Goal: Task Accomplishment & Management: Manage account settings

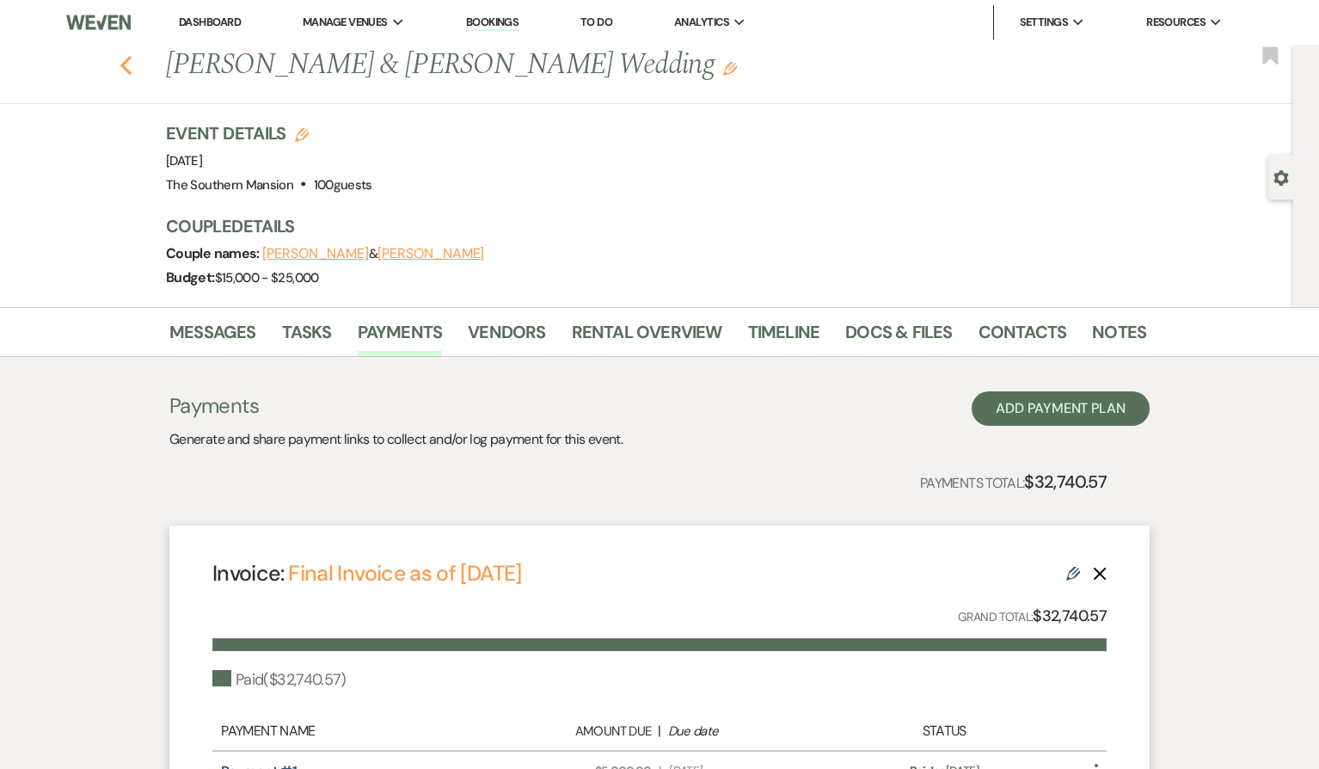
click at [132, 63] on use "button" at bounding box center [125, 65] width 11 height 19
select select "8"
select select "6"
select select "8"
select select "4"
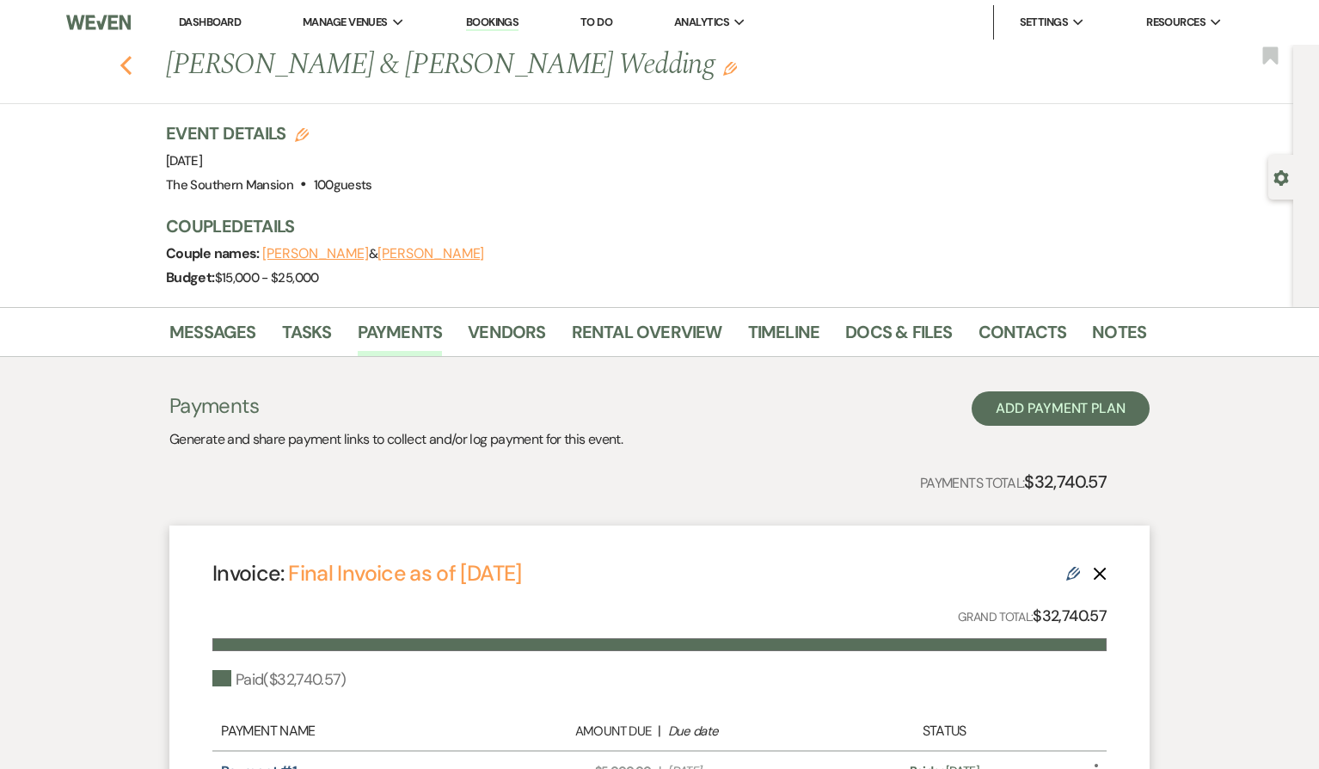
select select "8"
select select "6"
select select "8"
select select "5"
select select "8"
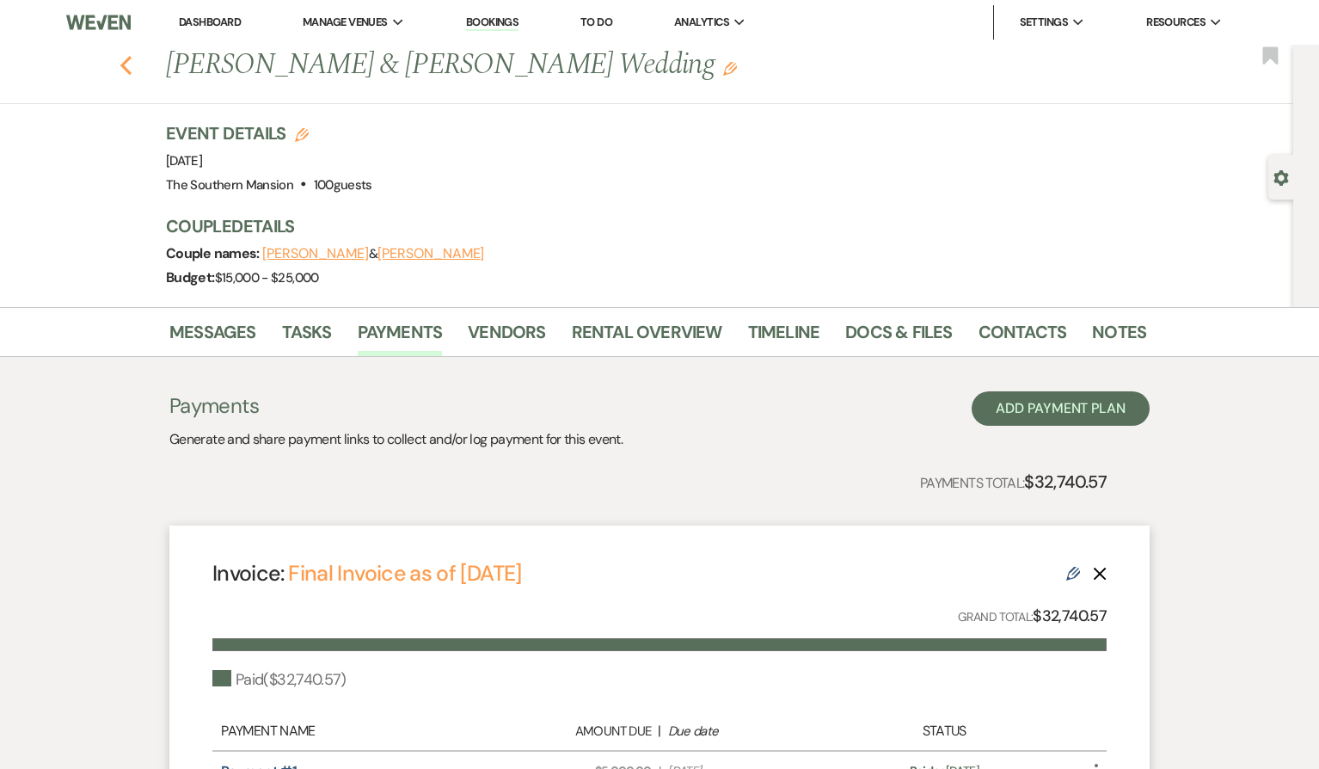
select select "5"
select select "8"
select select "5"
select select "8"
select select "2"
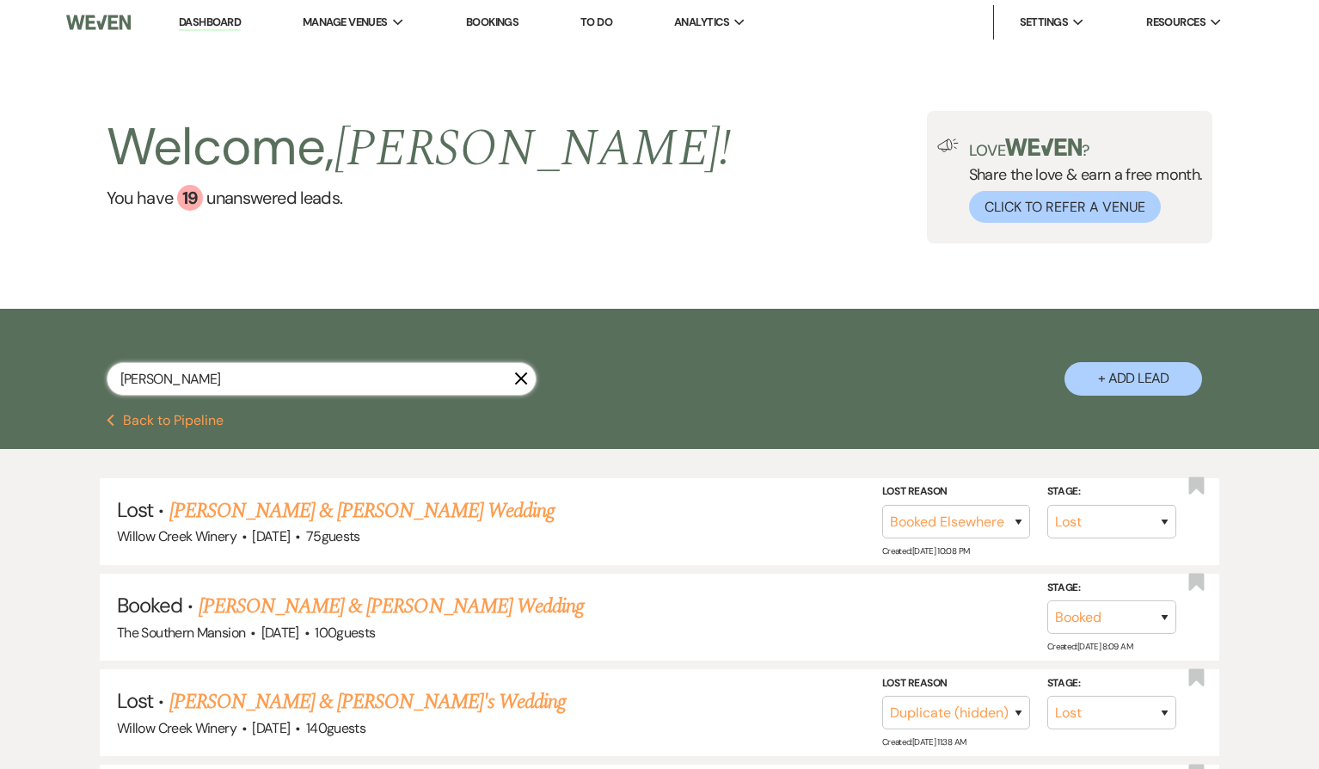
click at [402, 376] on input "[PERSON_NAME]" at bounding box center [322, 379] width 430 height 34
type input "sadowl"
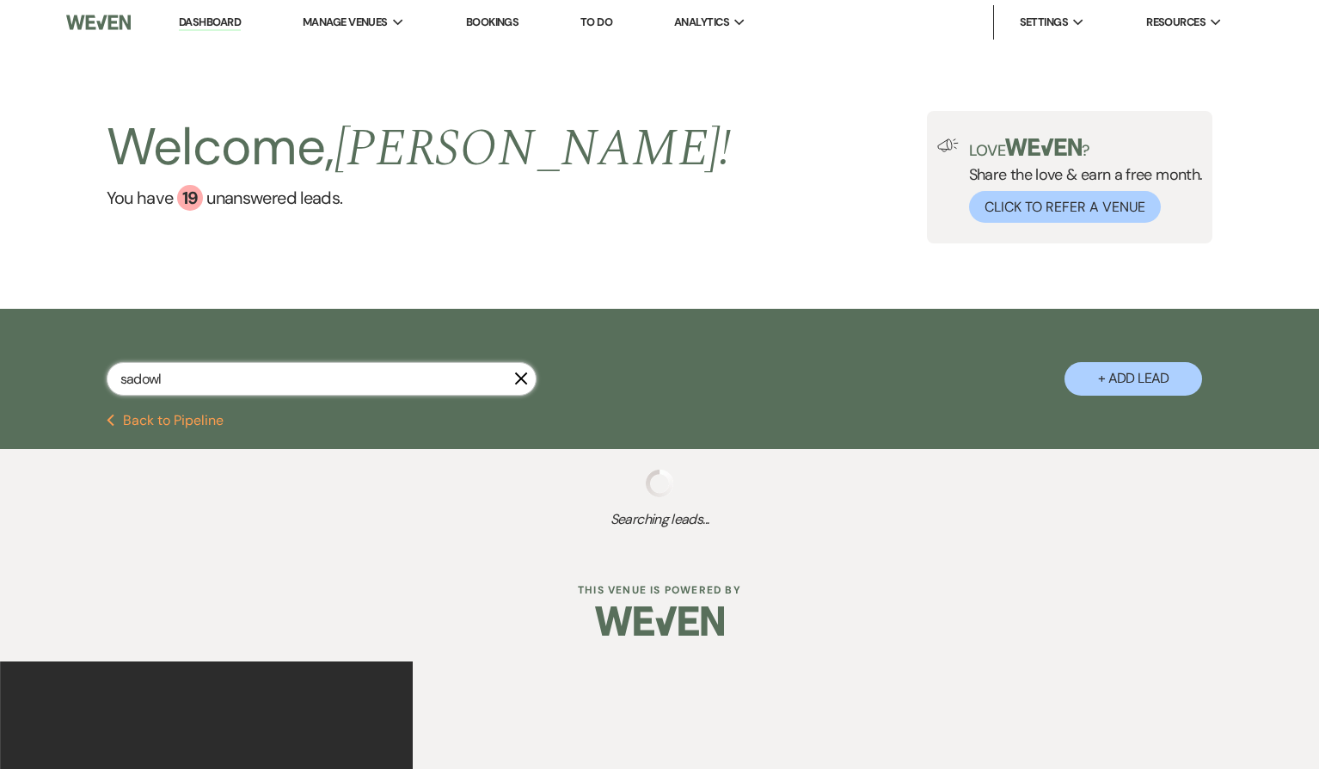
select select "8"
select select "10"
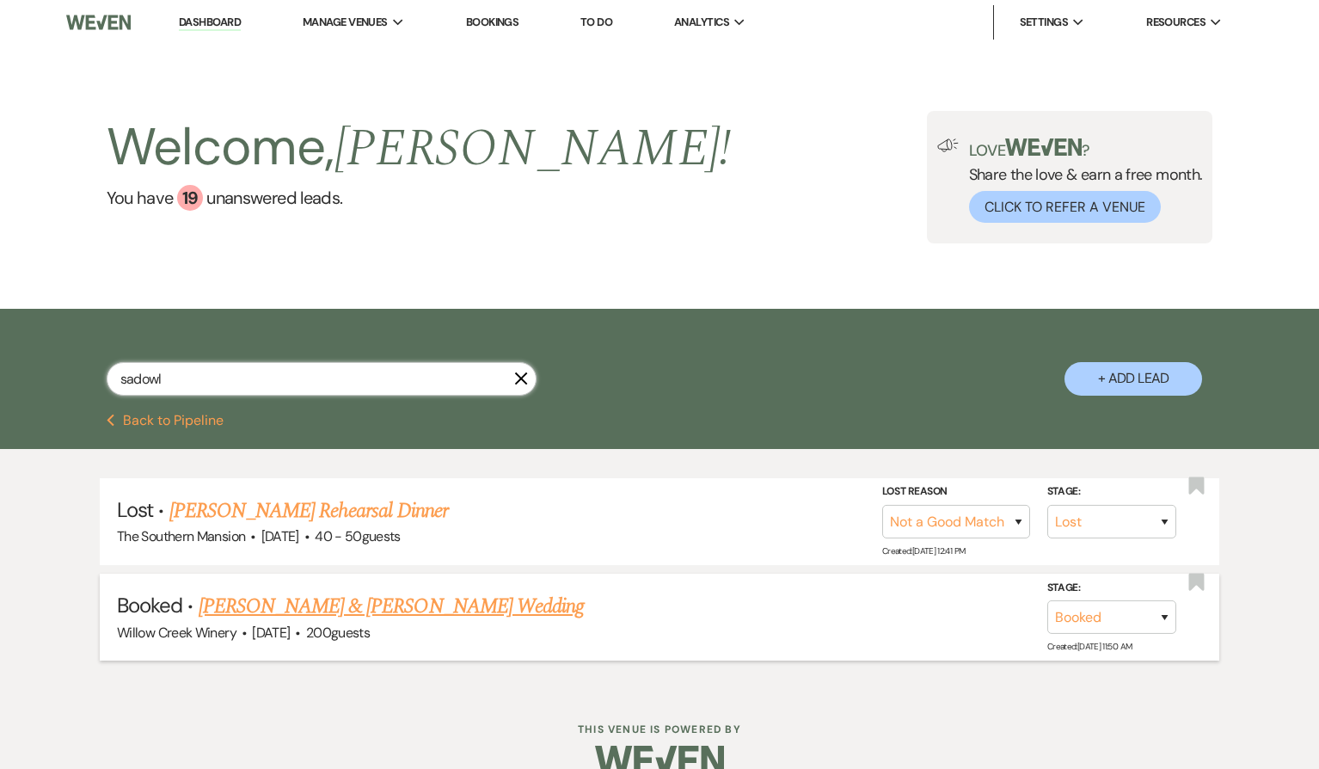
type input "sadowl"
click at [341, 622] on div "Willow Creek Winery · [DATE] · 200 guests" at bounding box center [659, 633] width 1085 height 22
click at [330, 601] on link "[PERSON_NAME] & [PERSON_NAME] Wedding" at bounding box center [391, 606] width 385 height 31
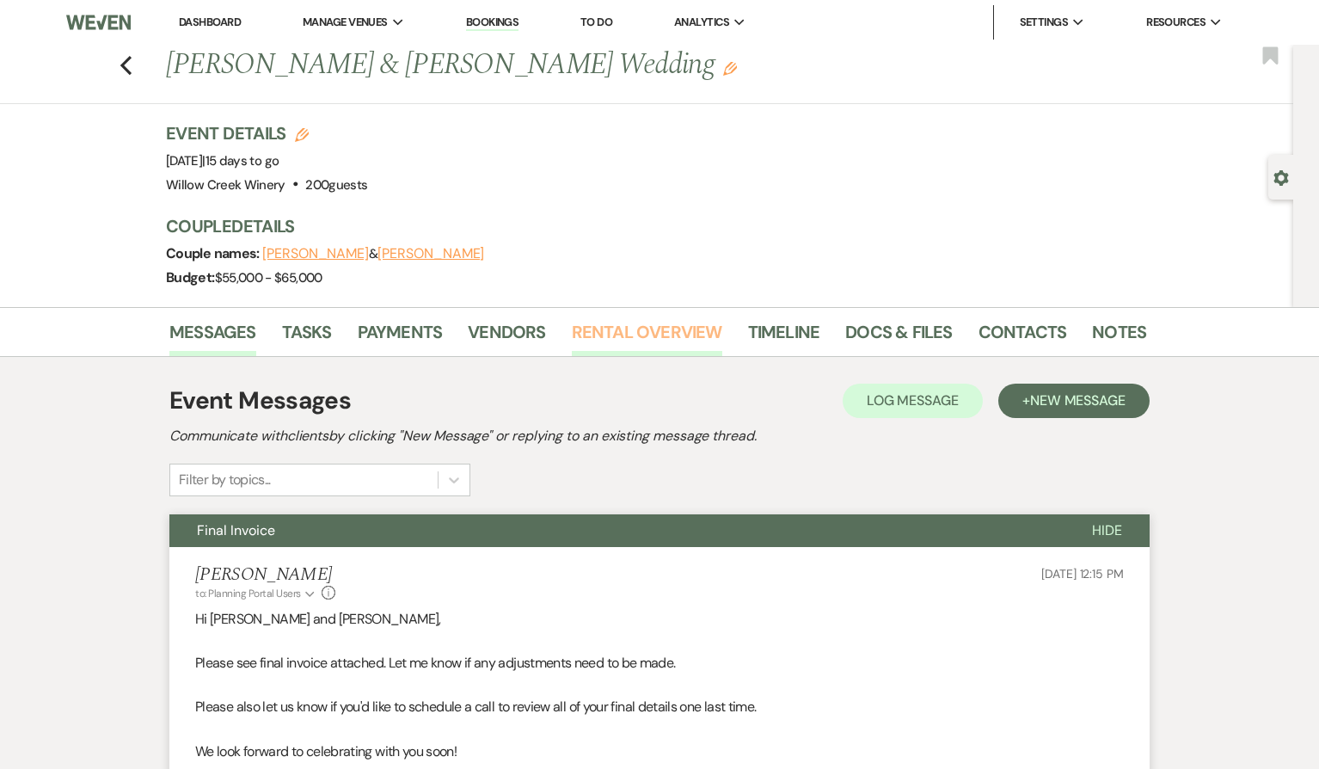
click at [632, 324] on link "Rental Overview" at bounding box center [647, 337] width 150 height 38
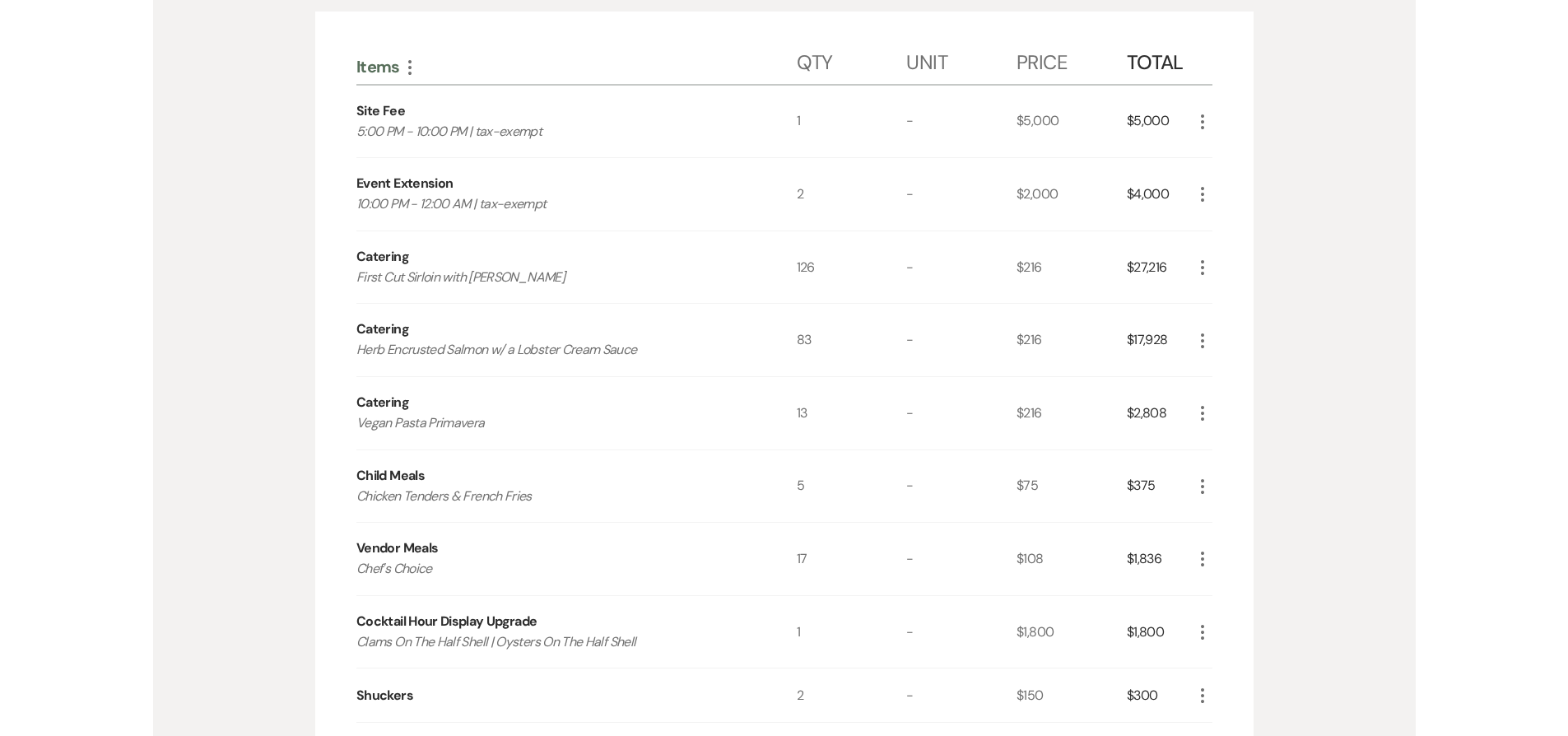
scroll to position [426, 0]
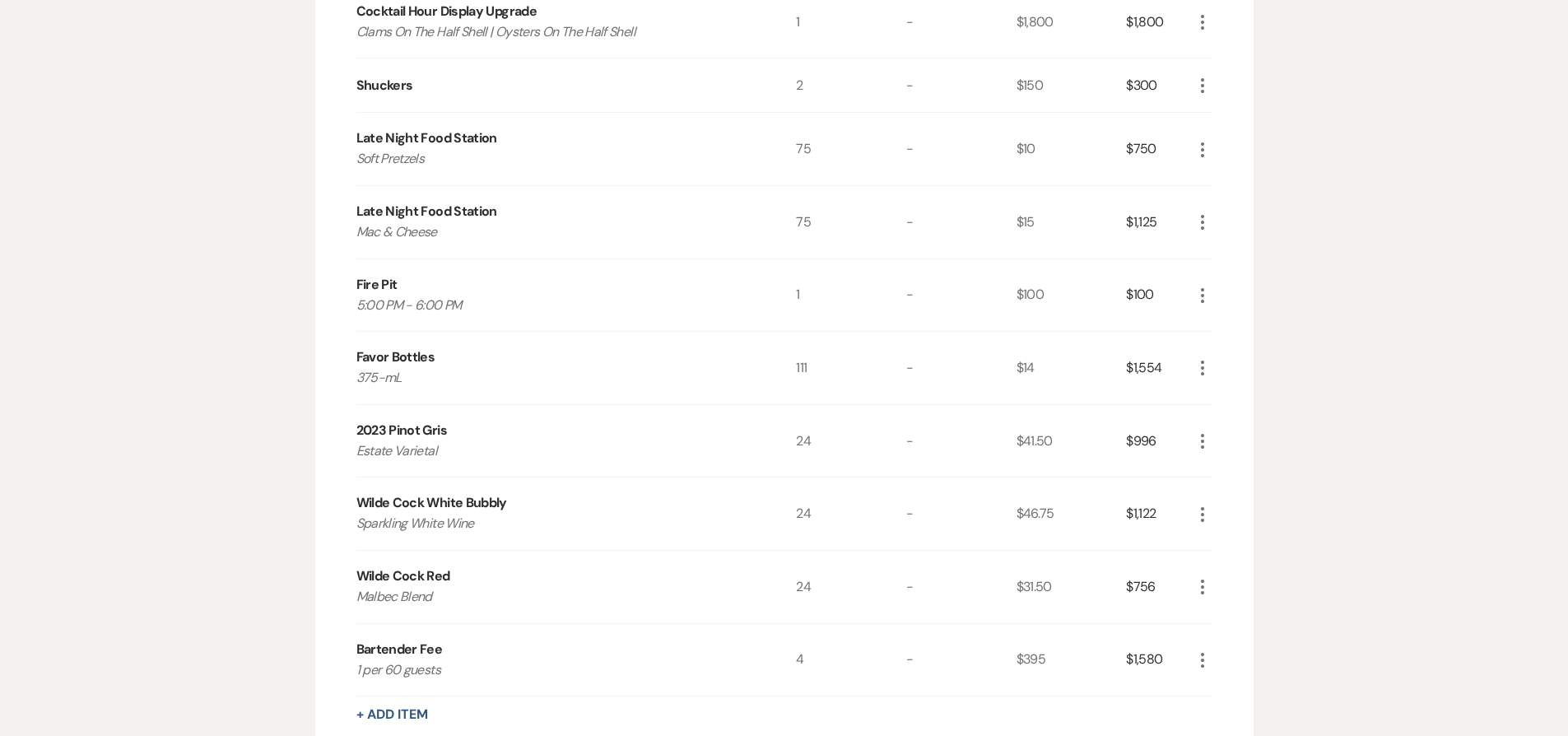
scroll to position [1624, 0]
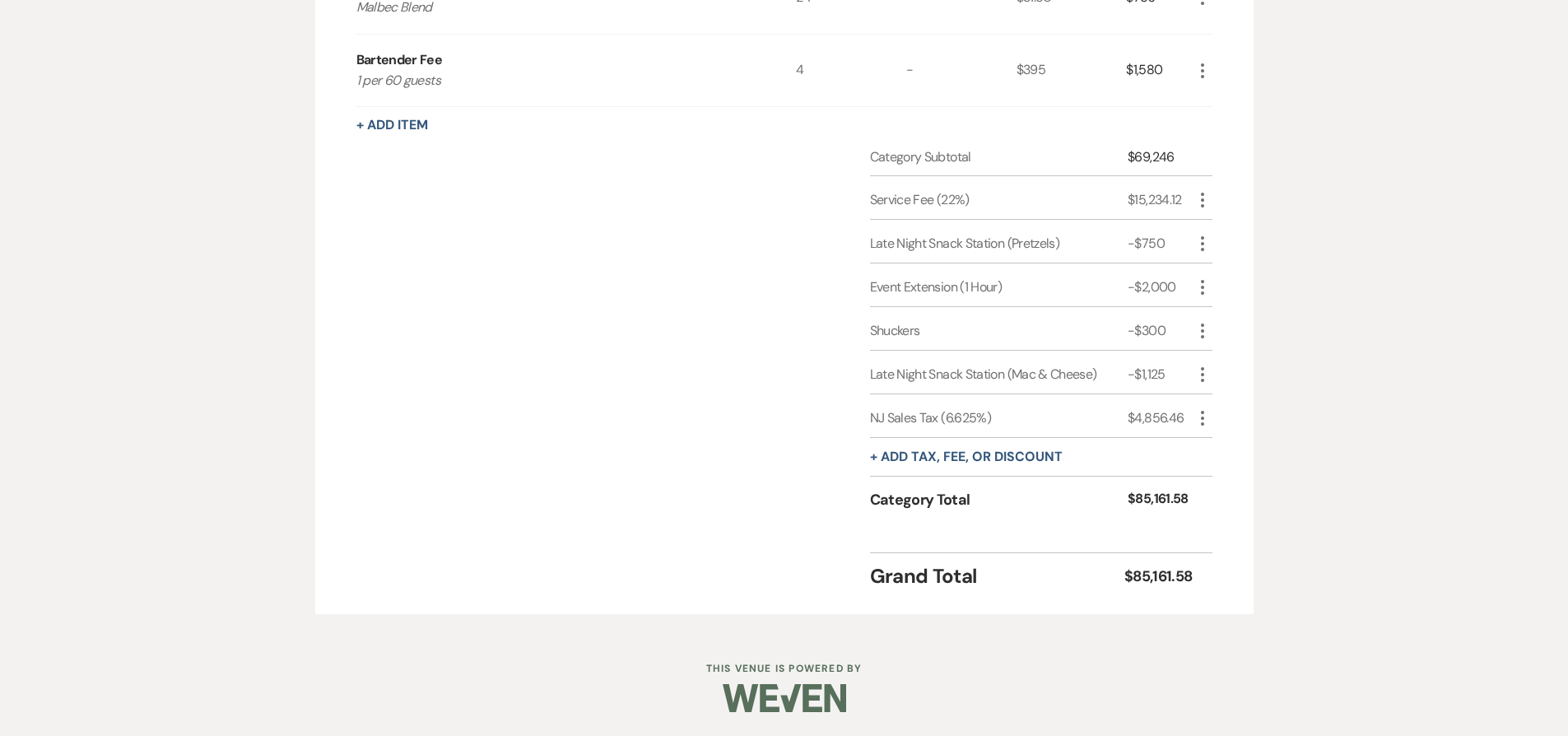
click at [1200, 420] on icon "More" at bounding box center [1202, 418] width 20 height 20
click at [1219, 476] on icon "Delete" at bounding box center [1216, 477] width 10 height 12
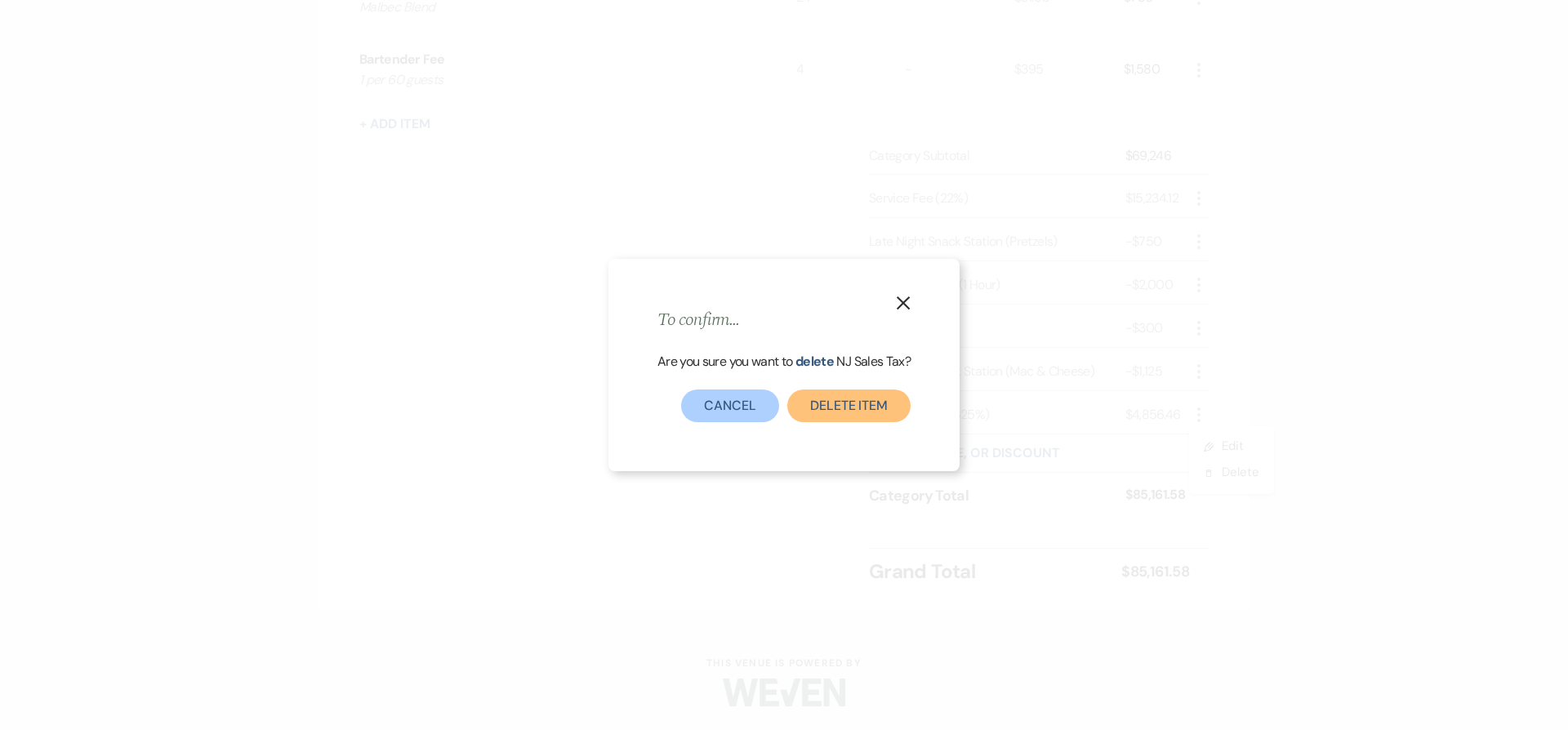
click at [893, 405] on button "Delete item" at bounding box center [849, 405] width 123 height 32
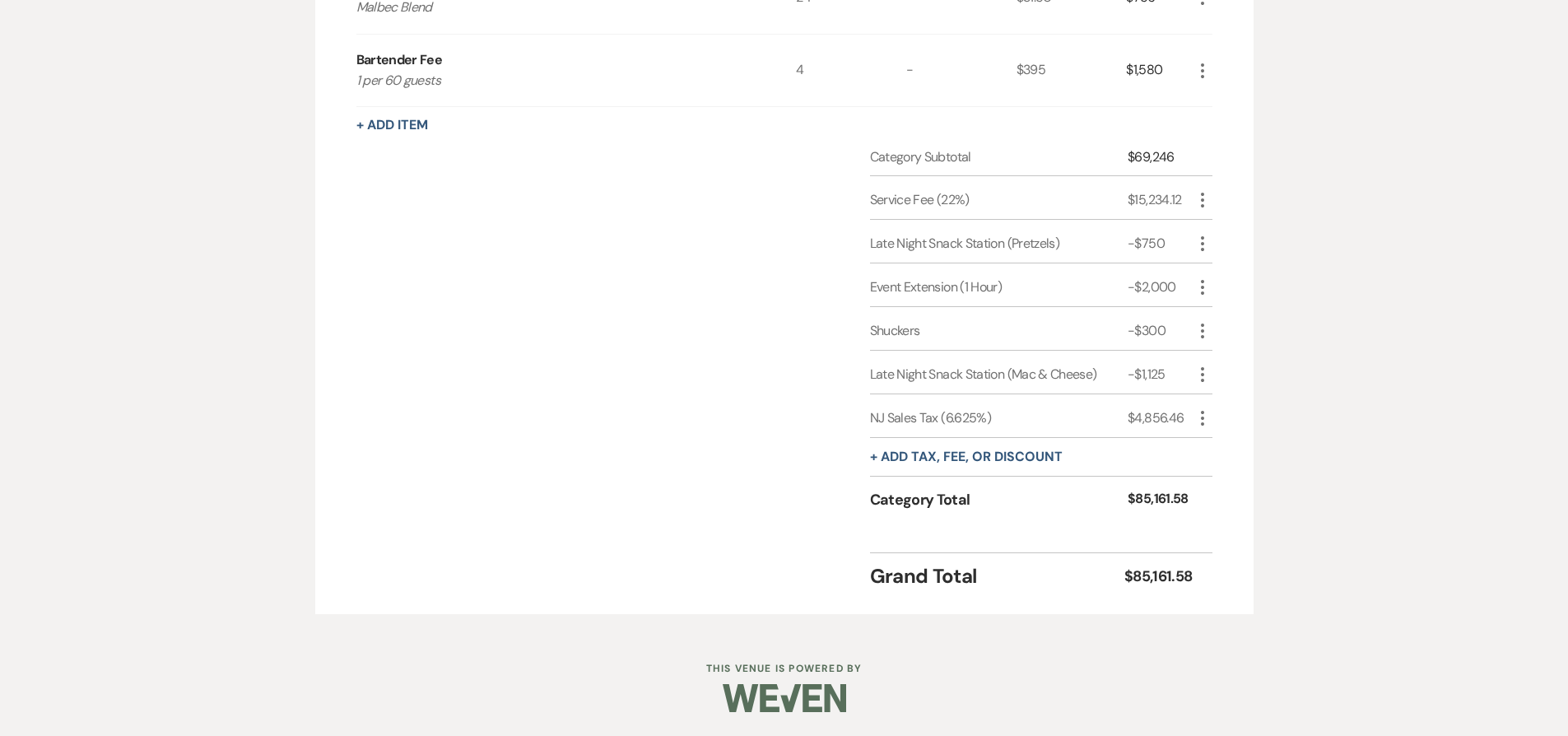
scroll to position [1582, 0]
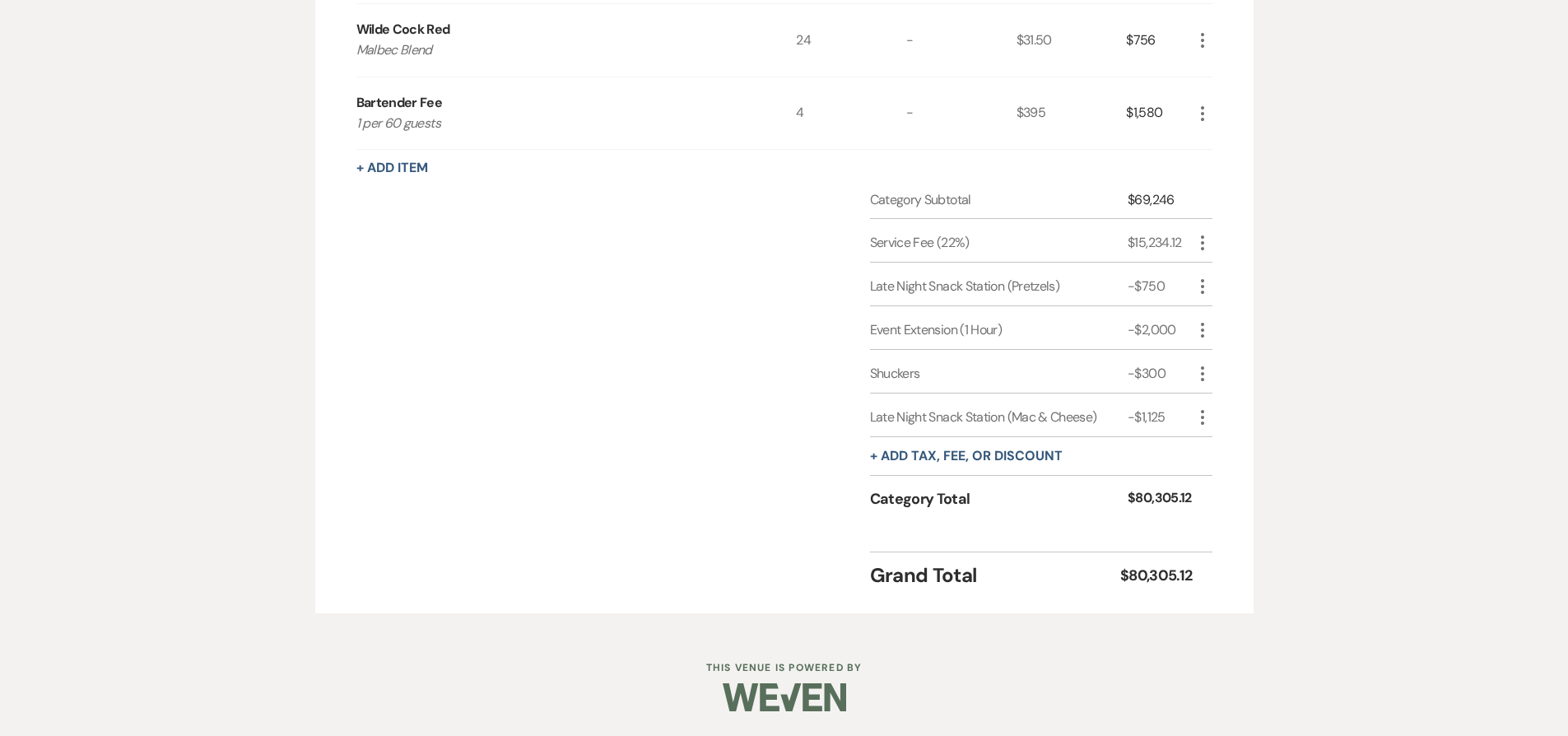
click at [1202, 239] on icon "More" at bounding box center [1202, 242] width 20 height 20
click at [1219, 306] on icon "Delete" at bounding box center [1216, 301] width 10 height 12
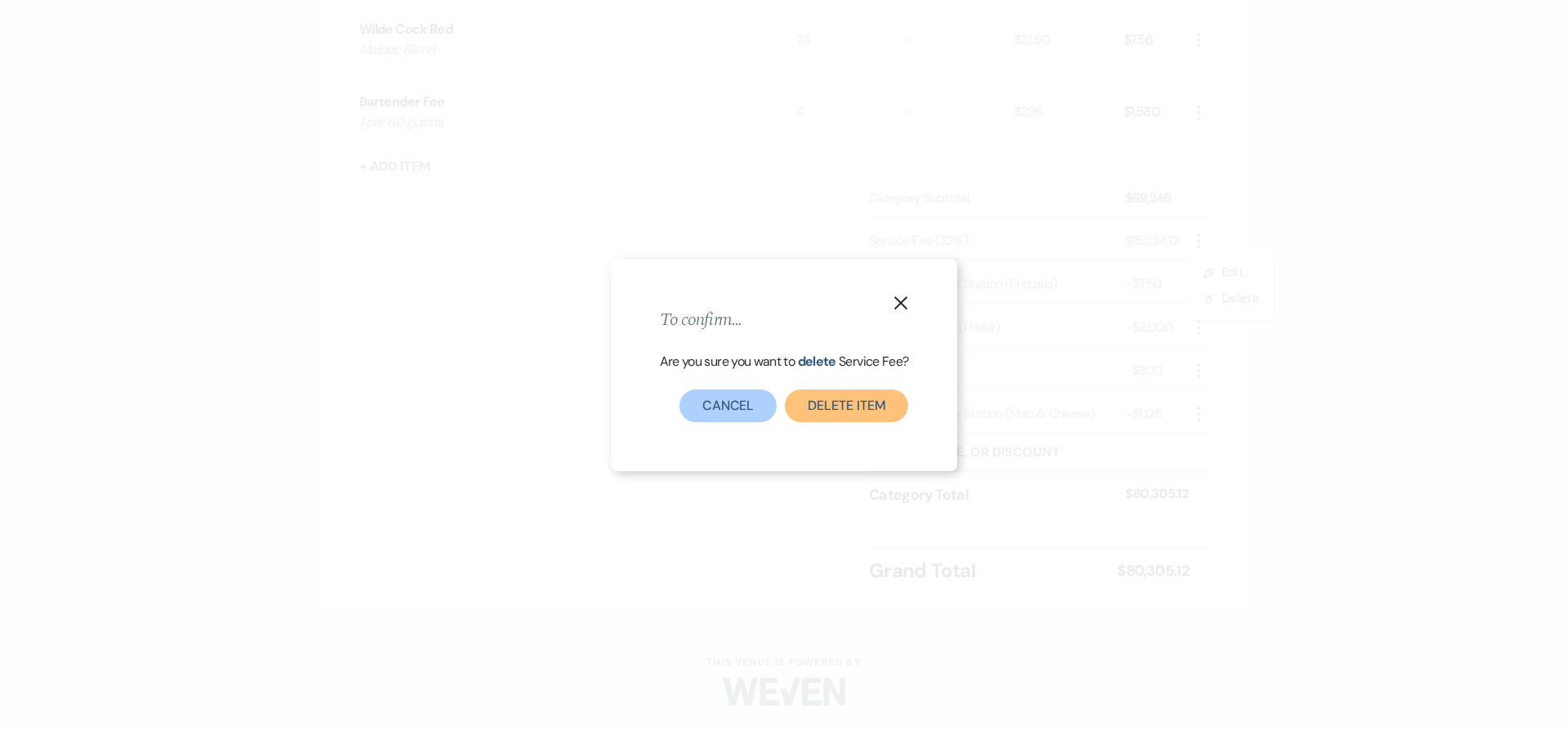
click at [844, 409] on button "Delete item" at bounding box center [846, 405] width 123 height 32
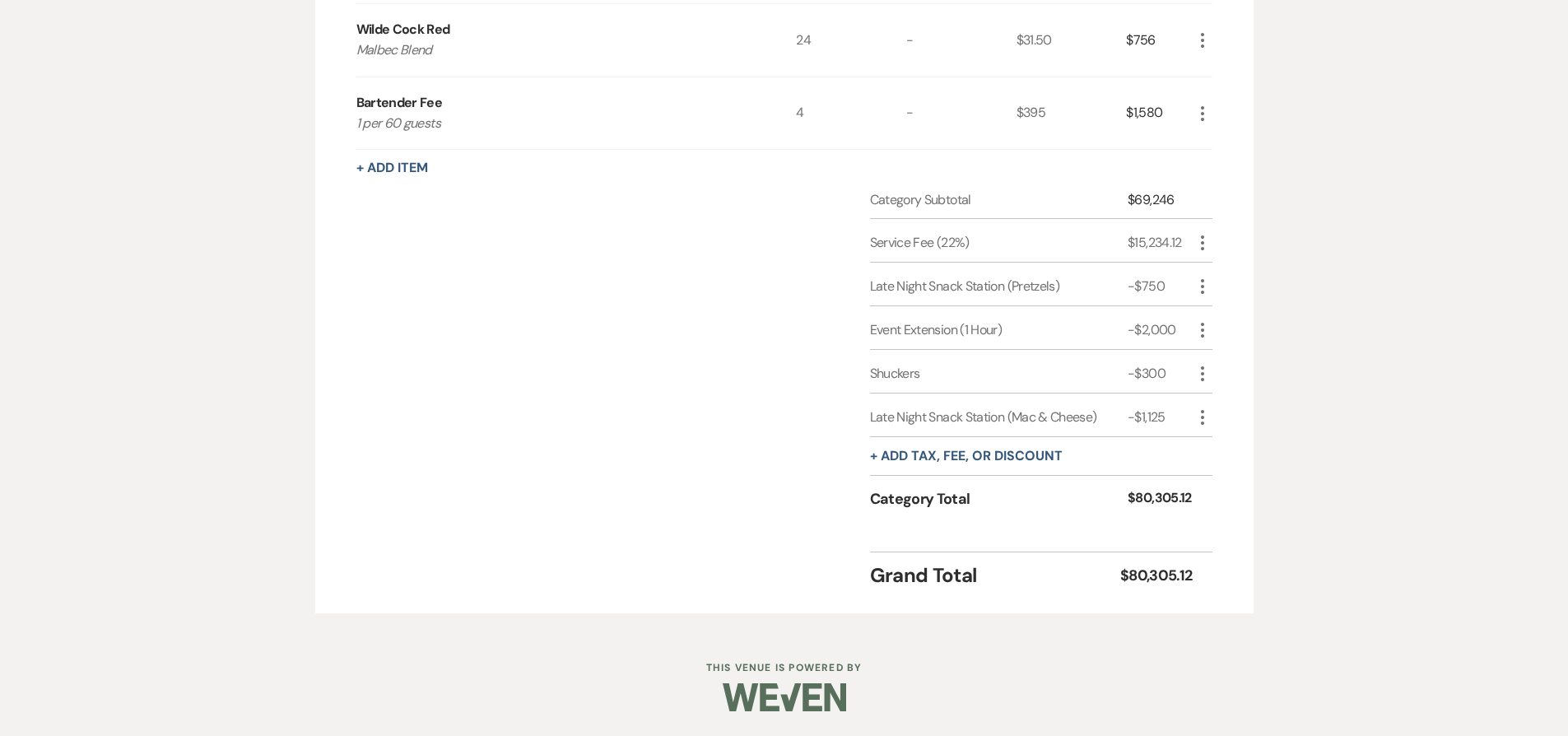
scroll to position [1538, 0]
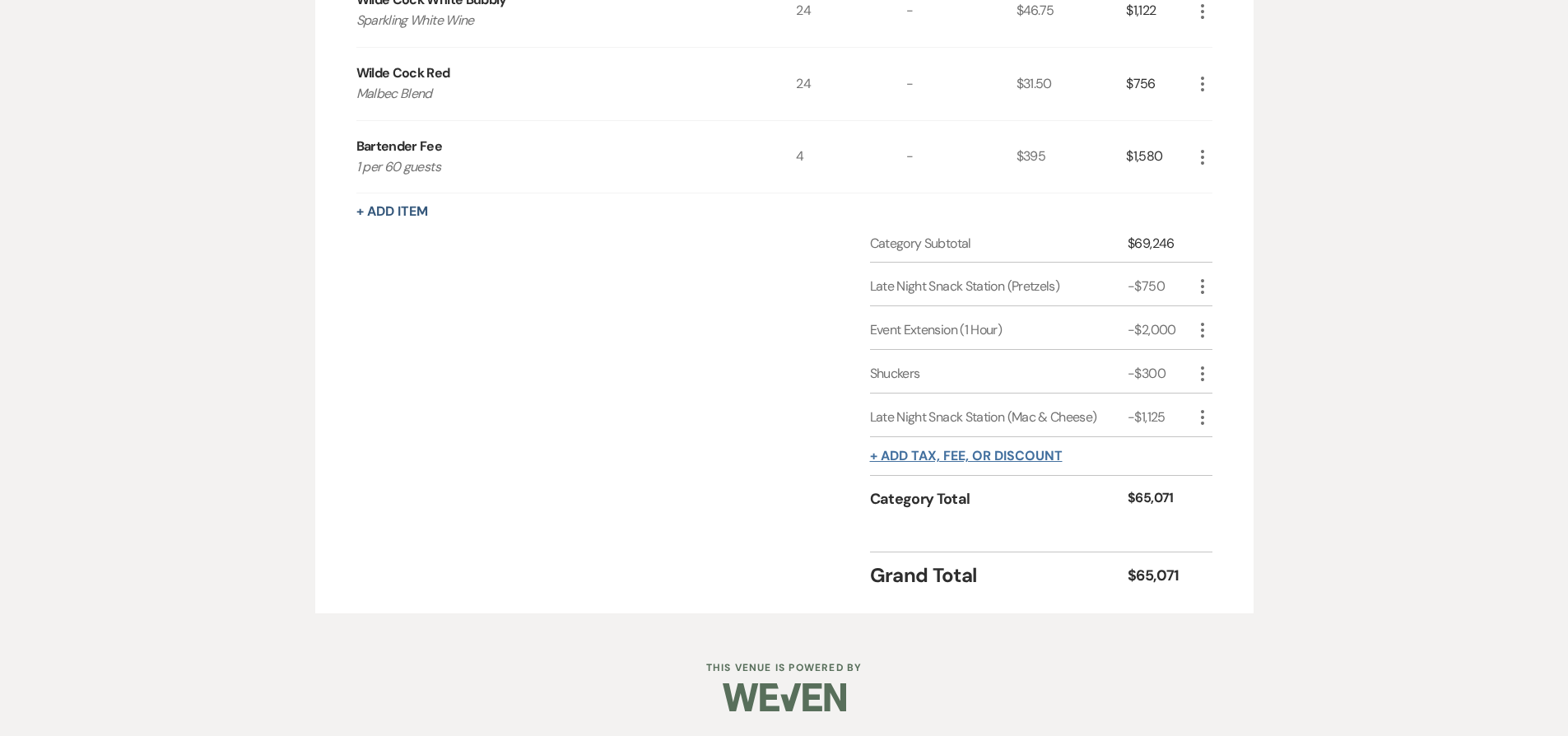
click at [1017, 462] on button "+ Add tax, fee, or discount" at bounding box center [966, 456] width 192 height 13
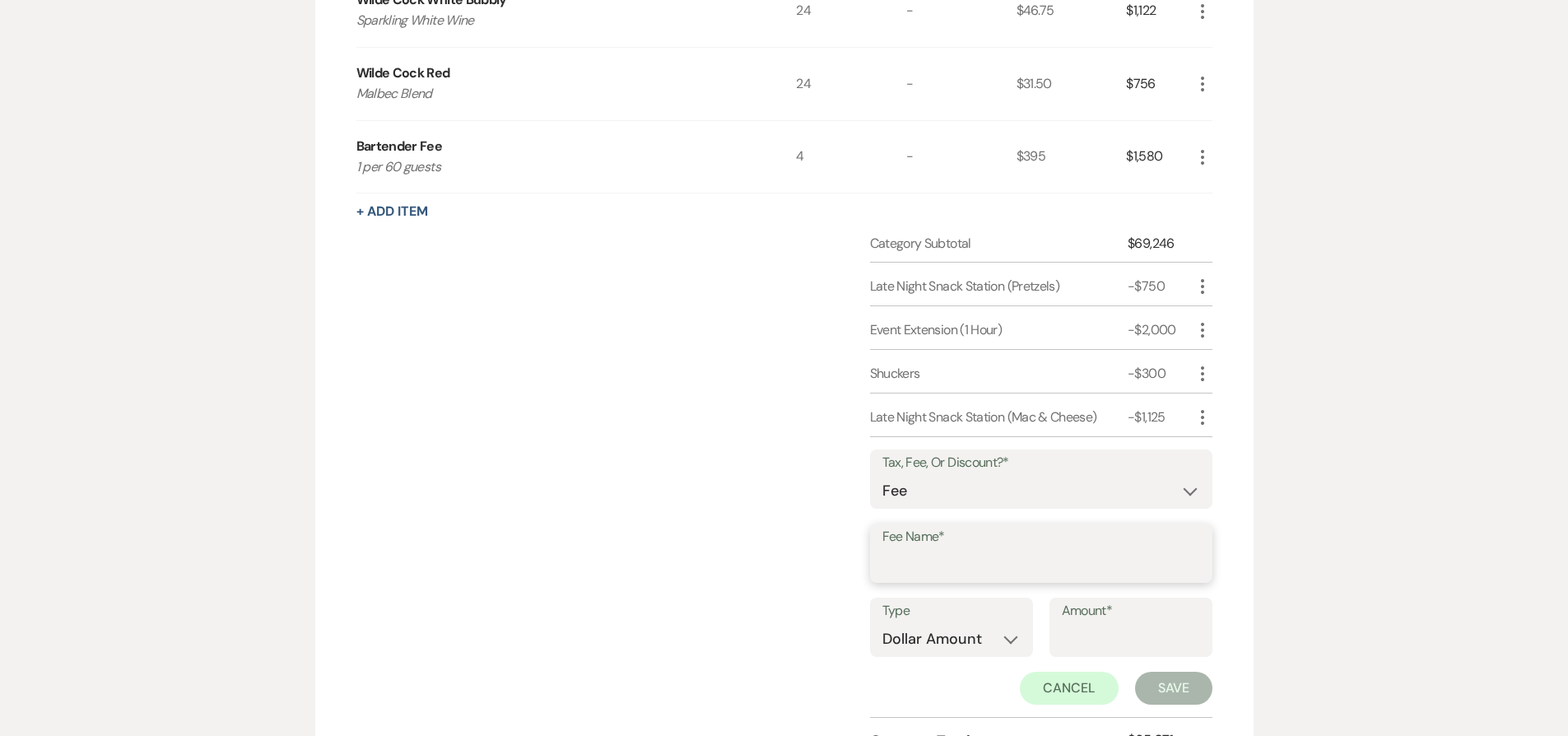
click at [960, 564] on input "Fee Name*" at bounding box center [1042, 566] width 318 height 33
type input "Service Fee"
click at [970, 636] on select "Dollar Amount Percentage" at bounding box center [952, 639] width 138 height 33
select select "false"
click at [883, 623] on select "Dollar Amount Percentage" at bounding box center [952, 639] width 138 height 33
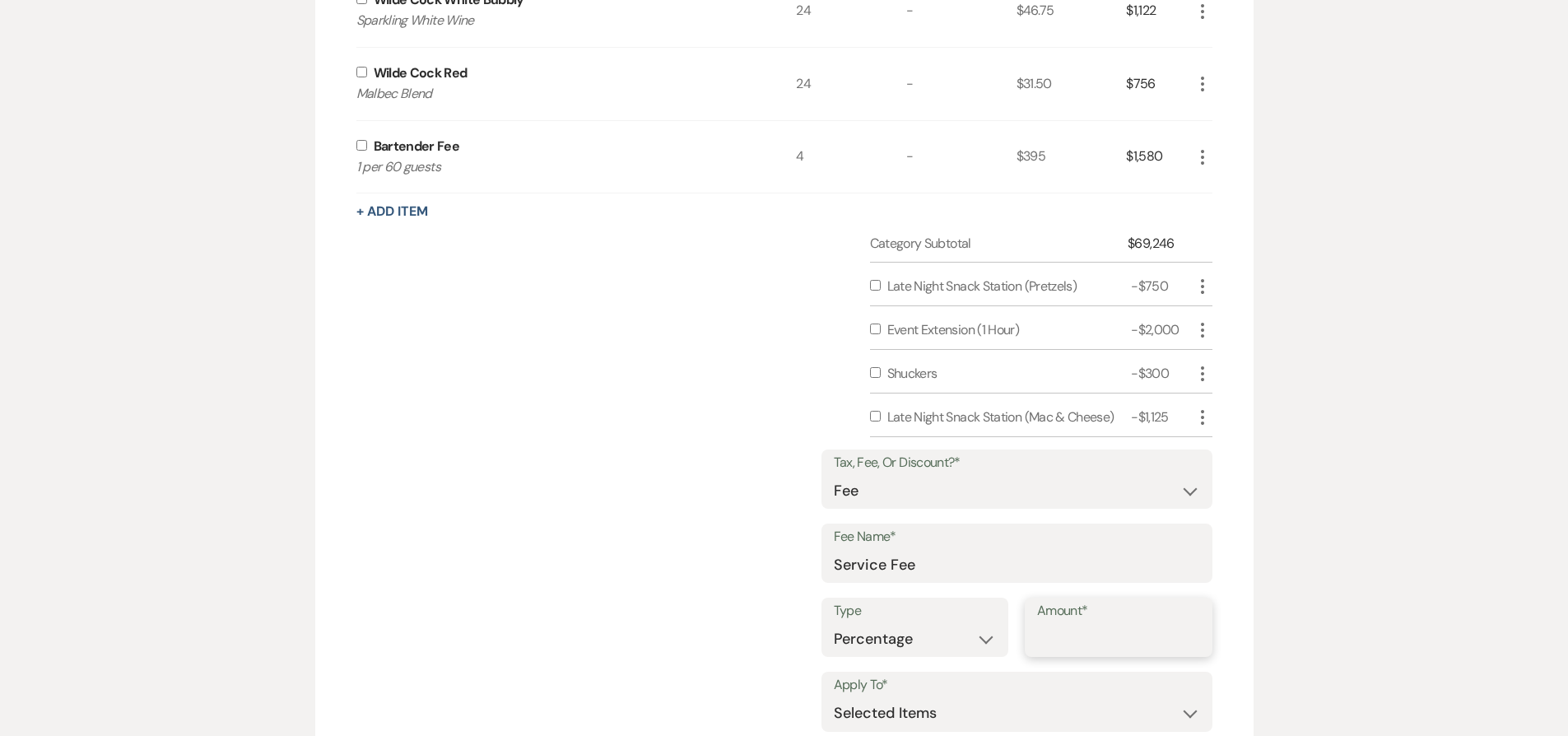
click at [1112, 638] on input "Amount*" at bounding box center [1118, 639] width 163 height 33
type input "22"
click at [611, 373] on div "Category Subtotal $69,246 Late Night Snack Station (Pretzels) -$750 More Event …" at bounding box center [784, 545] width 856 height 622
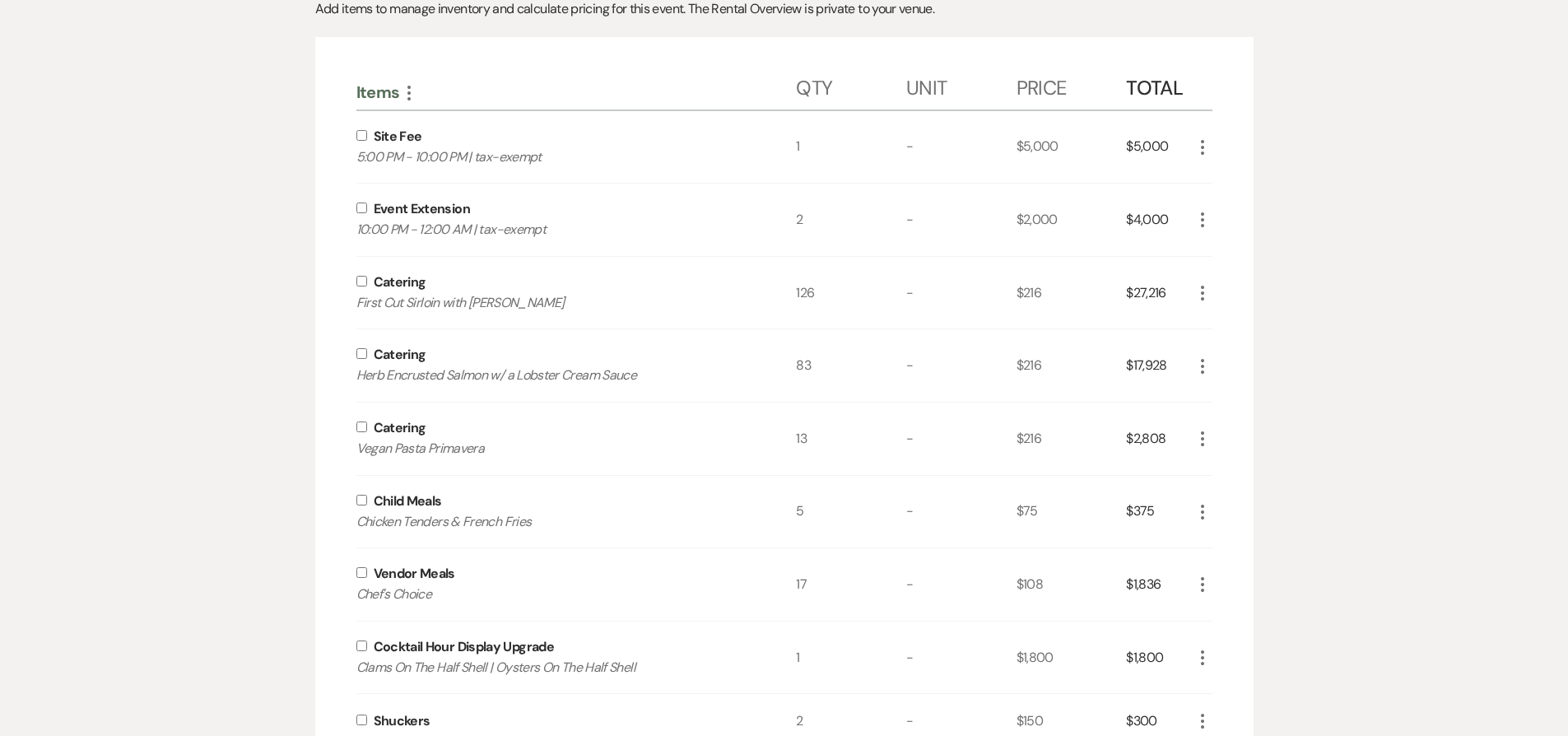
scroll to position [0, 0]
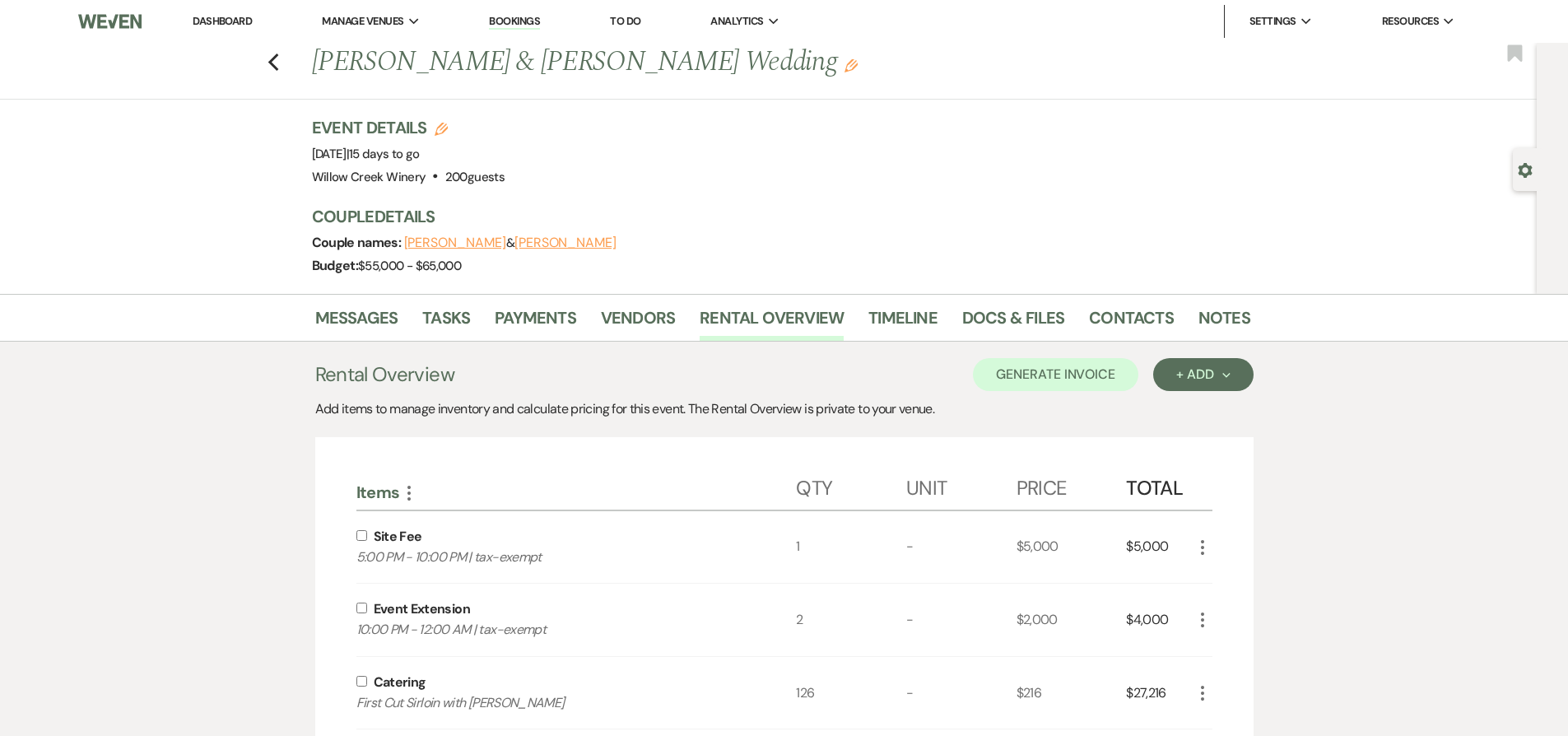
click at [362, 533] on input "checkbox" at bounding box center [361, 535] width 11 height 11
checkbox input "true"
click at [364, 605] on input "checkbox" at bounding box center [361, 607] width 11 height 11
checkbox input "true"
click at [367, 679] on input "checkbox" at bounding box center [361, 680] width 11 height 11
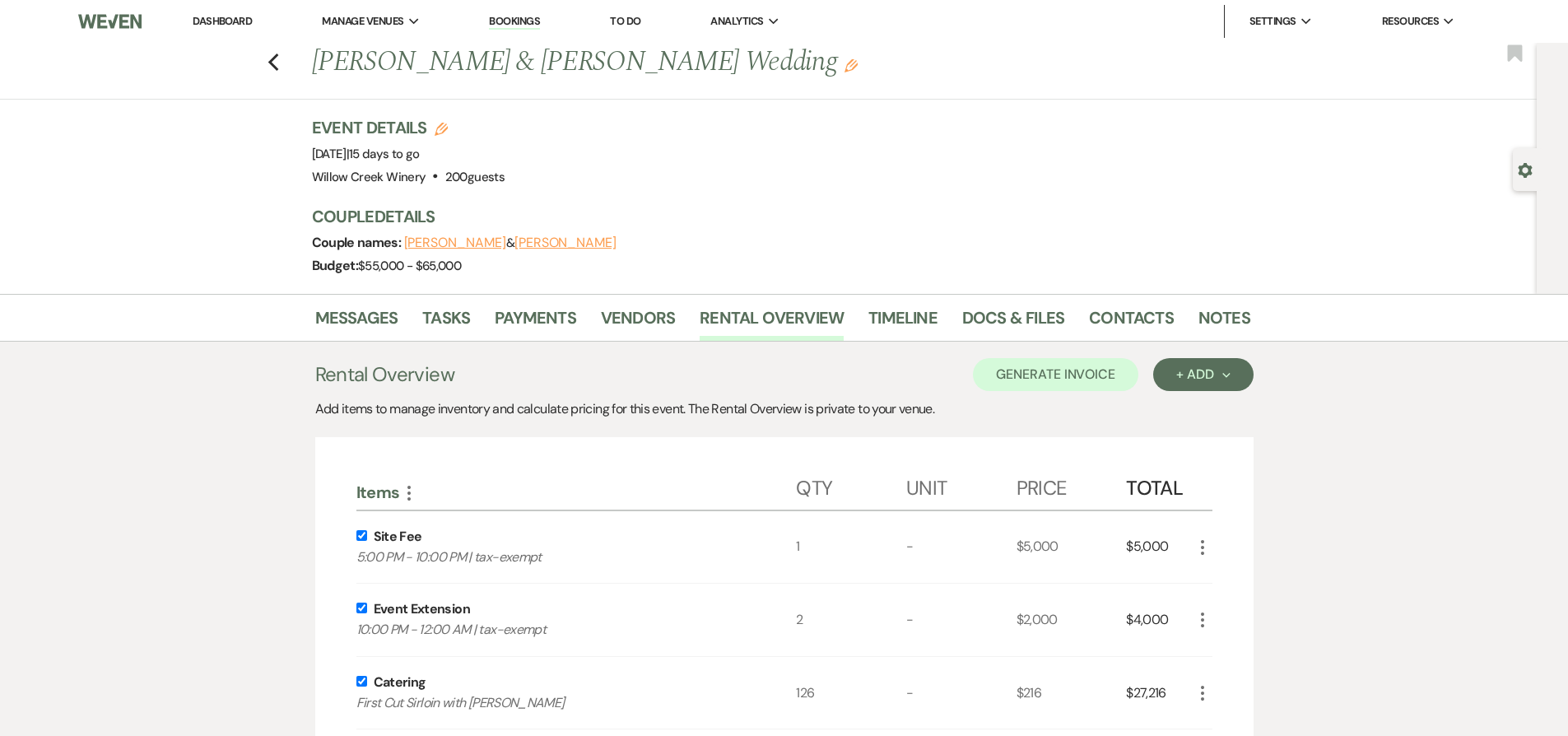
checkbox input "true"
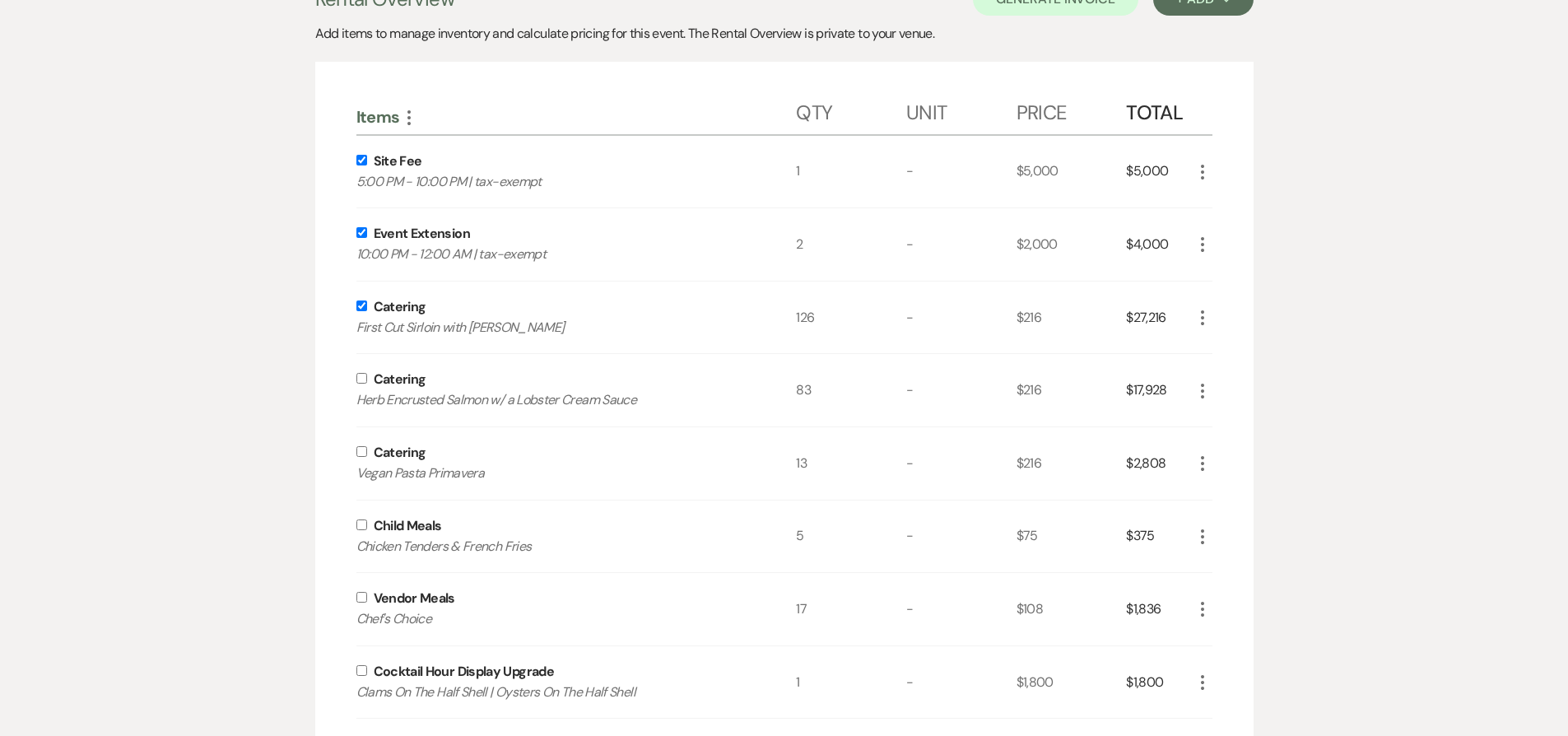
scroll to position [568, 0]
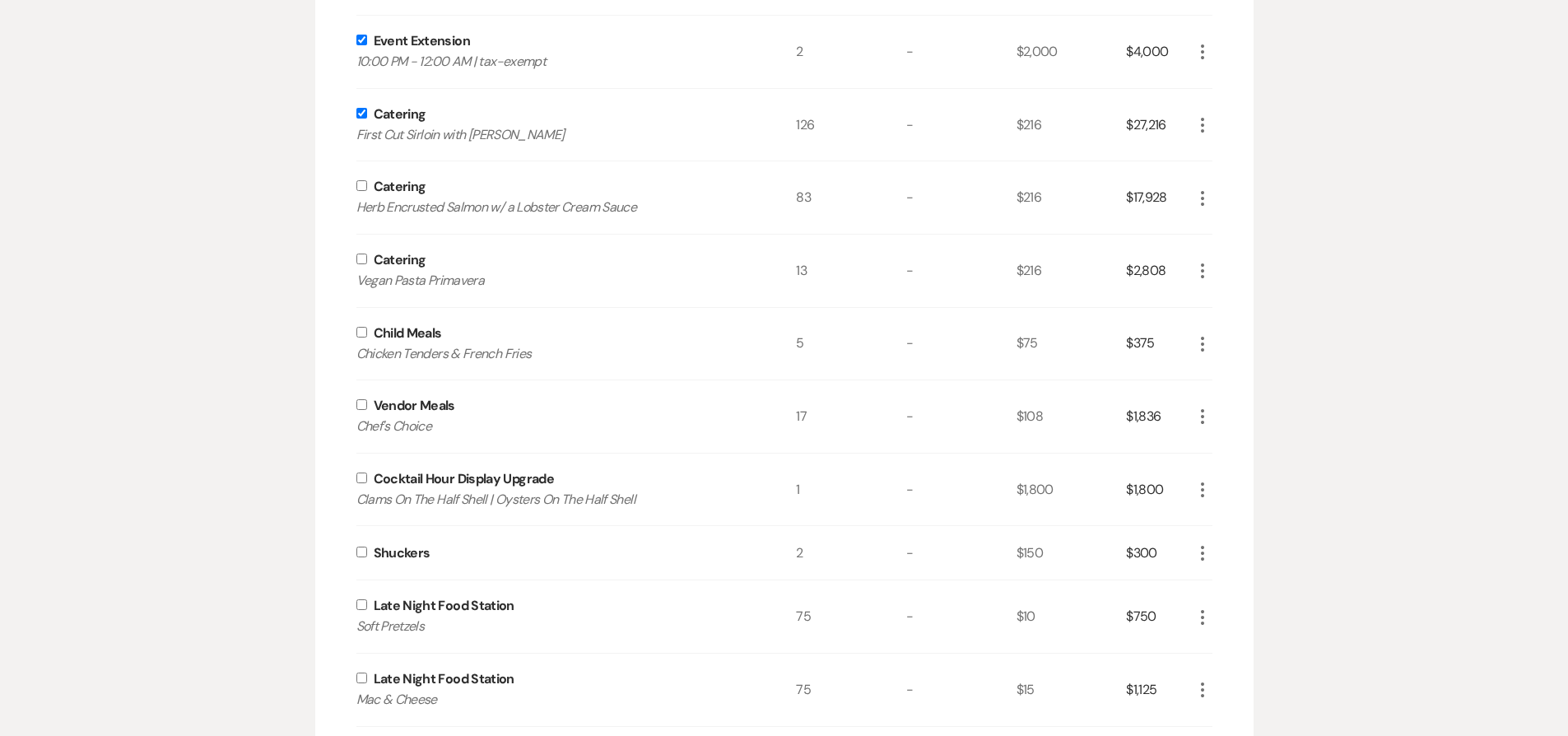
click at [361, 185] on input "checkbox" at bounding box center [361, 185] width 11 height 11
checkbox input "true"
click at [361, 261] on input "checkbox" at bounding box center [361, 258] width 11 height 11
checkbox input "true"
click at [360, 332] on input "checkbox" at bounding box center [361, 331] width 11 height 11
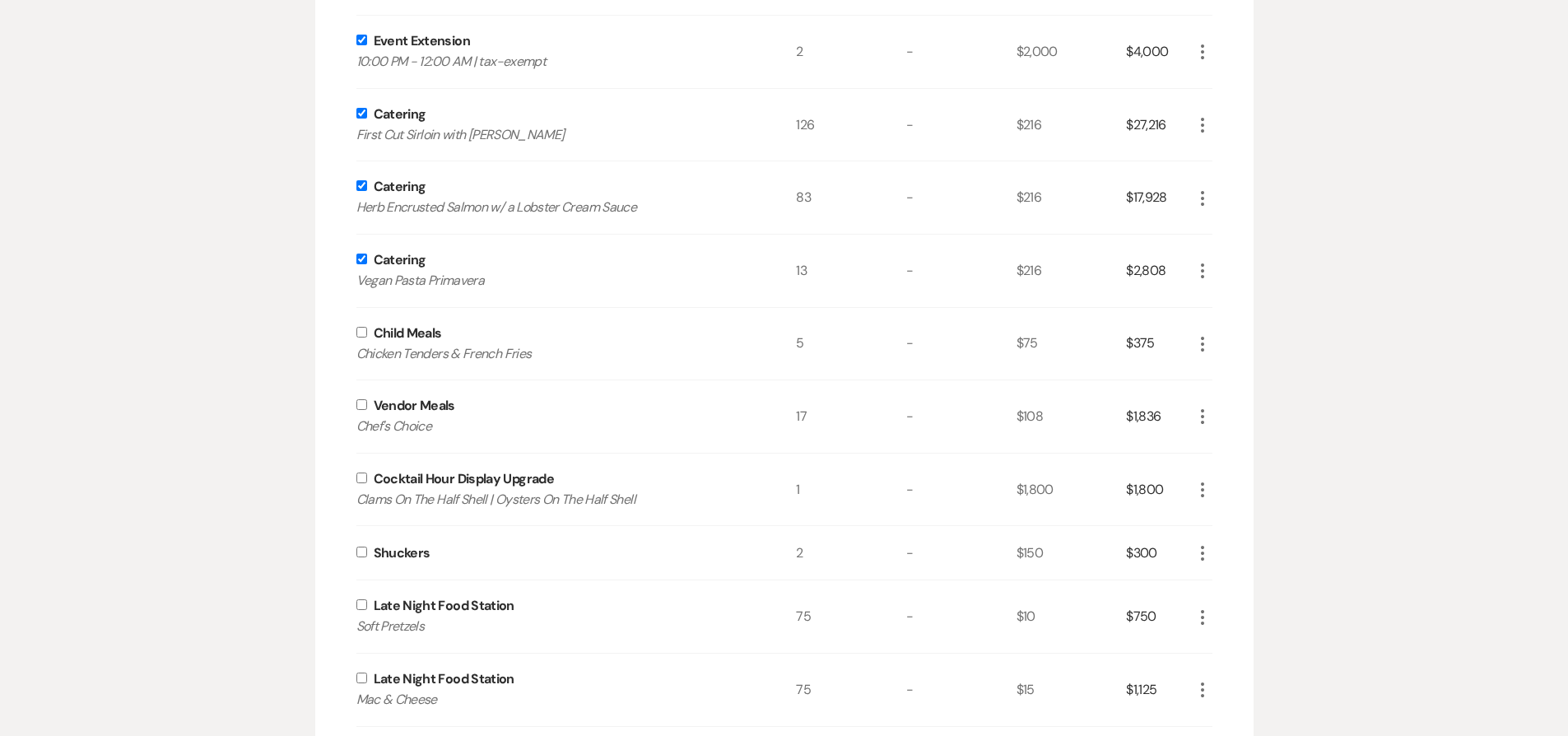
checkbox input "true"
click at [362, 408] on input "checkbox" at bounding box center [361, 404] width 11 height 11
checkbox input "true"
click at [361, 475] on input "checkbox" at bounding box center [361, 478] width 11 height 11
checkbox input "true"
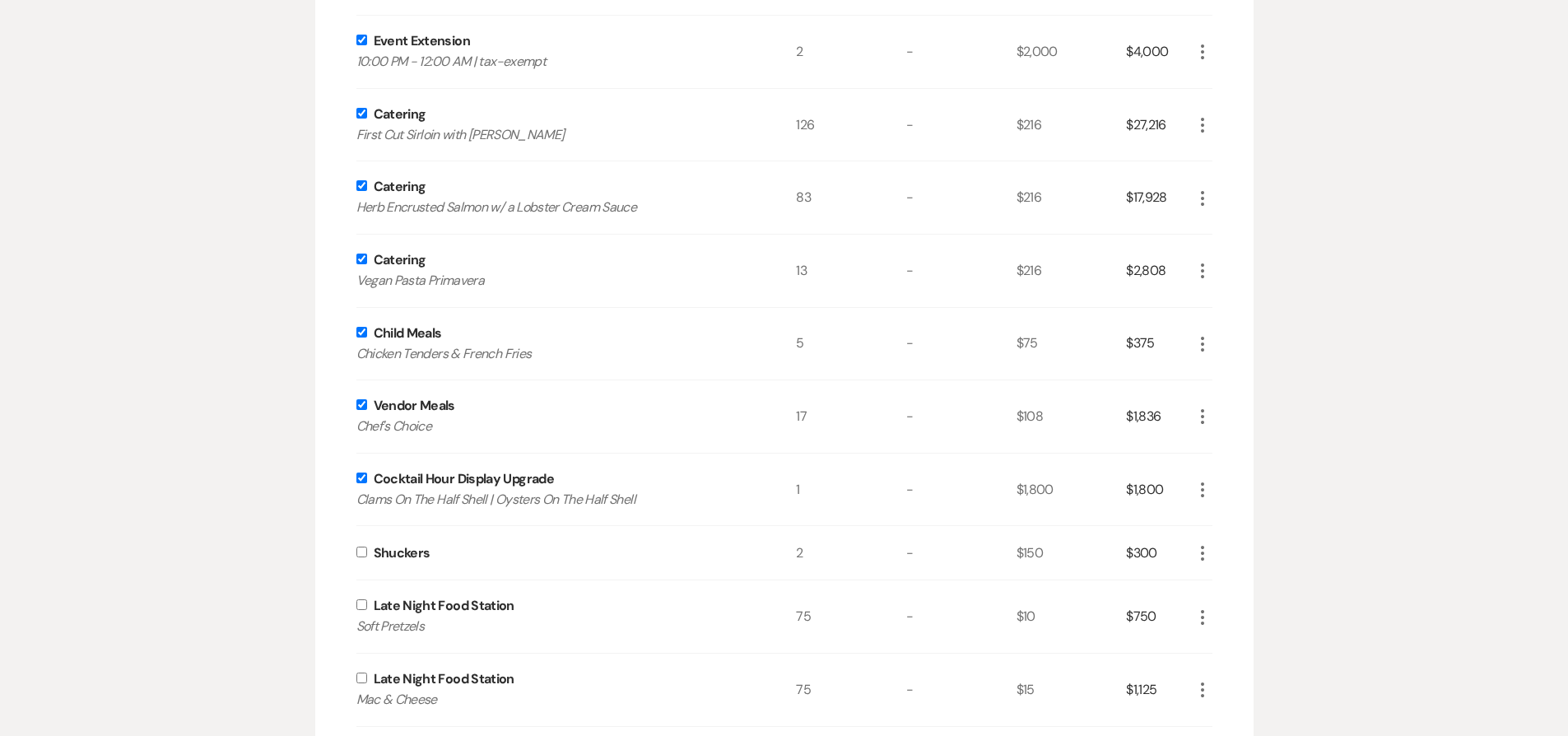
drag, startPoint x: 363, startPoint y: 552, endPoint x: 376, endPoint y: 539, distance: 18.4
click at [363, 552] on input "checkbox" at bounding box center [361, 551] width 11 height 11
checkbox input "true"
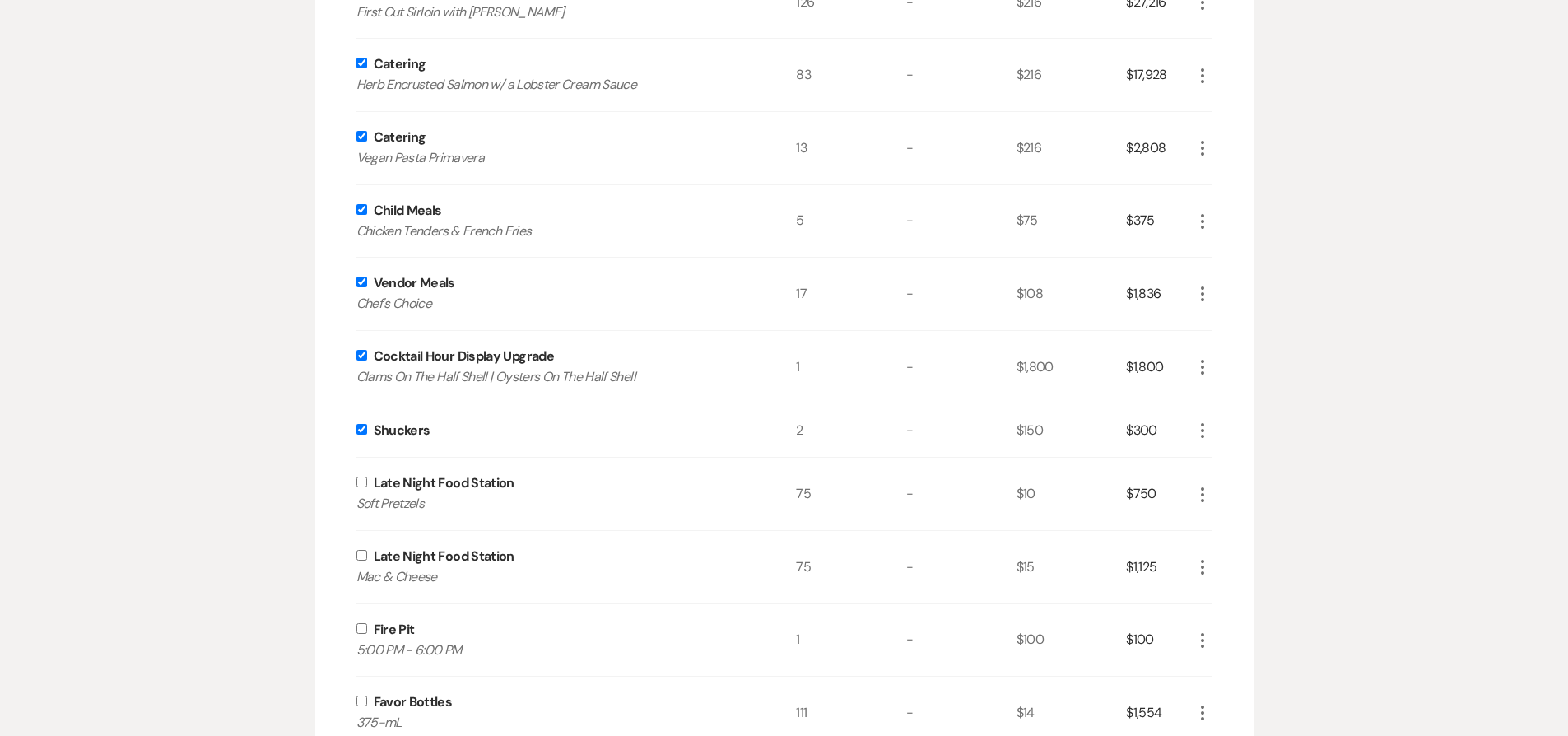
scroll to position [691, 0]
drag, startPoint x: 364, startPoint y: 483, endPoint x: 364, endPoint y: 501, distance: 18.0
click at [364, 483] on input "checkbox" at bounding box center [361, 480] width 11 height 11
checkbox input "true"
click at [361, 560] on div "Late Night Food Station Mac & Cheese" at bounding box center [576, 567] width 440 height 73
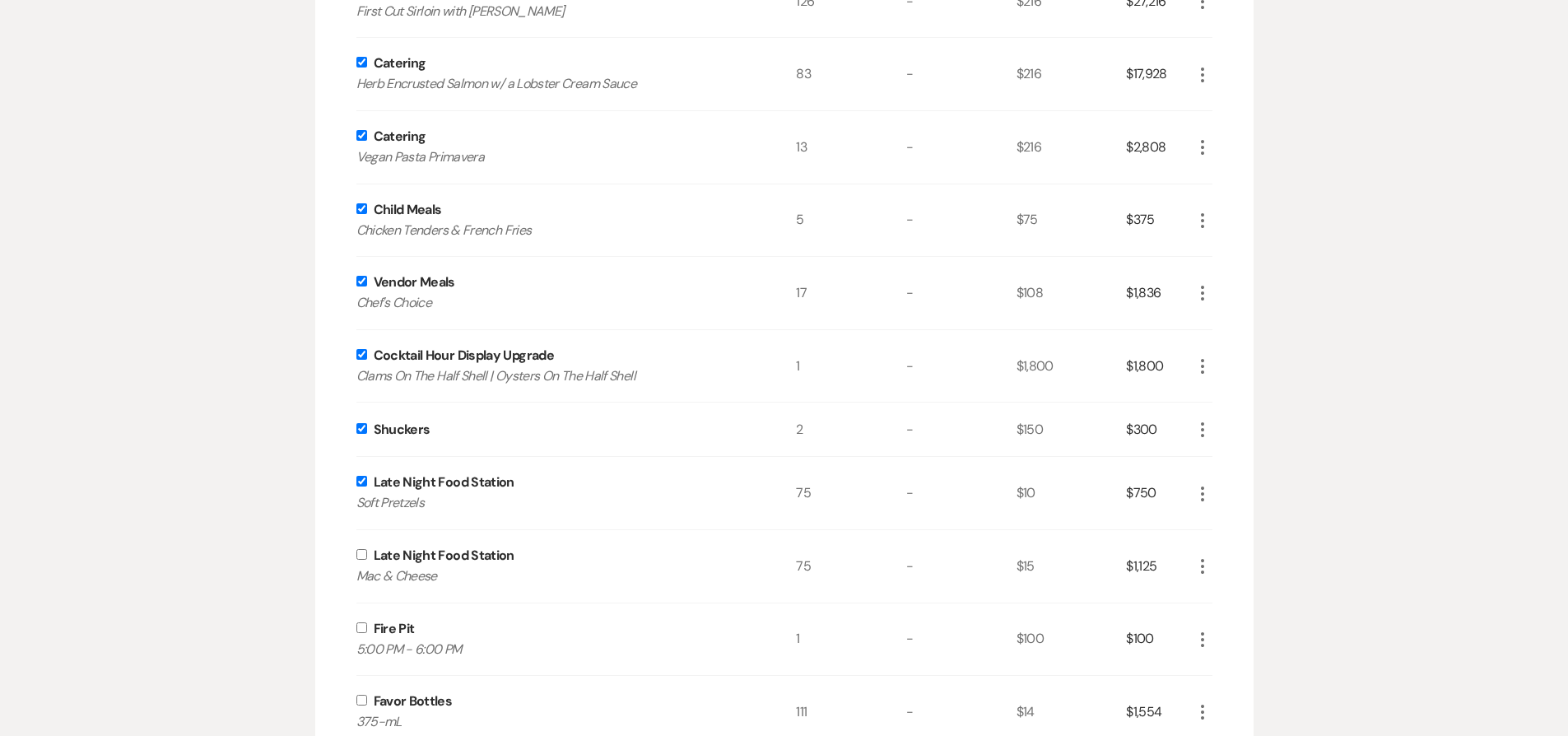
click at [358, 555] on input "checkbox" at bounding box center [361, 554] width 11 height 11
checkbox input "true"
click at [362, 630] on input "checkbox" at bounding box center [361, 627] width 11 height 11
checkbox input "true"
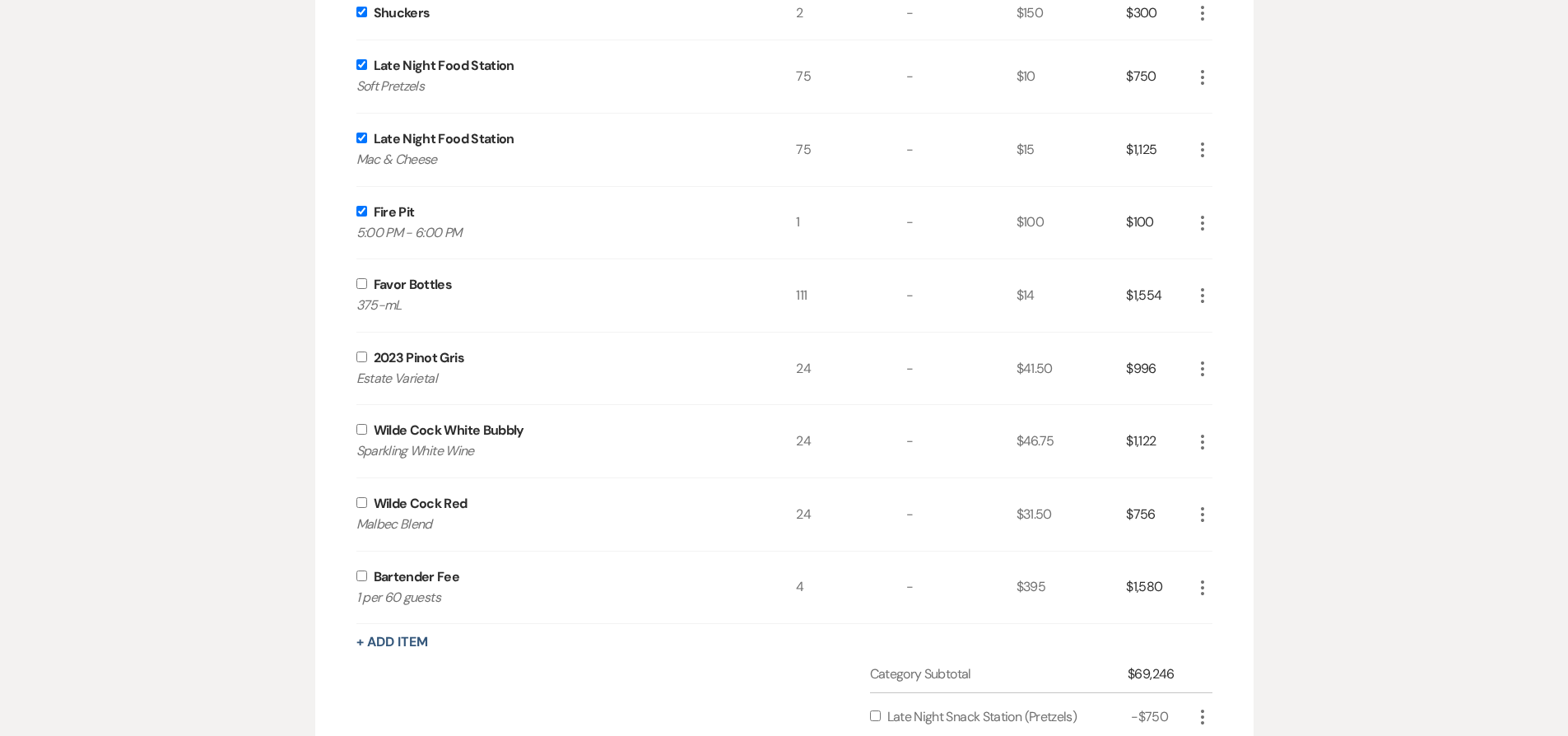
scroll to position [1196, 0]
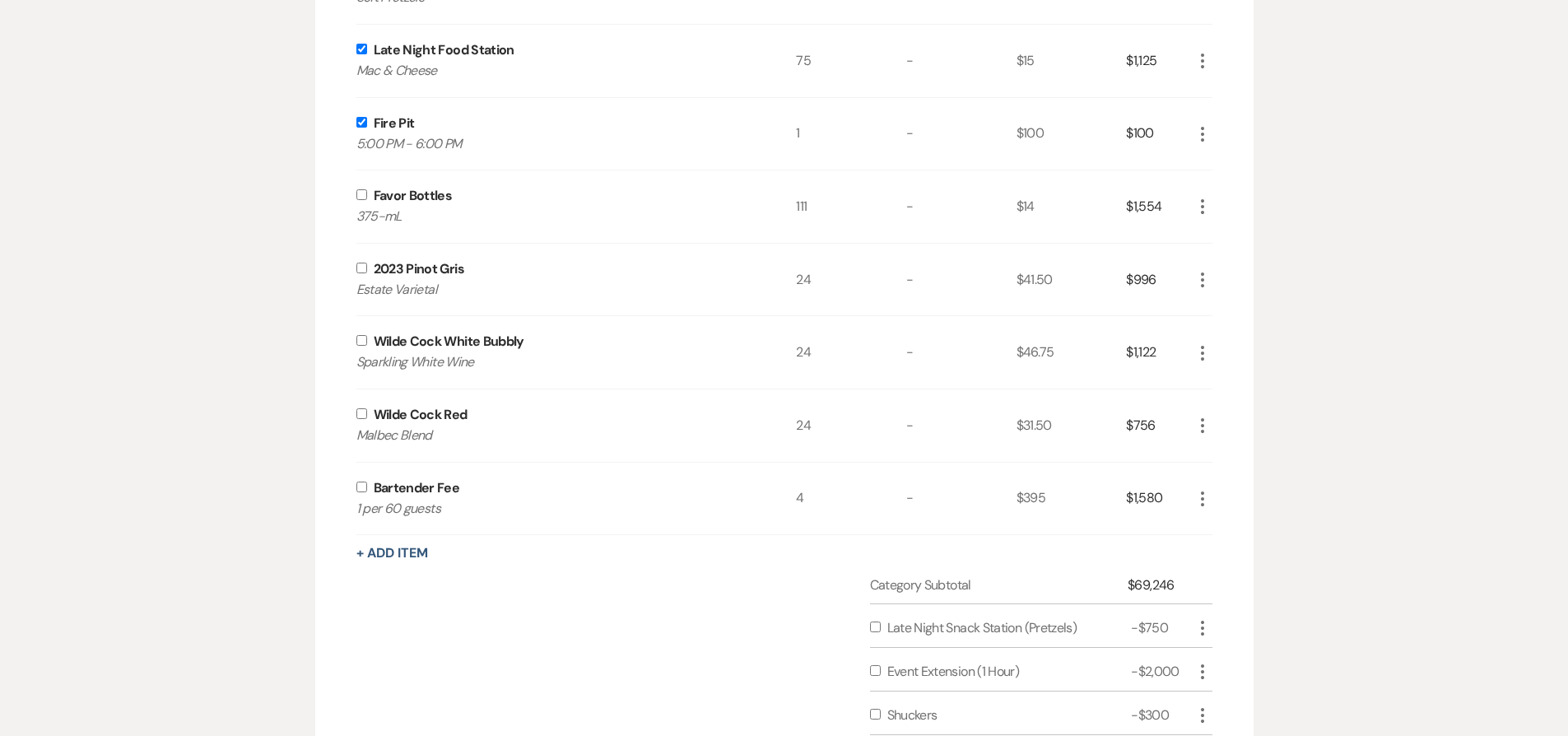
click at [364, 190] on input "checkbox" at bounding box center [361, 194] width 11 height 11
checkbox input "true"
click at [364, 267] on input "checkbox" at bounding box center [361, 267] width 11 height 11
checkbox input "true"
click at [360, 343] on input "checkbox" at bounding box center [361, 340] width 11 height 11
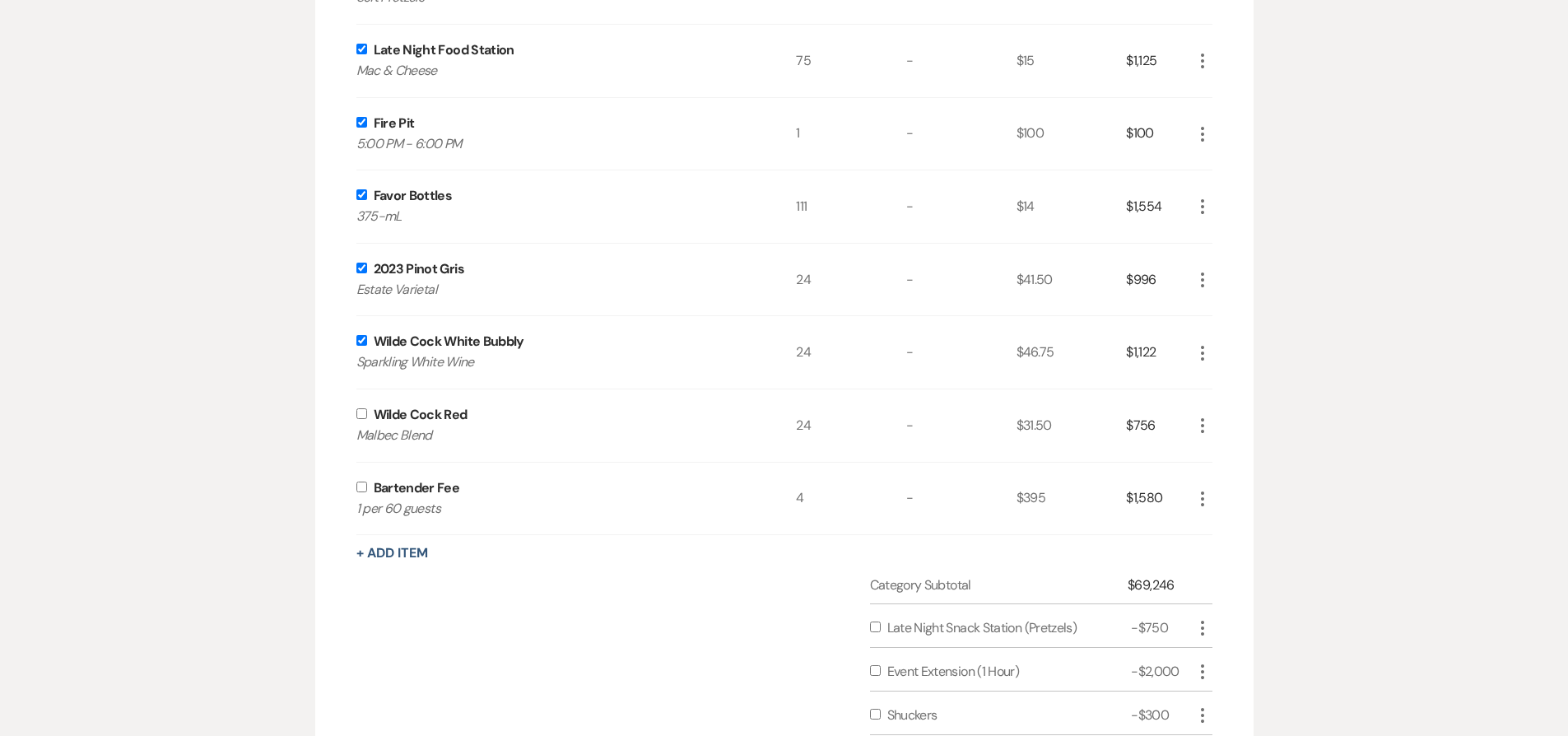
checkbox input "true"
drag, startPoint x: 361, startPoint y: 413, endPoint x: 368, endPoint y: 460, distance: 47.5
click at [361, 413] on input "checkbox" at bounding box center [361, 413] width 11 height 11
checkbox input "true"
click at [361, 486] on input "checkbox" at bounding box center [361, 486] width 11 height 11
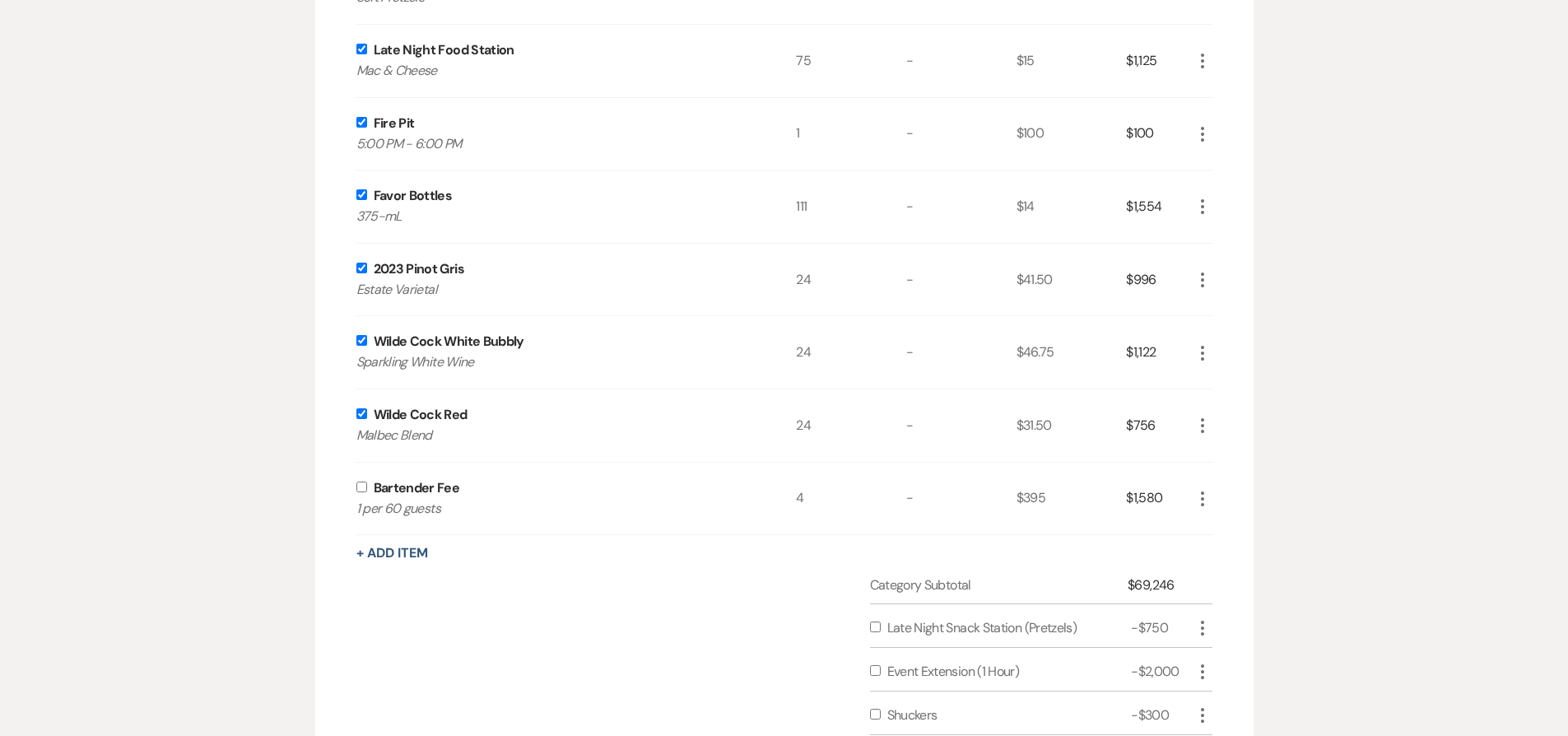
checkbox input "true"
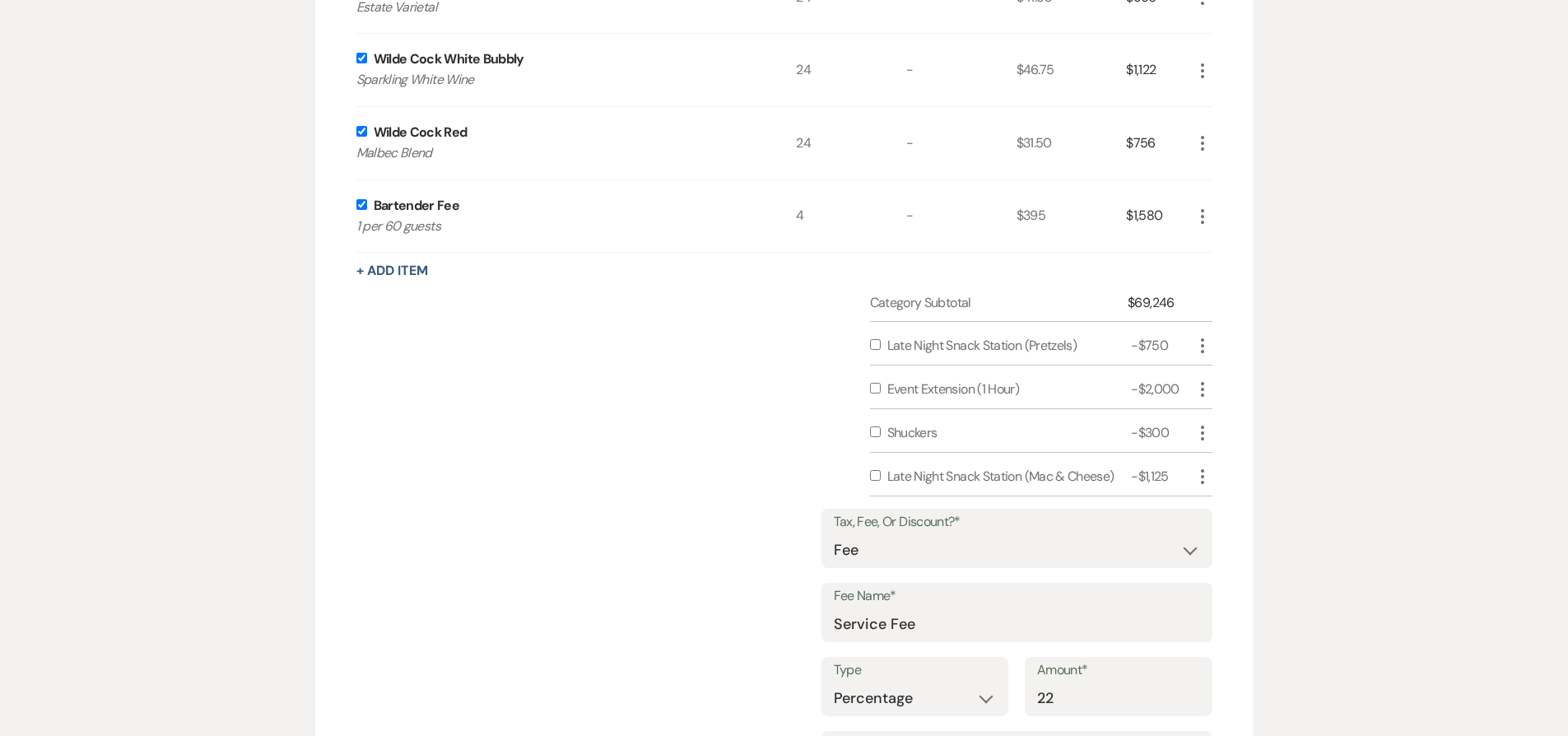
scroll to position [1483, 0]
click at [877, 340] on input "checkbox" at bounding box center [875, 341] width 11 height 11
checkbox input "true"
click at [873, 388] on input "checkbox" at bounding box center [875, 384] width 11 height 11
checkbox input "true"
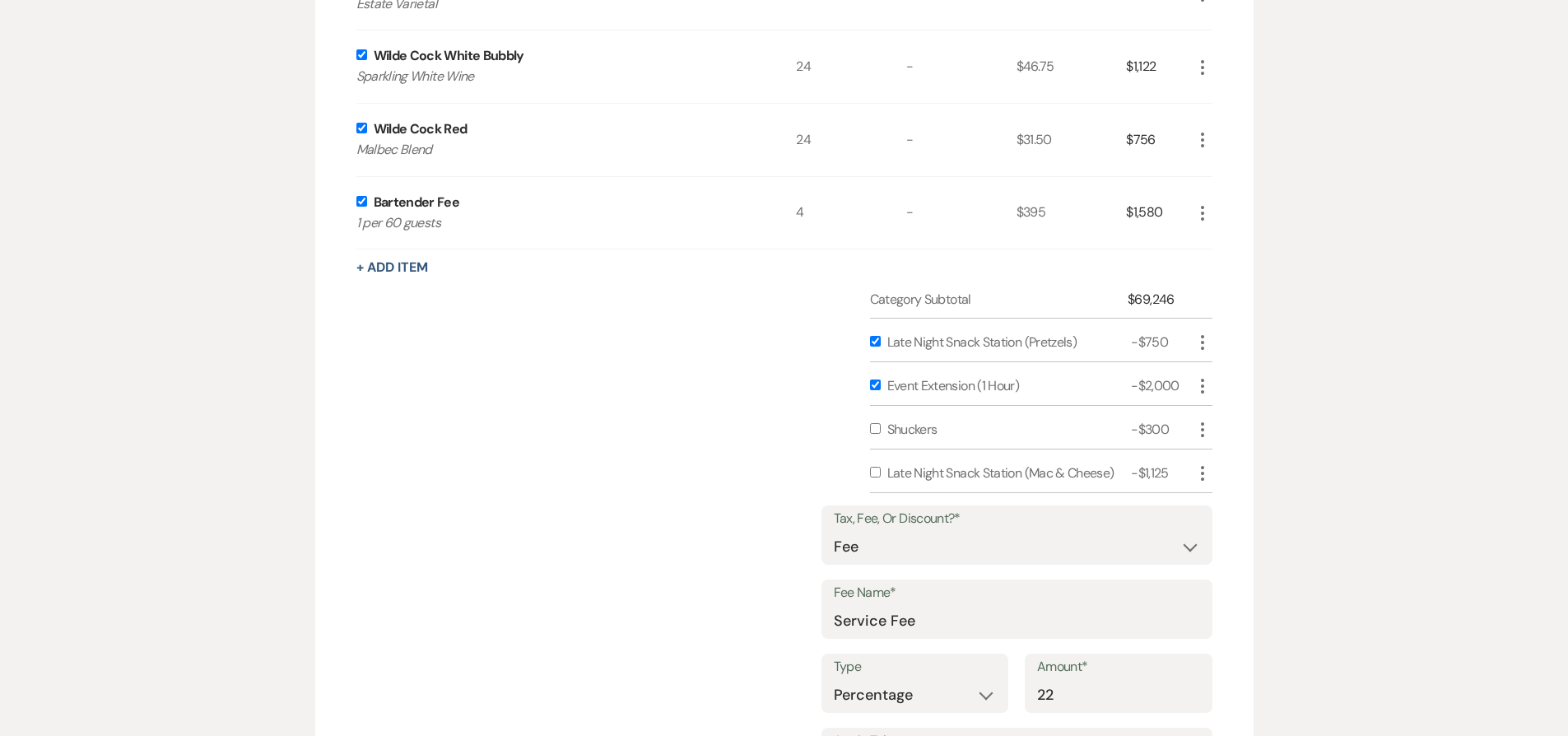
click at [875, 431] on input "checkbox" at bounding box center [875, 428] width 11 height 11
checkbox input "true"
click at [875, 474] on input "checkbox" at bounding box center [875, 472] width 11 height 11
checkbox input "true"
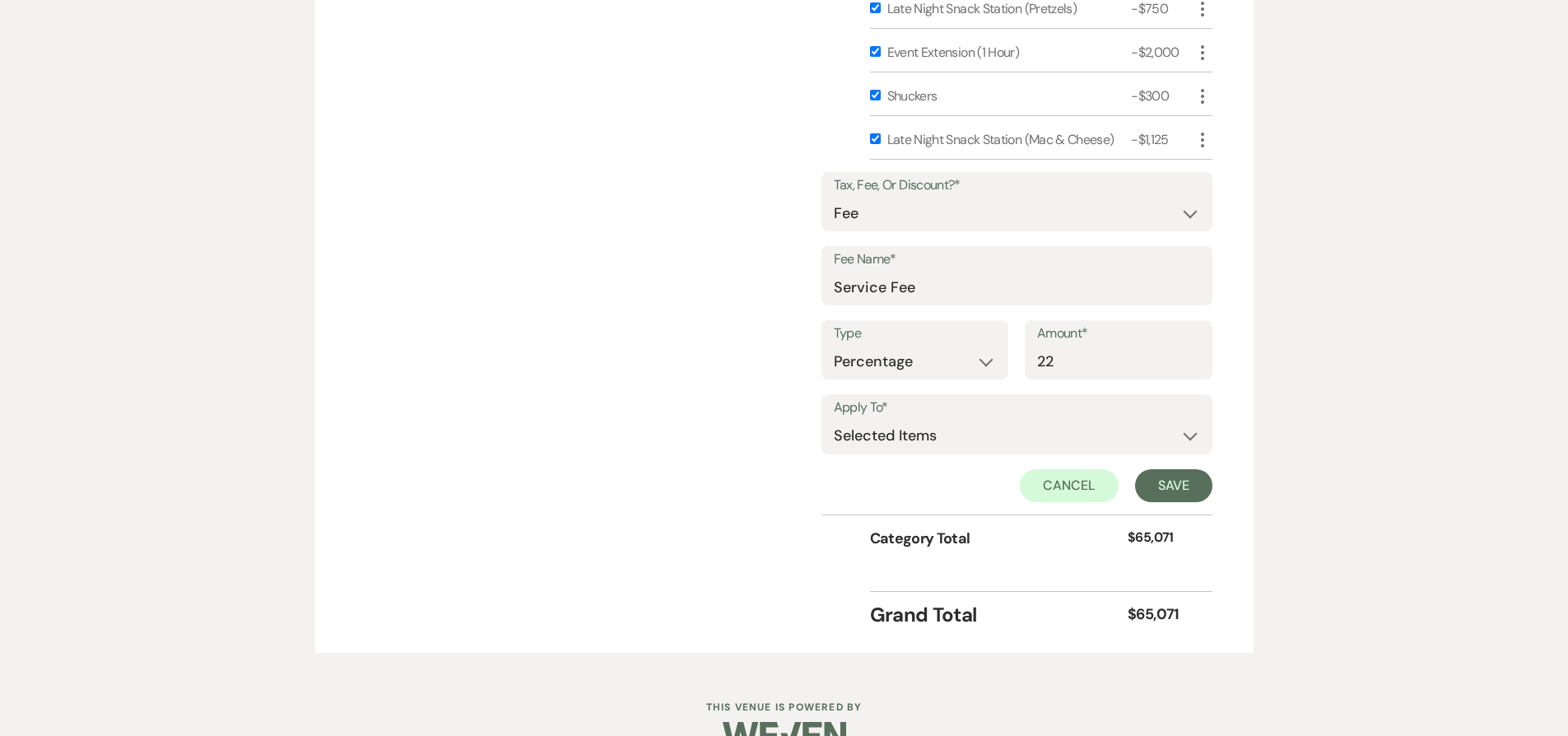
scroll to position [1825, 0]
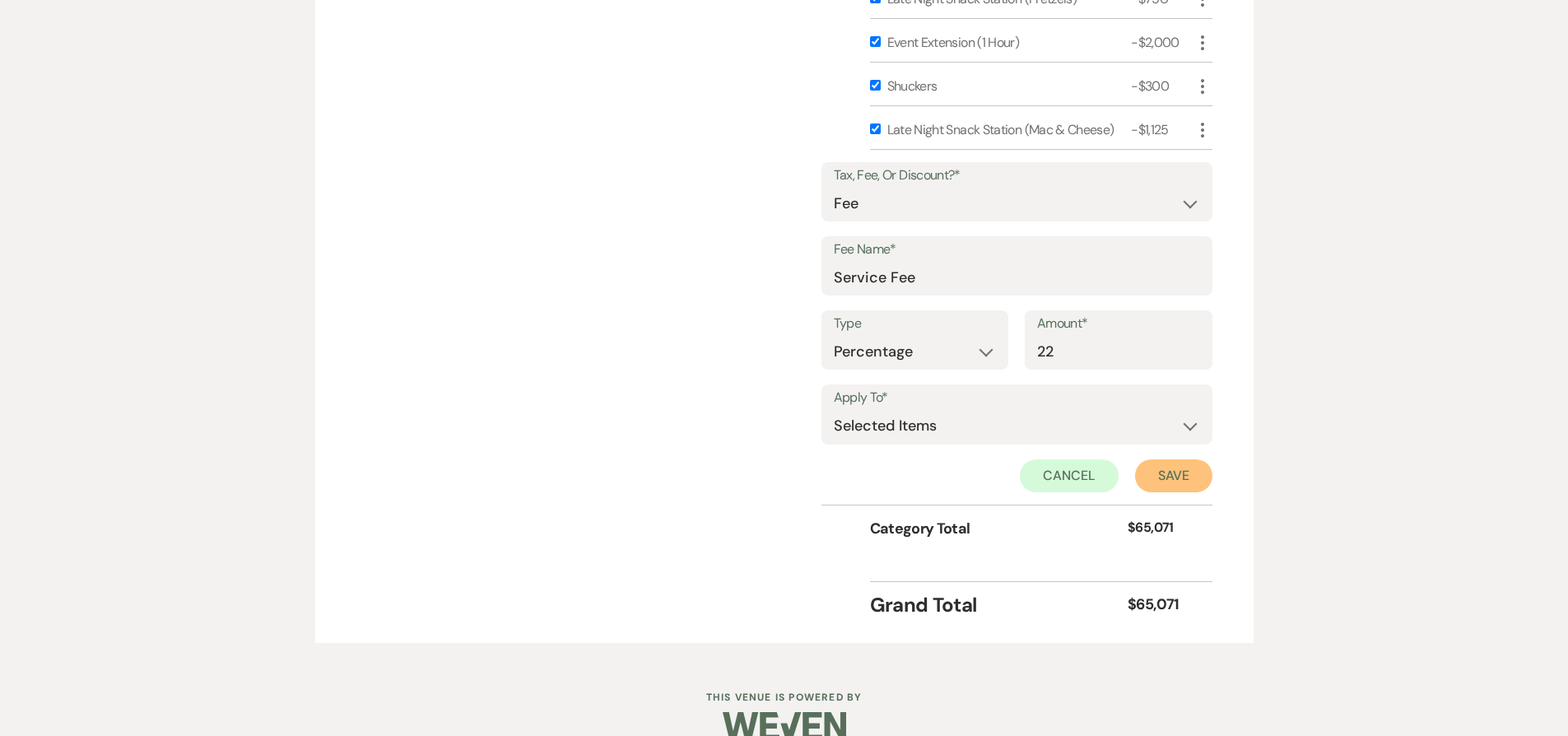
click at [1177, 473] on button "Save" at bounding box center [1174, 476] width 78 height 33
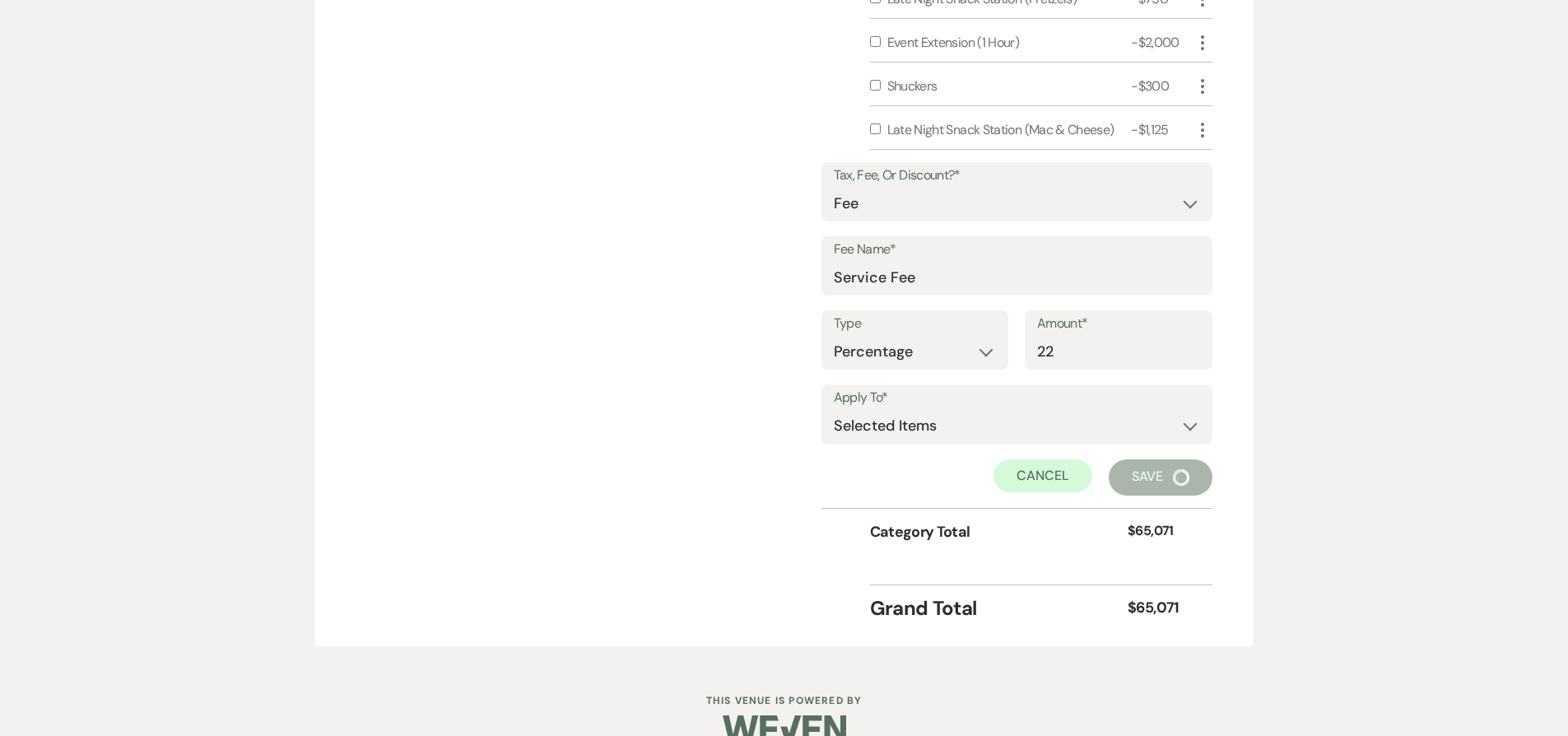
scroll to position [1582, 0]
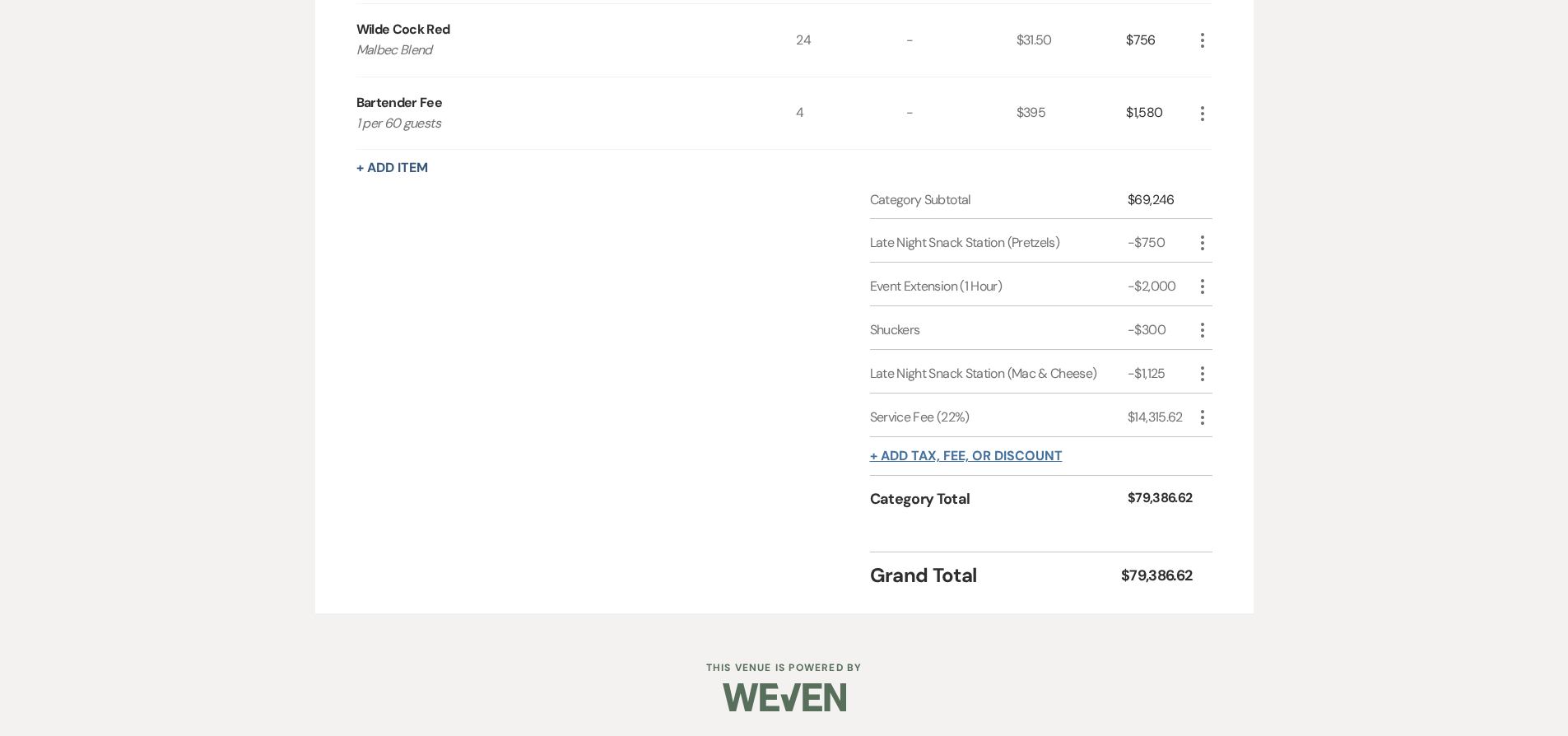
click at [945, 449] on button "+ Add tax, fee, or discount" at bounding box center [966, 456] width 192 height 13
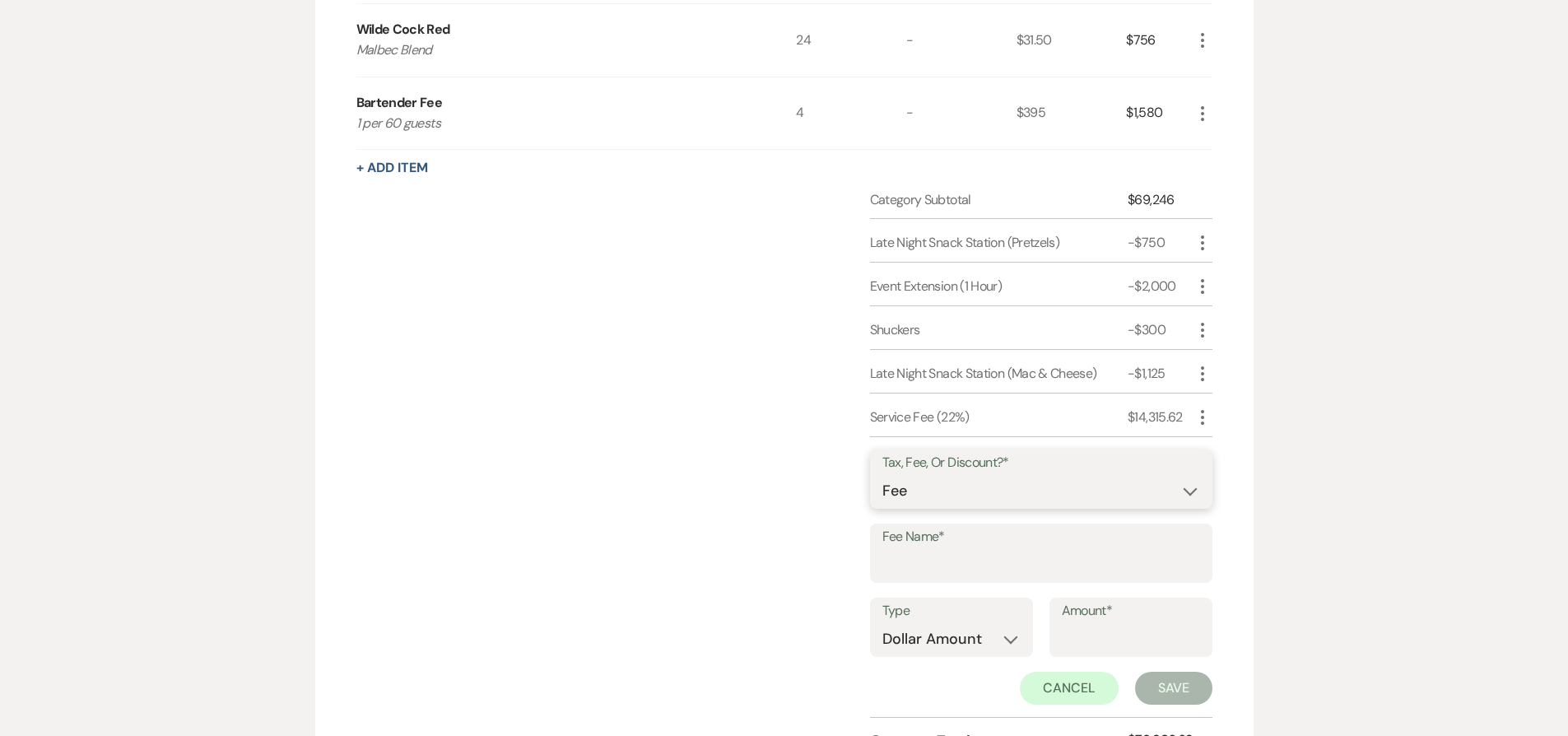
click at [932, 485] on select "Fee Discount Tax" at bounding box center [1042, 491] width 318 height 33
select select "3"
click at [883, 475] on select "Fee Discount Tax" at bounding box center [1042, 491] width 318 height 33
click at [945, 567] on input "Fee Name*" at bounding box center [1042, 566] width 318 height 33
type input "NJ Sales Tax"
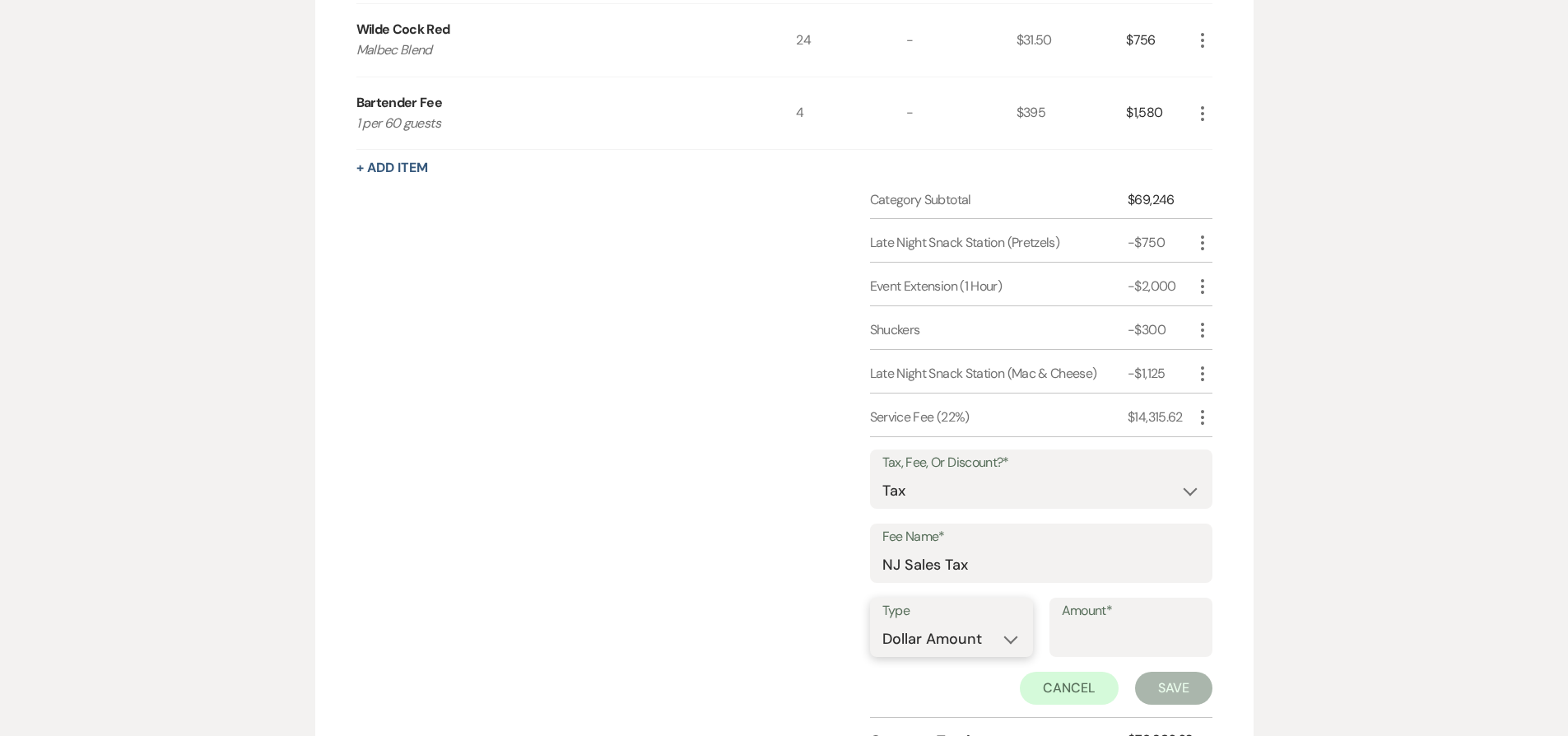
click at [974, 638] on select "Dollar Amount Percentage" at bounding box center [952, 639] width 138 height 33
select select "false"
click at [883, 623] on select "Dollar Amount Percentage" at bounding box center [952, 639] width 138 height 33
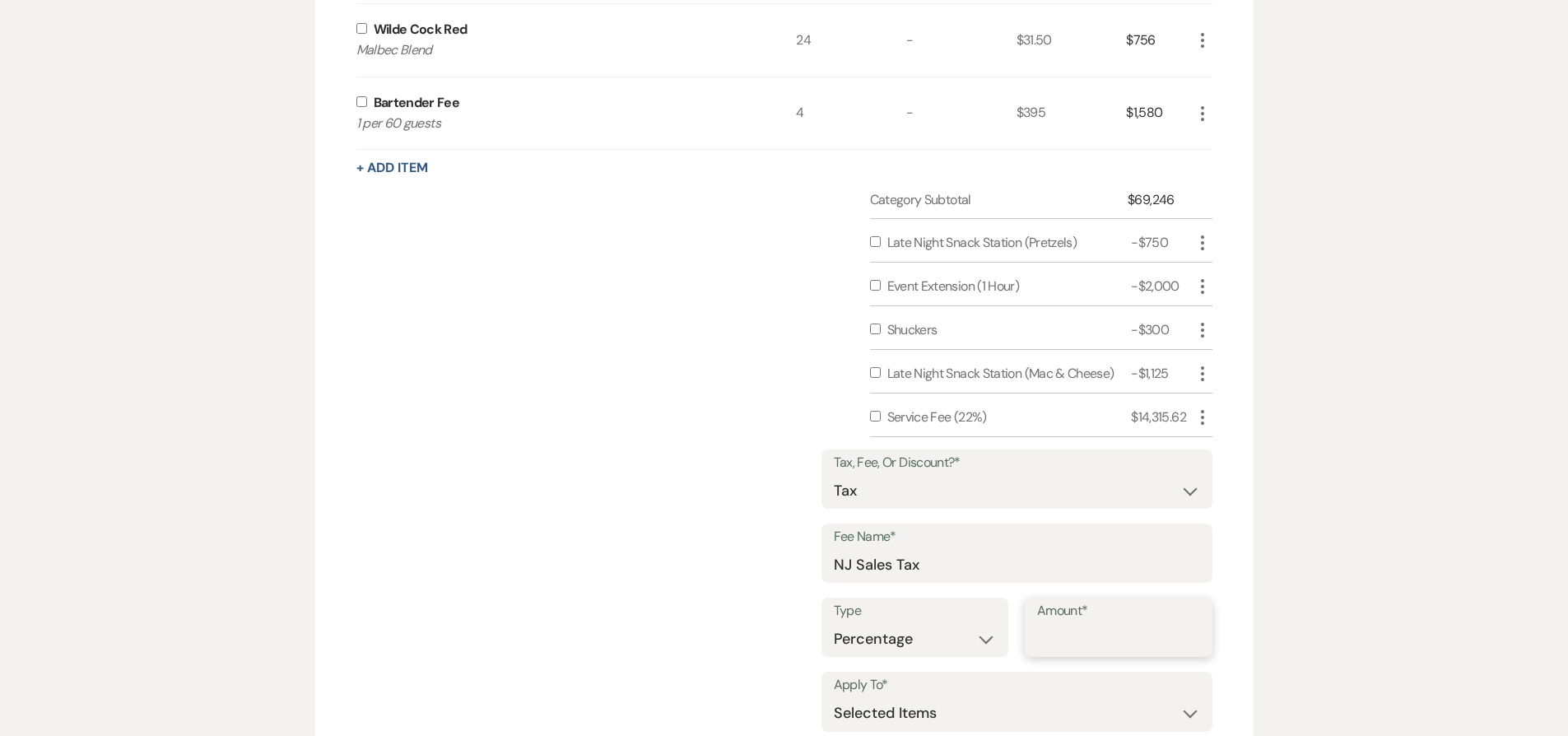
click at [1137, 643] on input "Amount*" at bounding box center [1118, 639] width 163 height 33
type input "6.625"
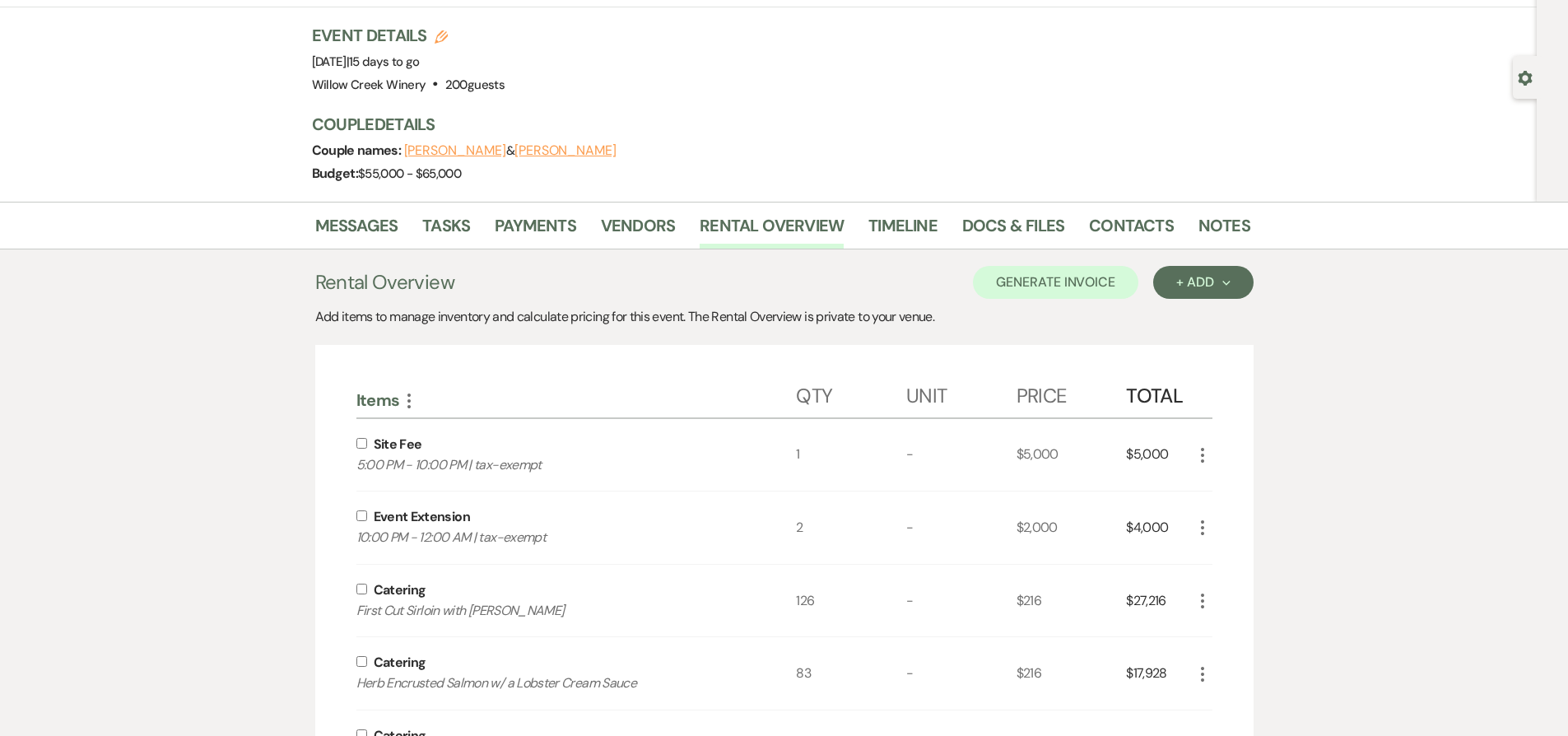
scroll to position [298, 0]
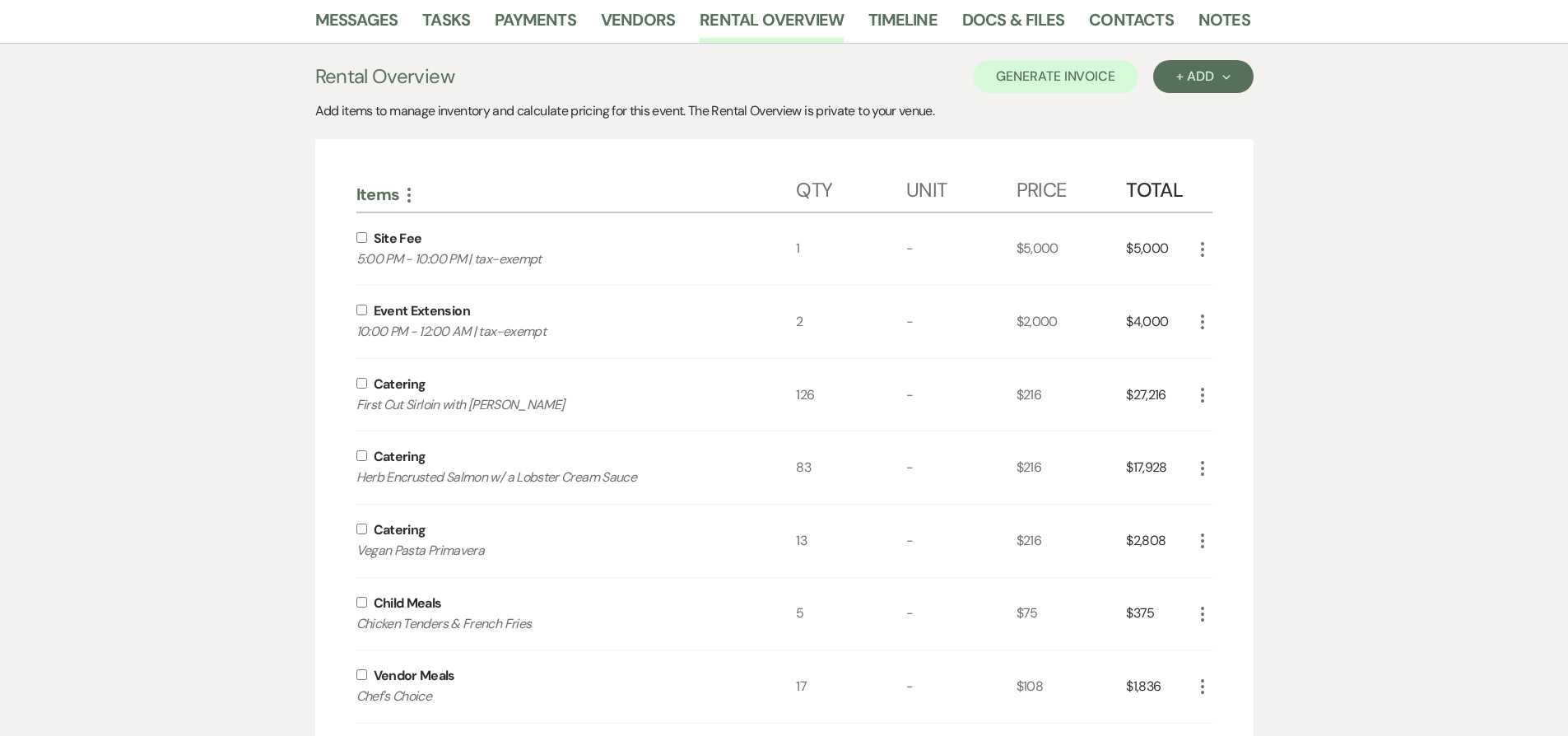
click at [362, 385] on input "checkbox" at bounding box center [361, 383] width 11 height 11
checkbox input "true"
click at [363, 451] on input "checkbox" at bounding box center [361, 455] width 11 height 11
checkbox input "true"
click at [364, 535] on div "Catering Vegan Pasta Primavera" at bounding box center [576, 541] width 440 height 73
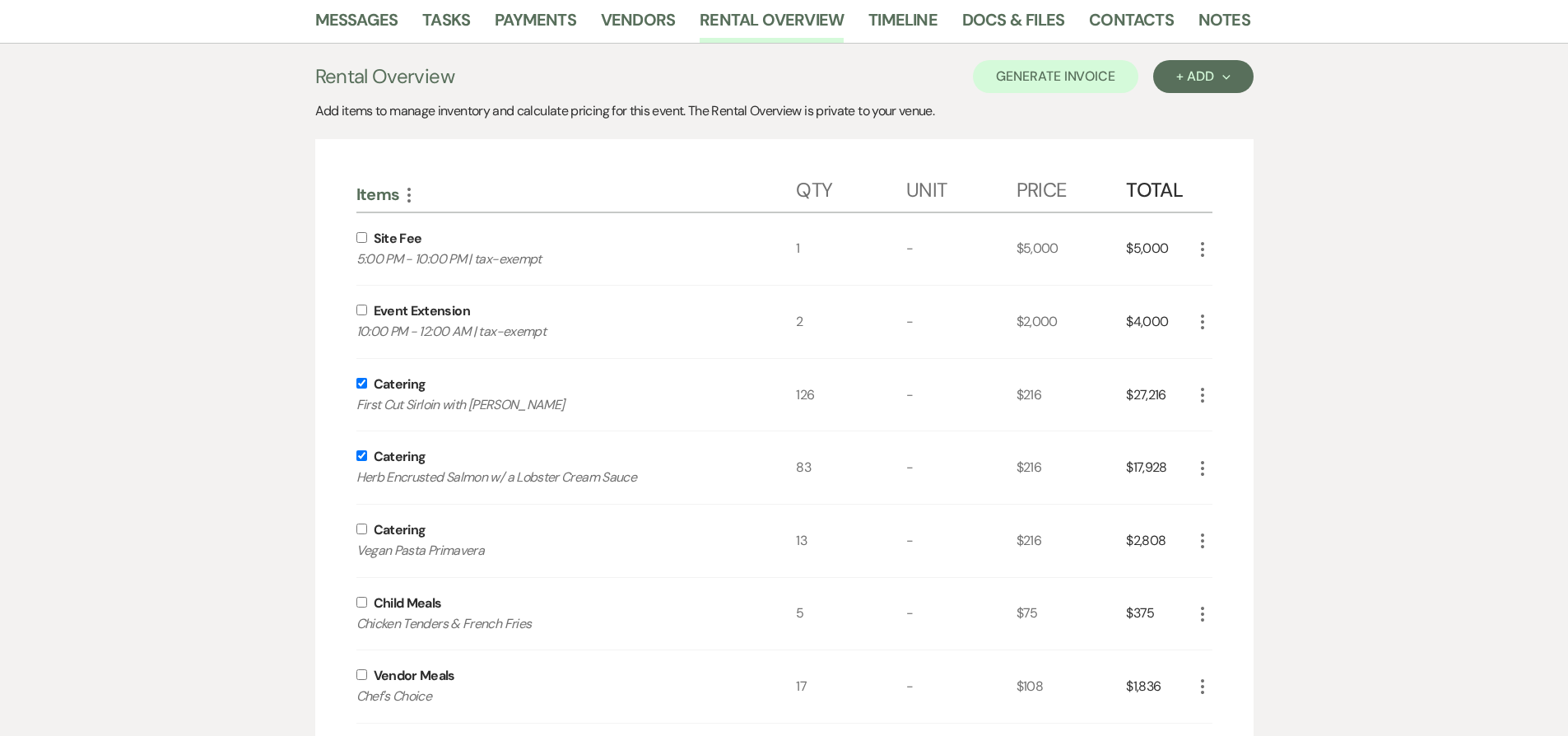
click at [364, 530] on input "checkbox" at bounding box center [361, 528] width 11 height 11
checkbox input "true"
click at [362, 602] on input "checkbox" at bounding box center [361, 601] width 11 height 11
checkbox input "true"
click at [364, 672] on input "checkbox" at bounding box center [361, 674] width 11 height 11
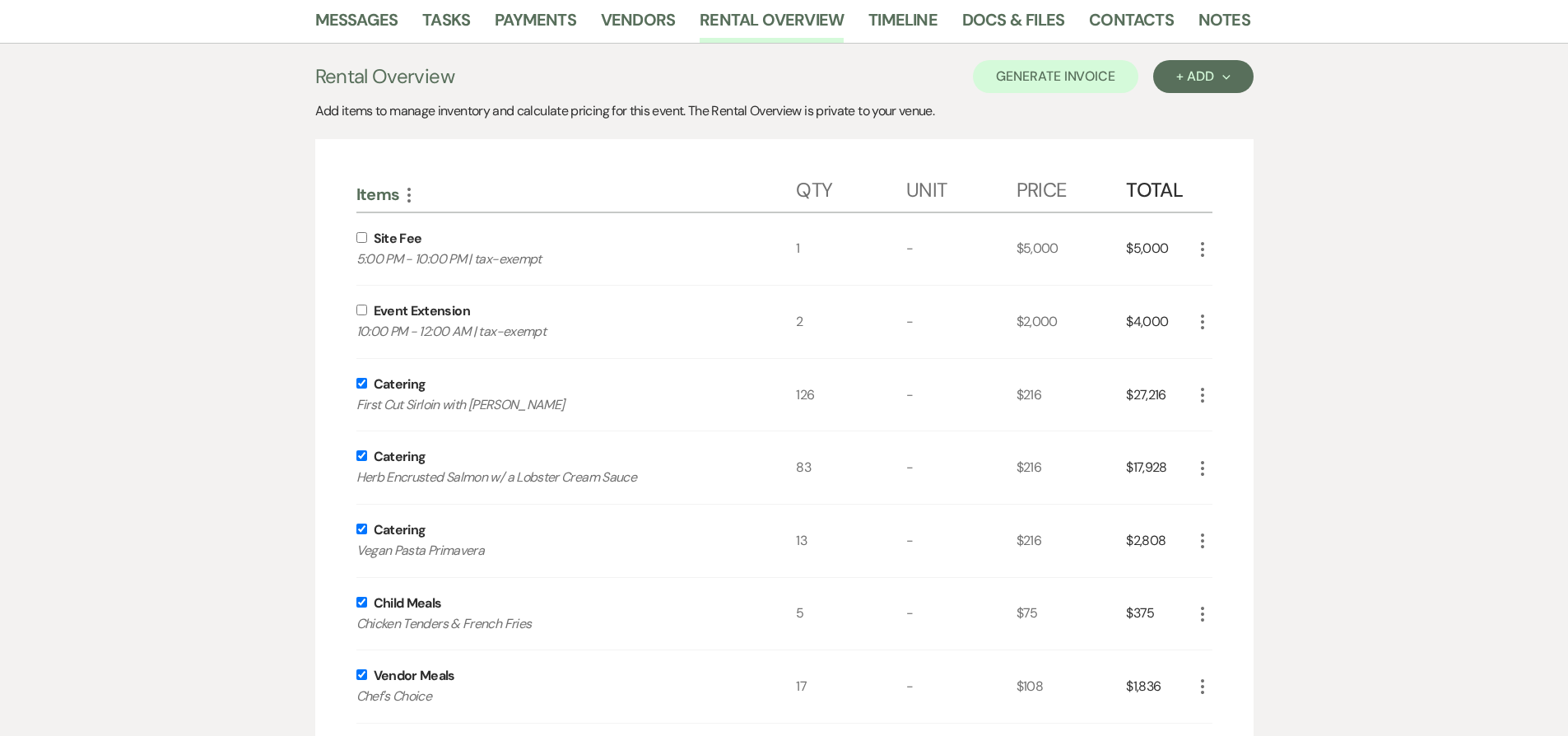
checkbox input "true"
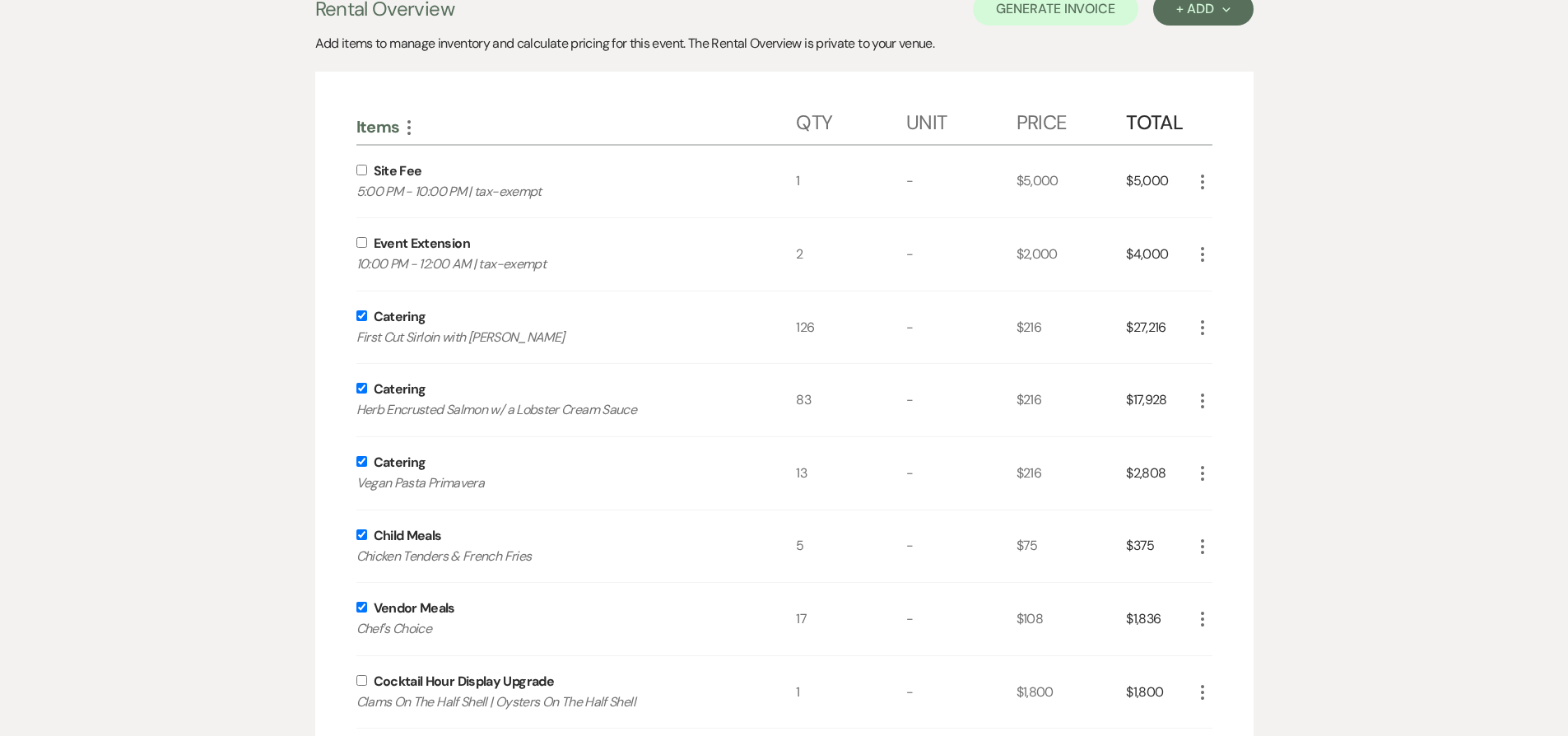
scroll to position [466, 0]
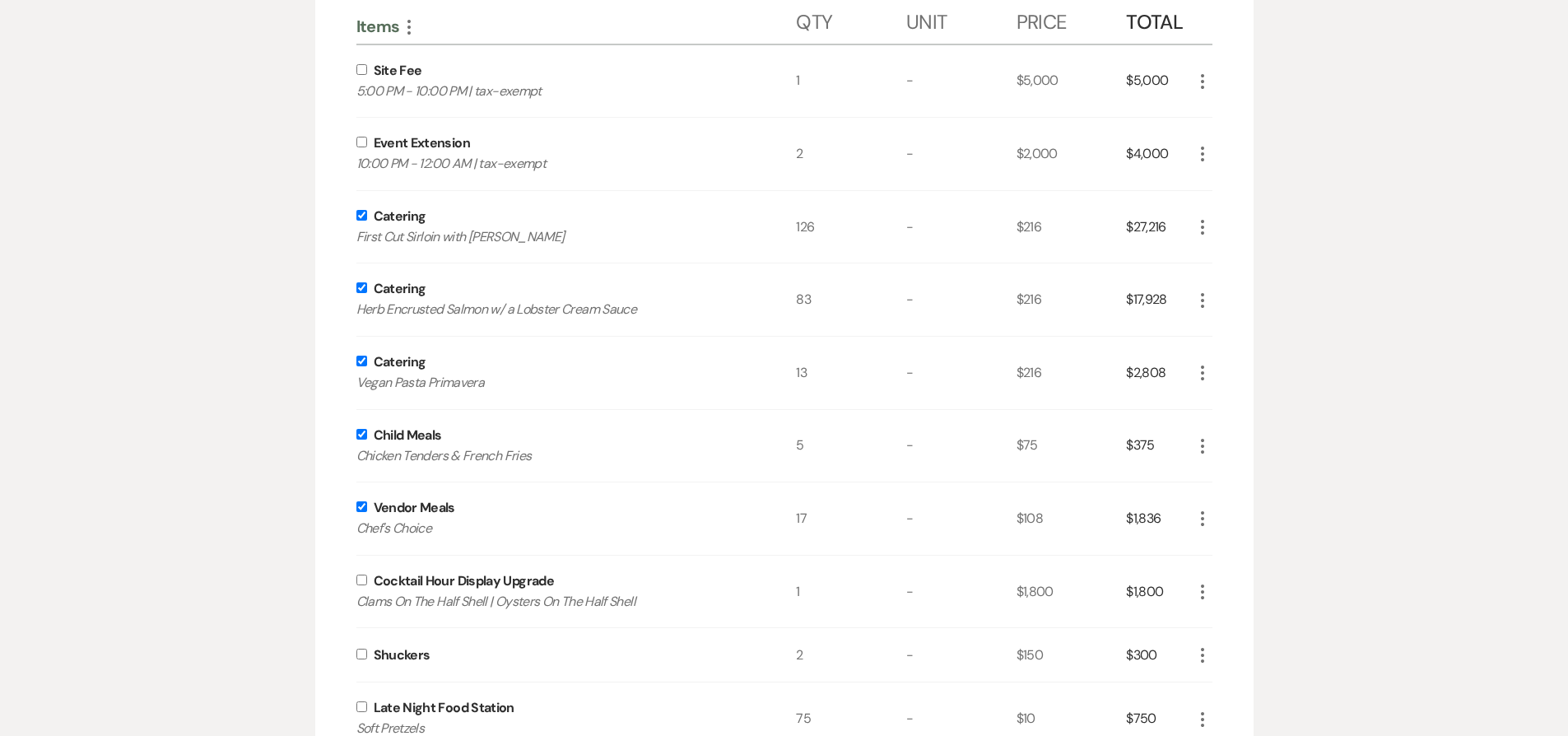
click at [362, 583] on input "checkbox" at bounding box center [361, 579] width 11 height 11
checkbox input "true"
click at [361, 650] on input "checkbox" at bounding box center [361, 654] width 11 height 11
checkbox input "true"
click at [360, 702] on input "checkbox" at bounding box center [361, 706] width 11 height 11
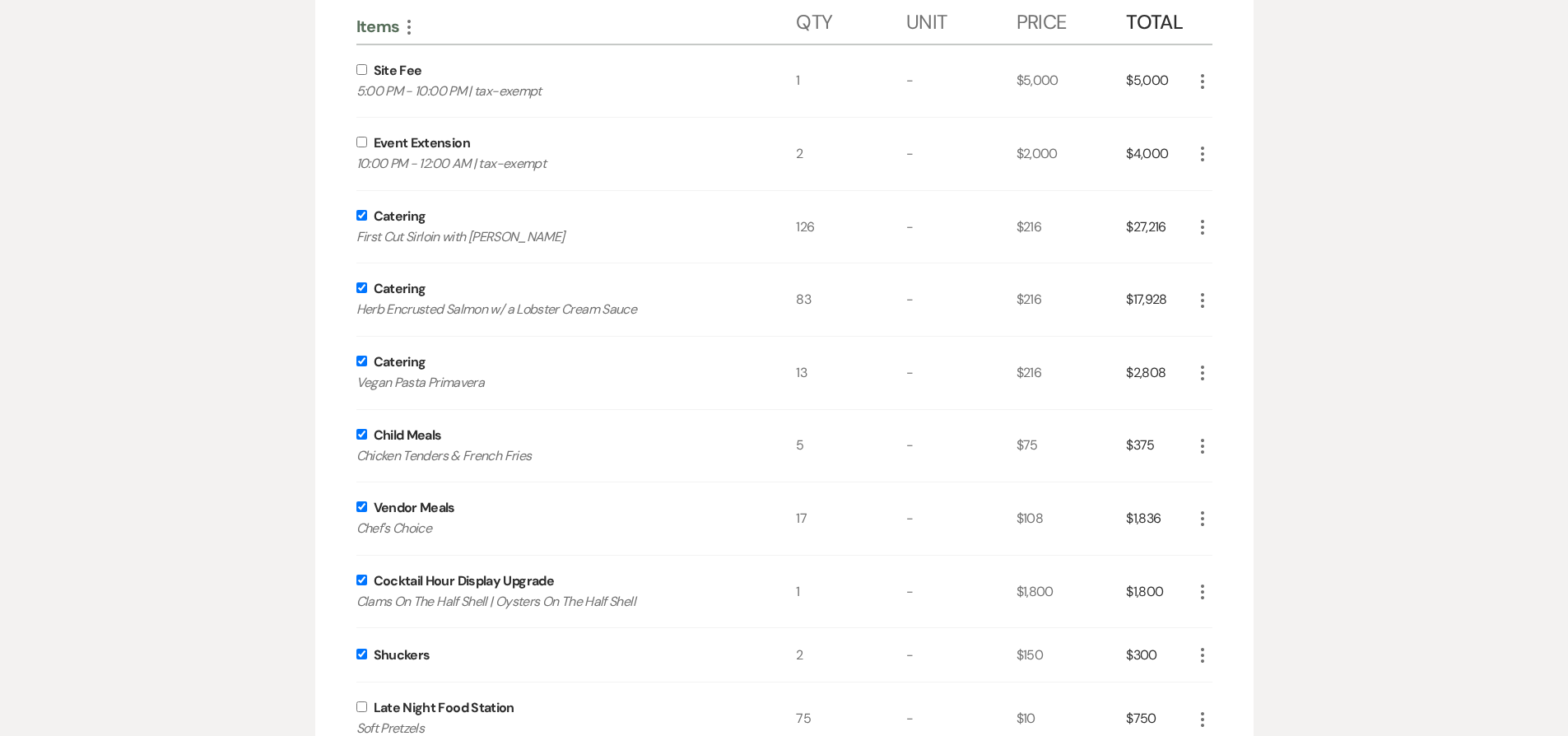
checkbox input "true"
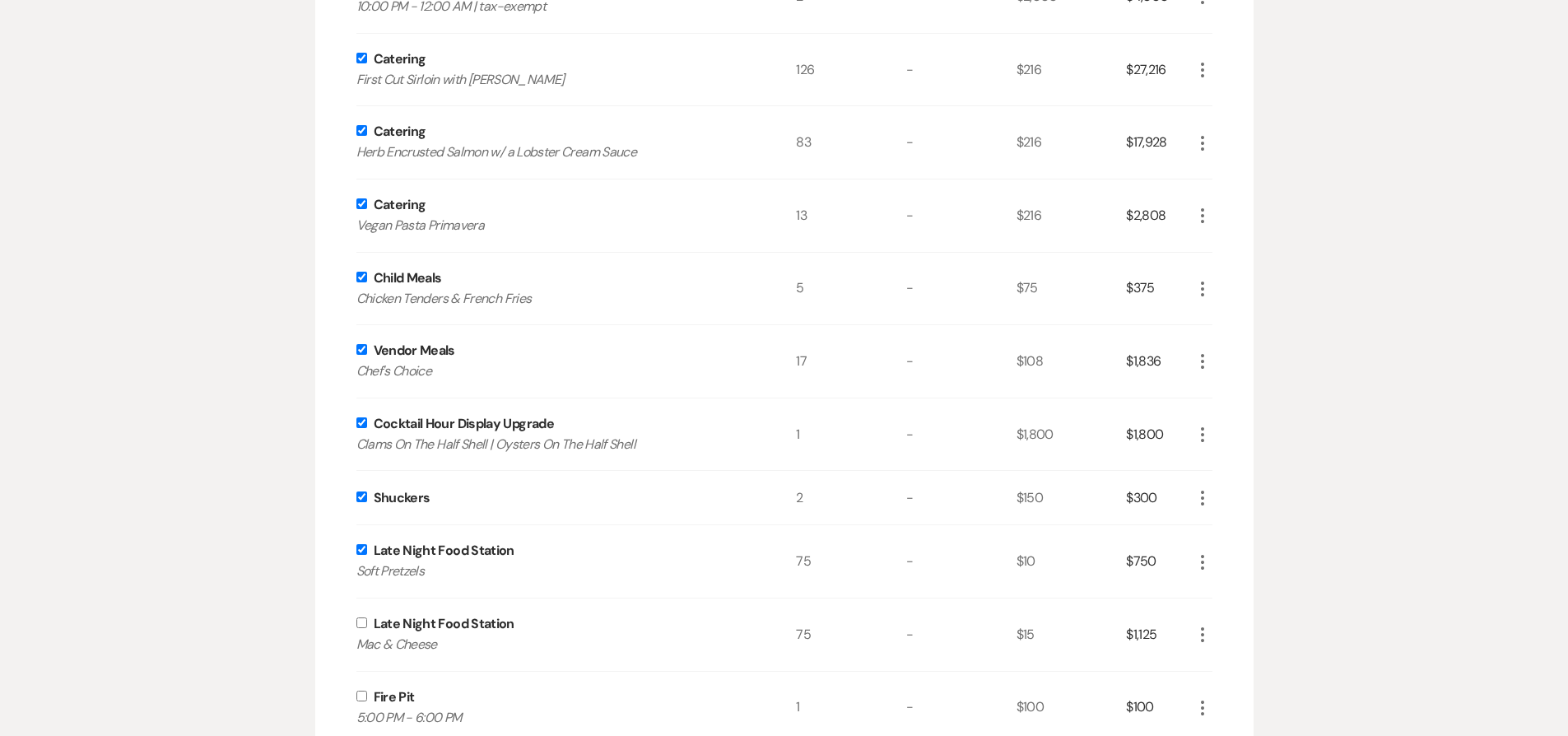
scroll to position [626, 0]
click at [361, 619] on input "checkbox" at bounding box center [361, 618] width 11 height 11
checkbox input "true"
click at [363, 690] on input "checkbox" at bounding box center [361, 692] width 11 height 11
checkbox input "true"
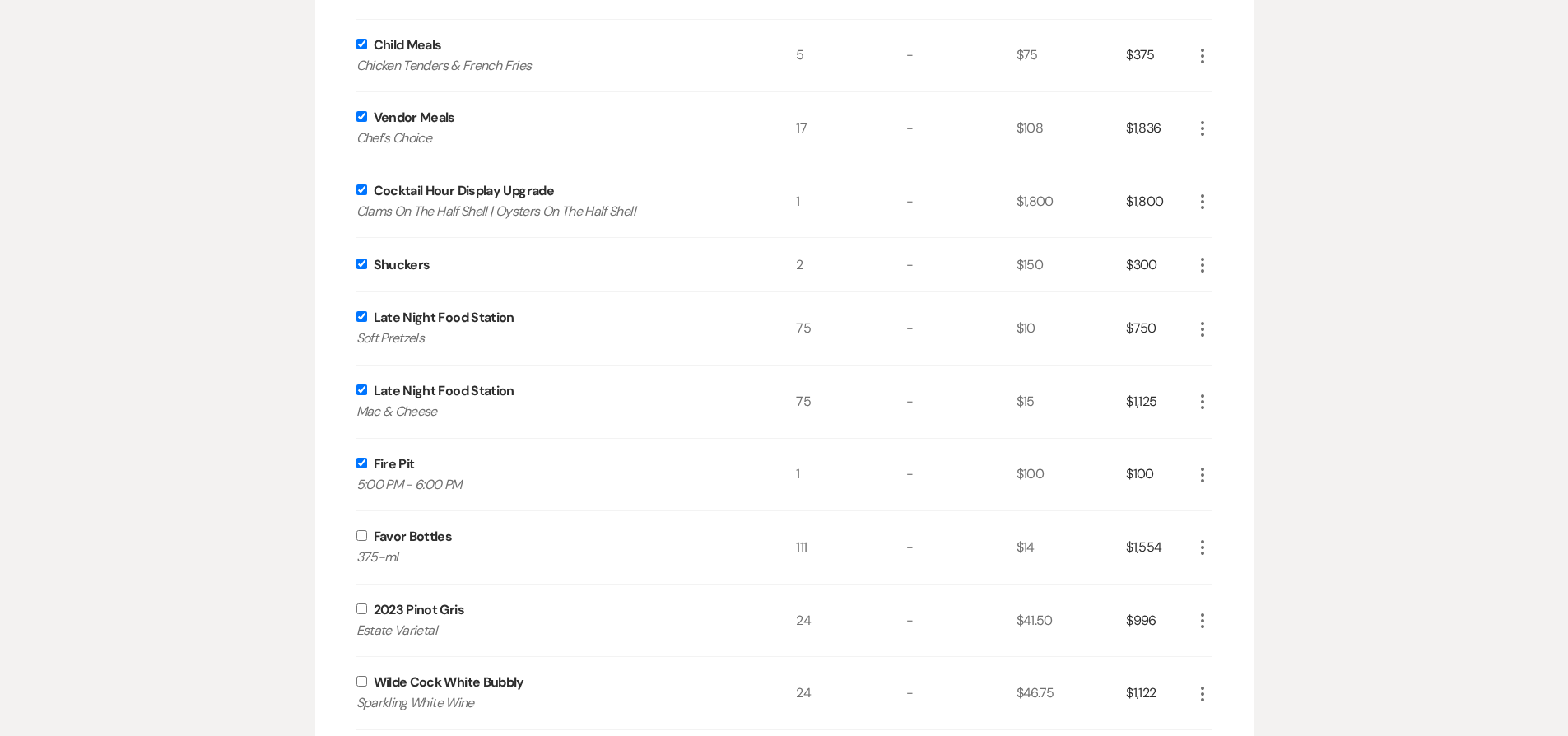
scroll to position [945, 0]
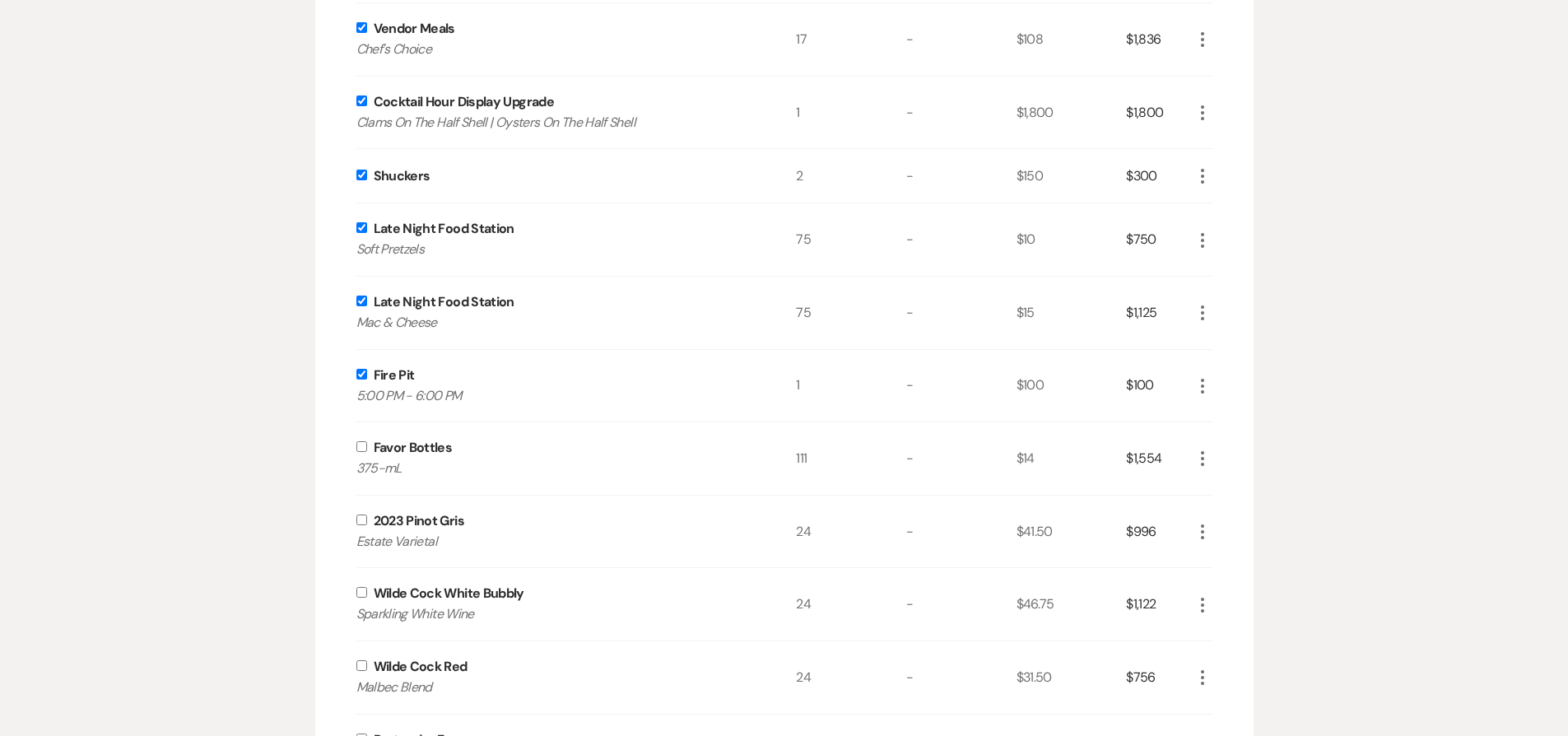
click at [364, 443] on input "checkbox" at bounding box center [361, 446] width 11 height 11
checkbox input "true"
drag, startPoint x: 365, startPoint y: 524, endPoint x: 361, endPoint y: 541, distance: 17.5
click at [364, 524] on input "checkbox" at bounding box center [361, 519] width 11 height 11
checkbox input "true"
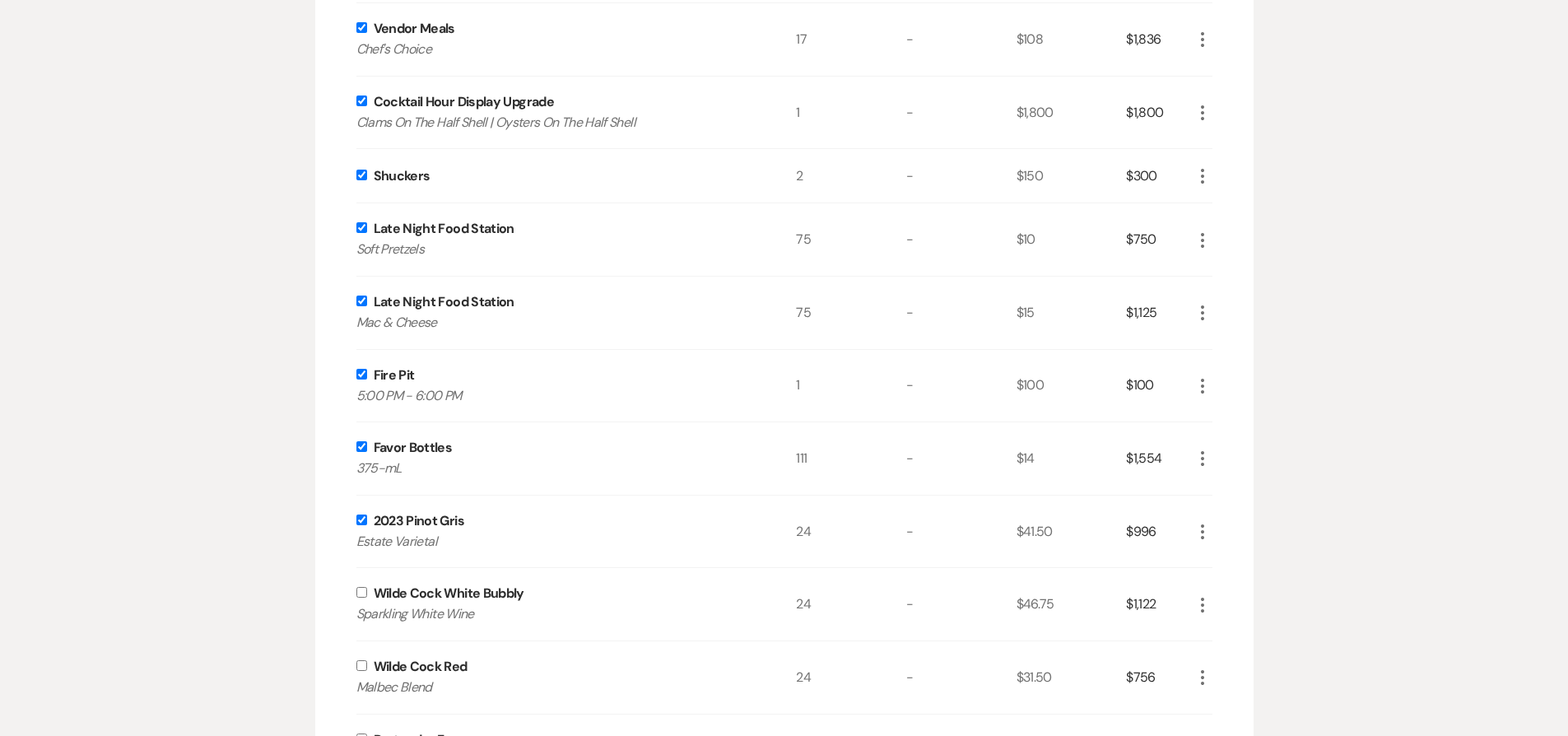
click at [358, 591] on input "checkbox" at bounding box center [361, 591] width 11 height 11
checkbox input "true"
click at [358, 664] on input "checkbox" at bounding box center [361, 665] width 11 height 11
checkbox input "true"
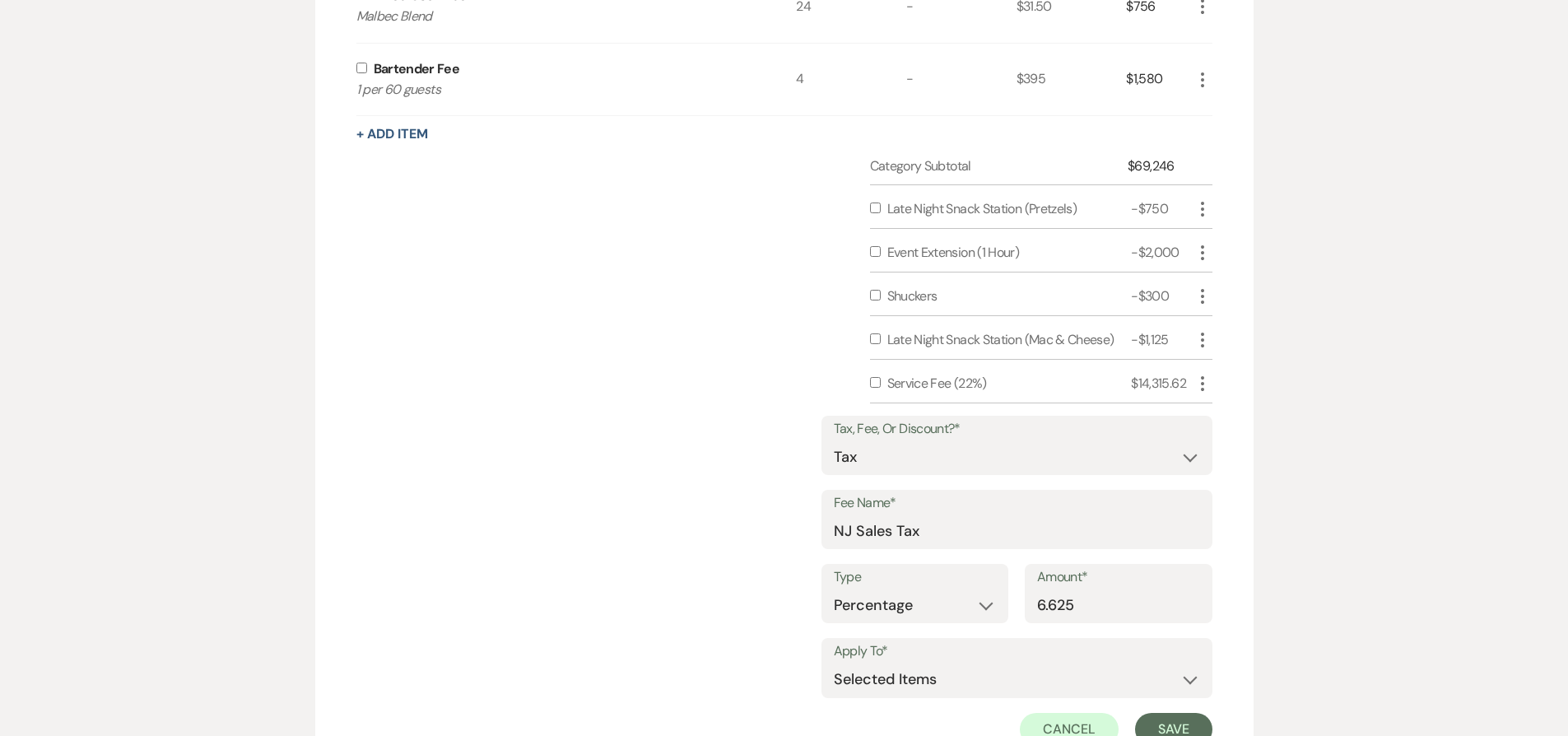
scroll to position [1546, 0]
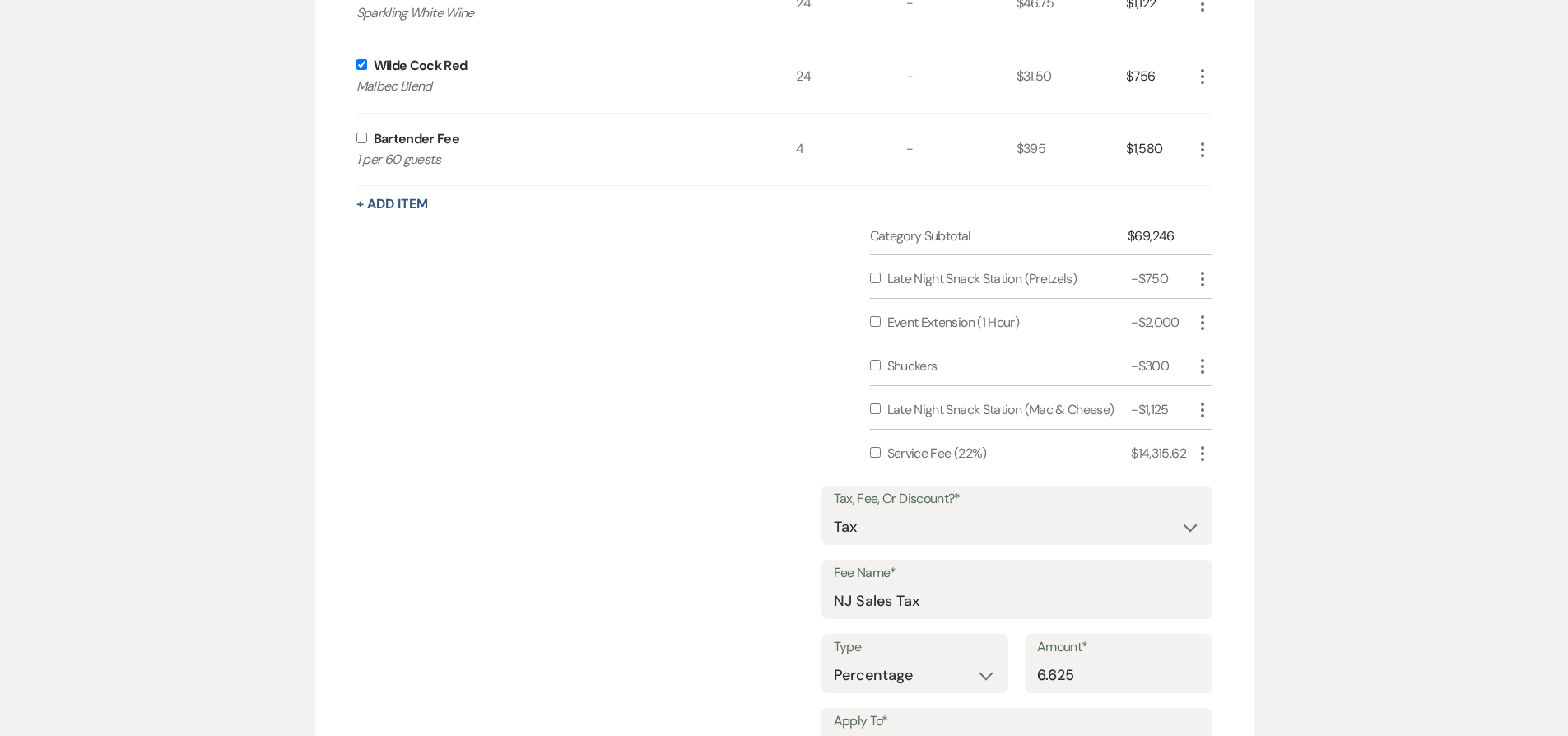
click at [364, 138] on input "checkbox" at bounding box center [361, 137] width 11 height 11
checkbox input "true"
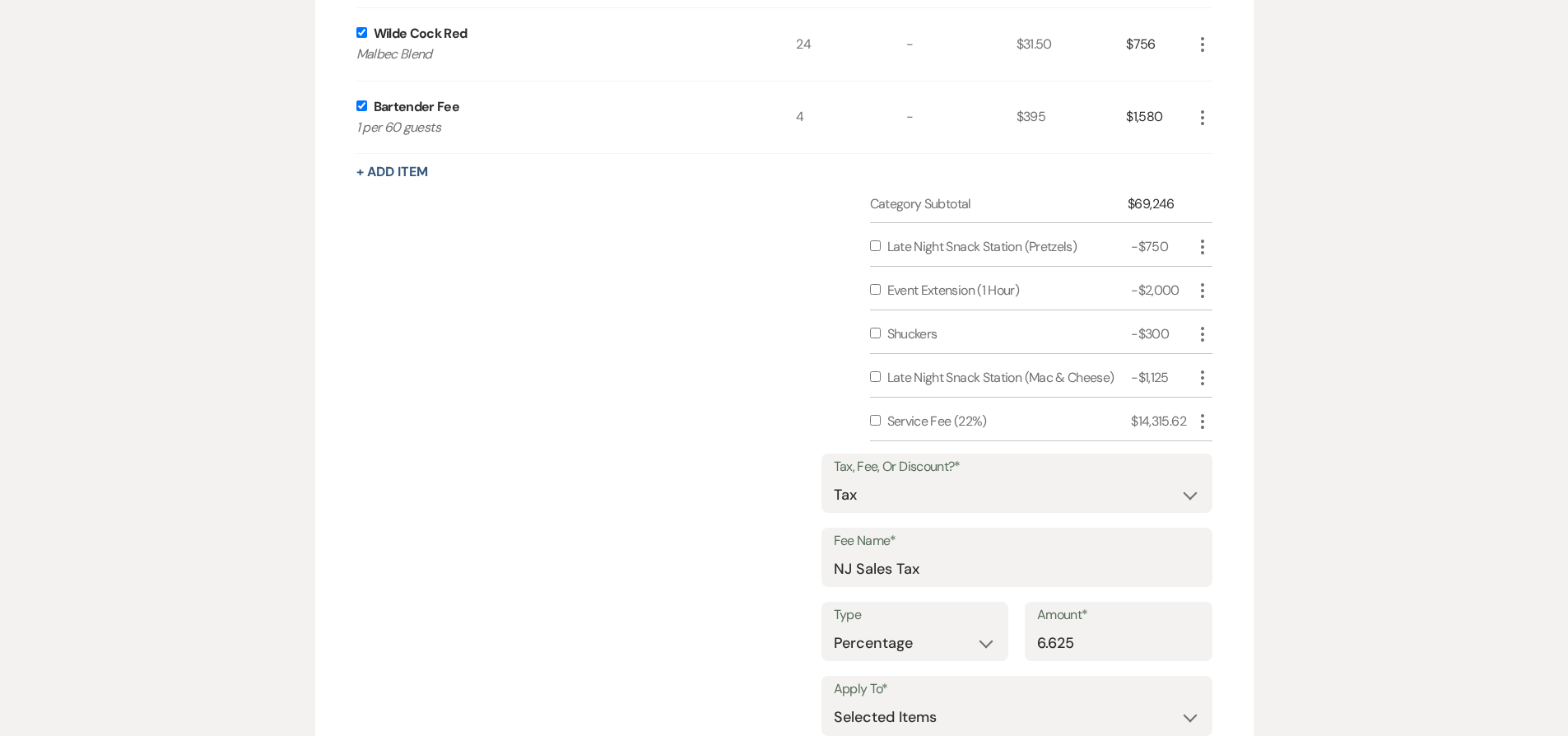
scroll to position [1645, 0]
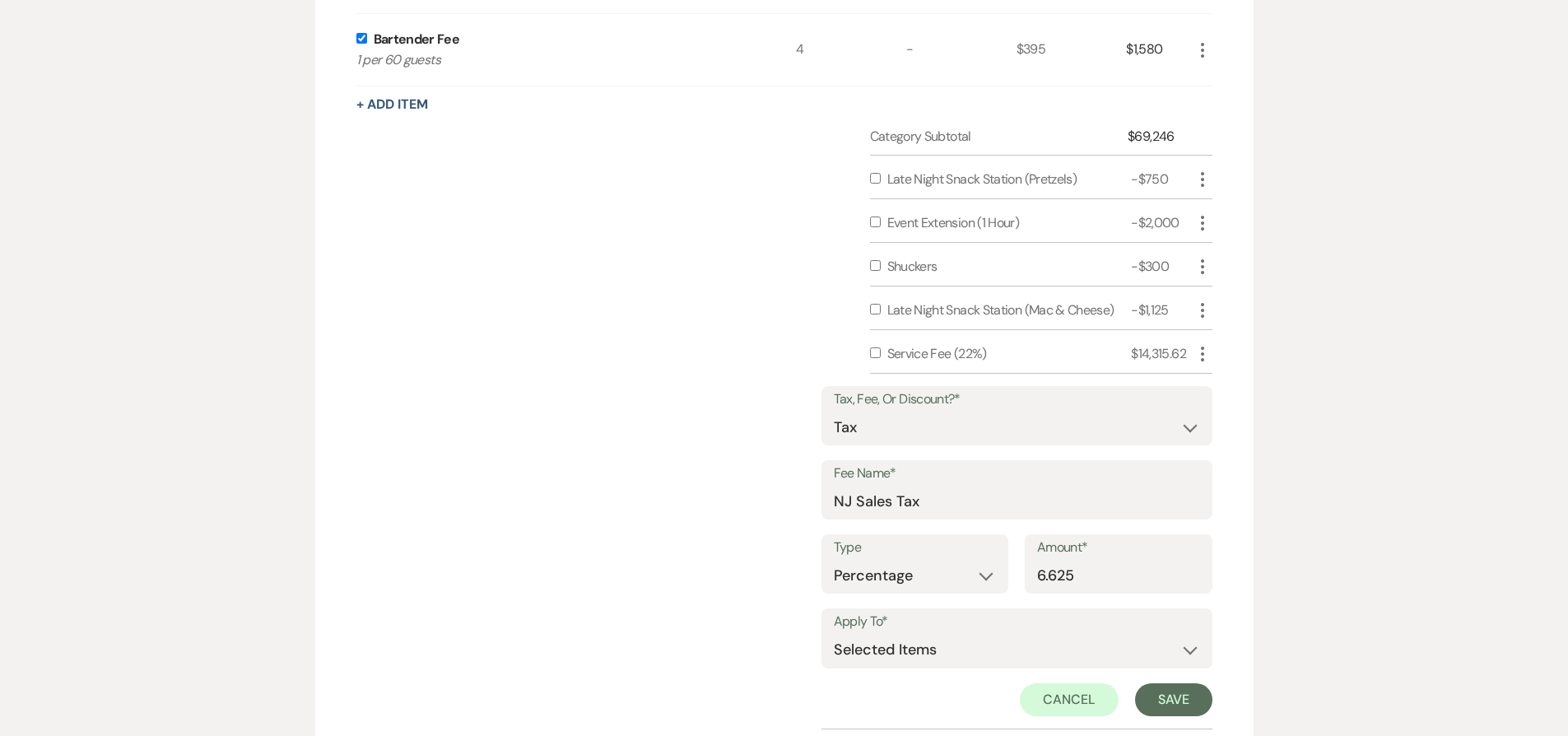
click at [872, 176] on input "checkbox" at bounding box center [875, 178] width 11 height 11
checkbox input "true"
click at [874, 264] on input "checkbox" at bounding box center [875, 265] width 11 height 11
checkbox input "true"
click at [878, 312] on input "checkbox" at bounding box center [875, 308] width 11 height 11
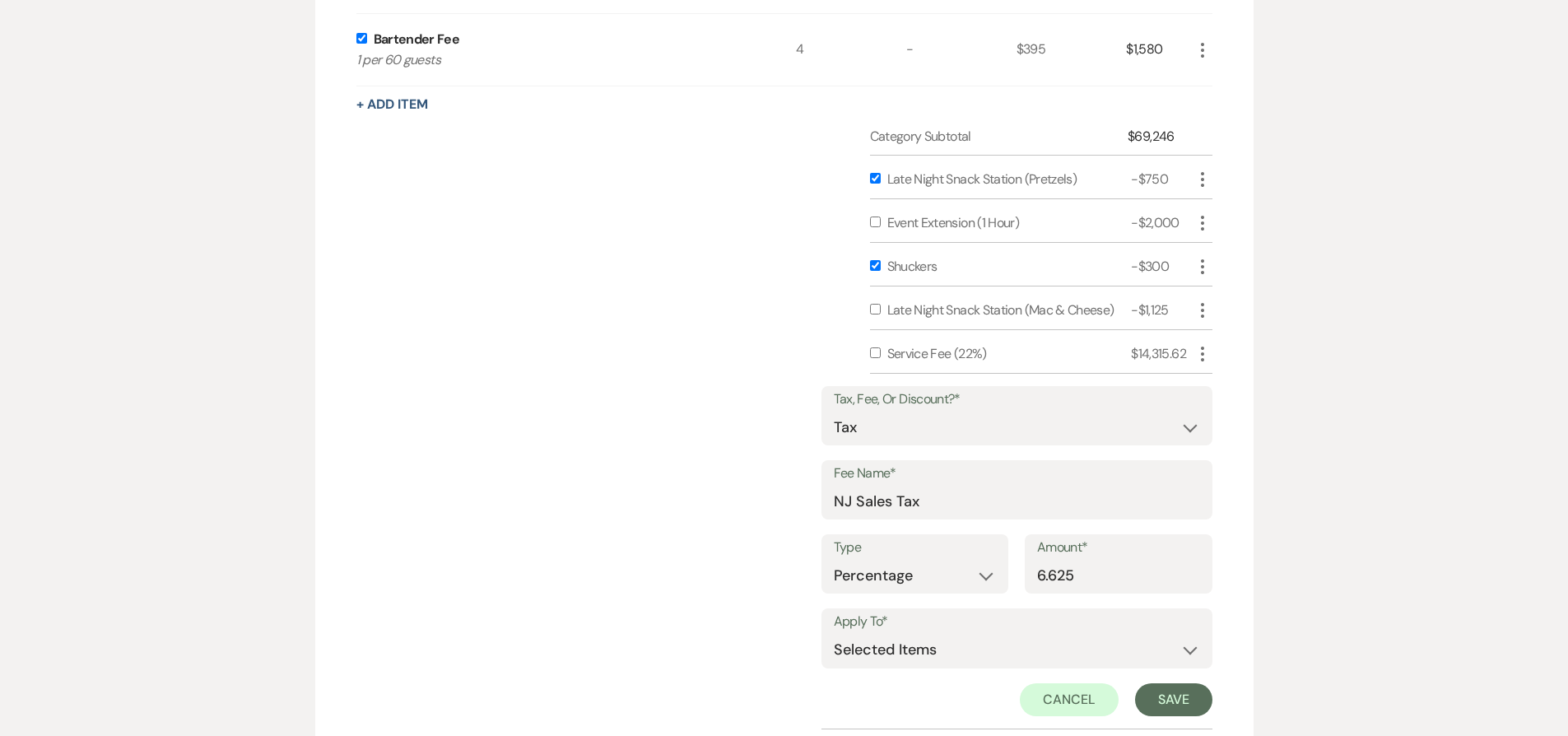
checkbox input "true"
click at [876, 355] on input "checkbox" at bounding box center [875, 352] width 11 height 11
checkbox input "true"
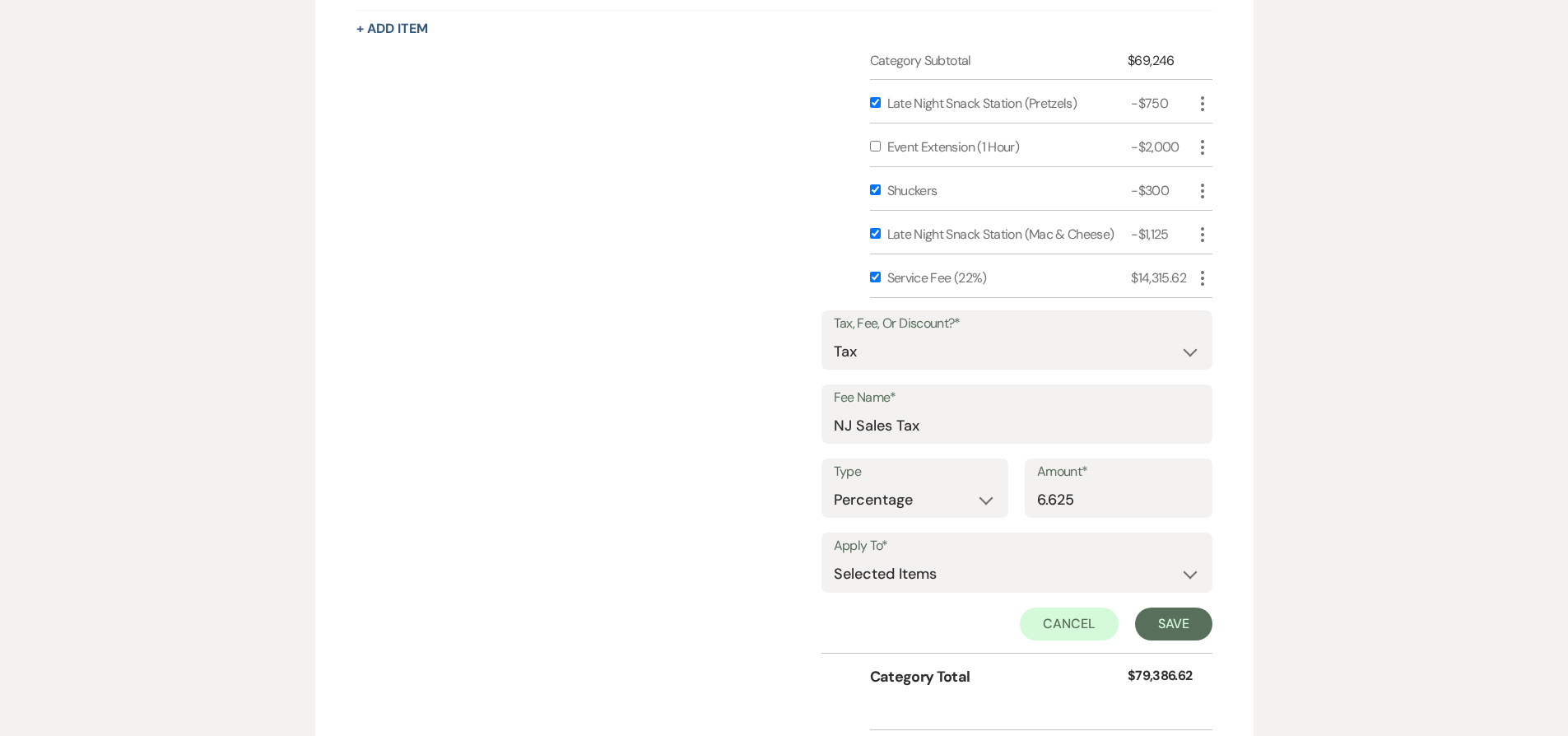
scroll to position [1737, 0]
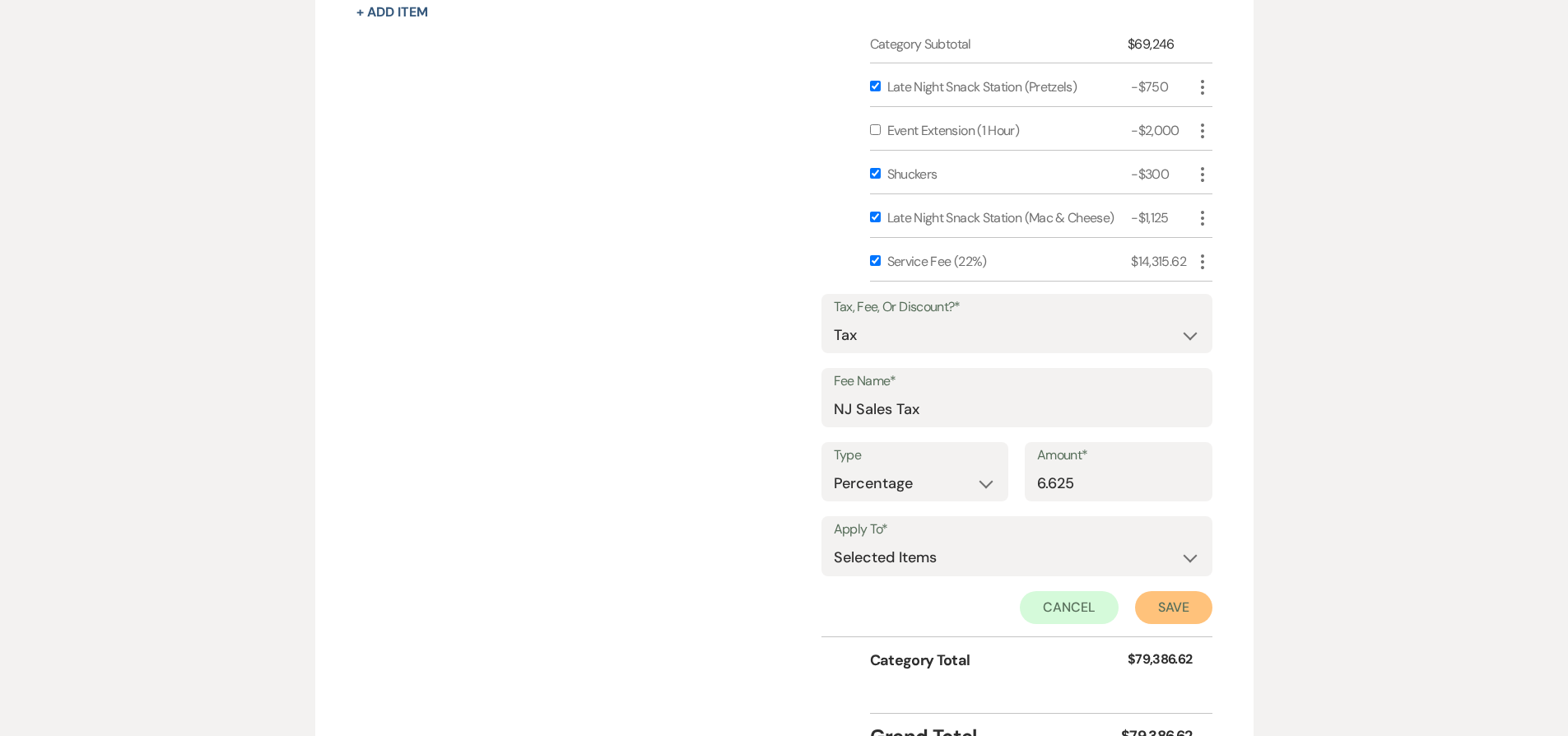
click at [1194, 613] on button "Save" at bounding box center [1174, 607] width 78 height 33
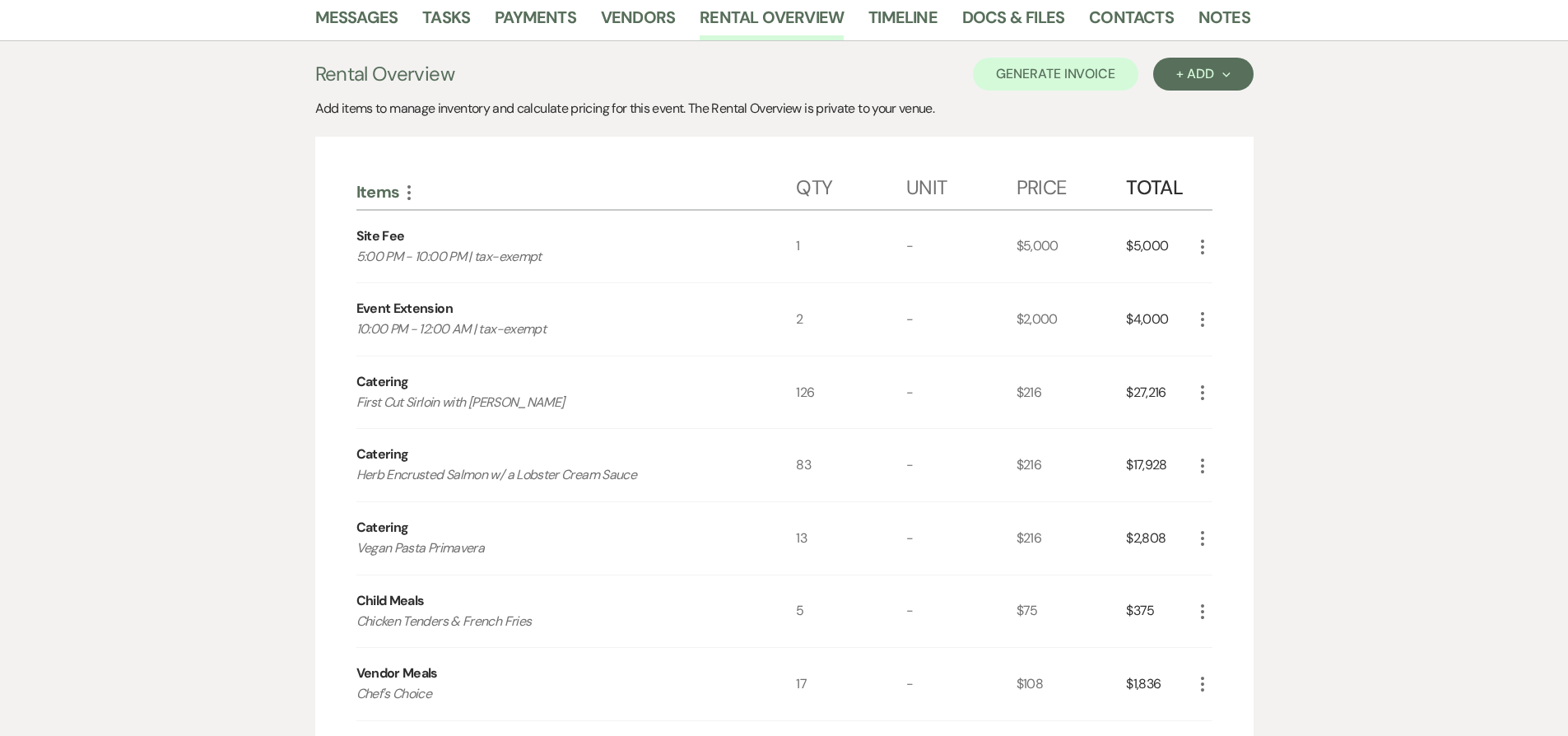
scroll to position [117, 0]
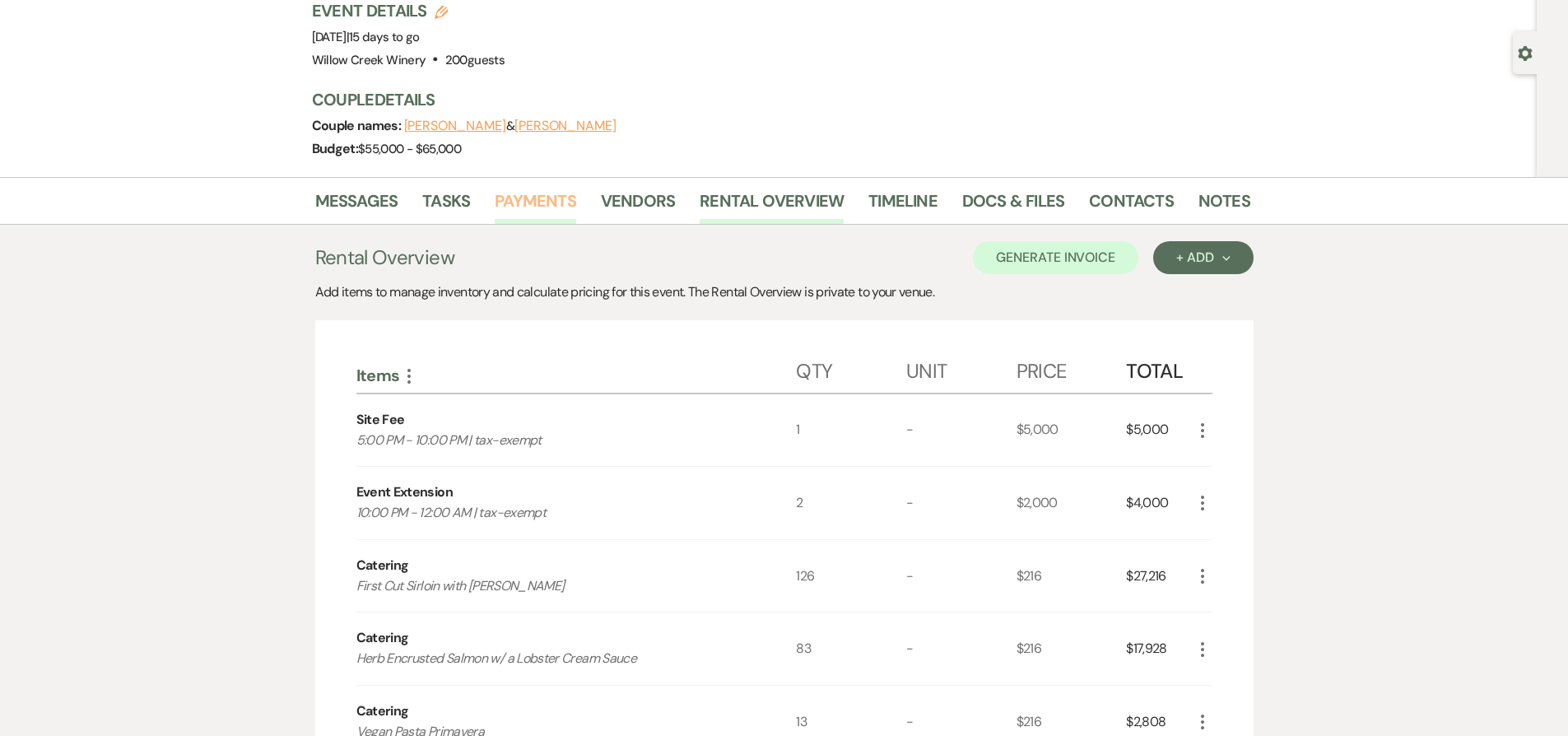
click at [520, 210] on link "Payments" at bounding box center [535, 206] width 81 height 36
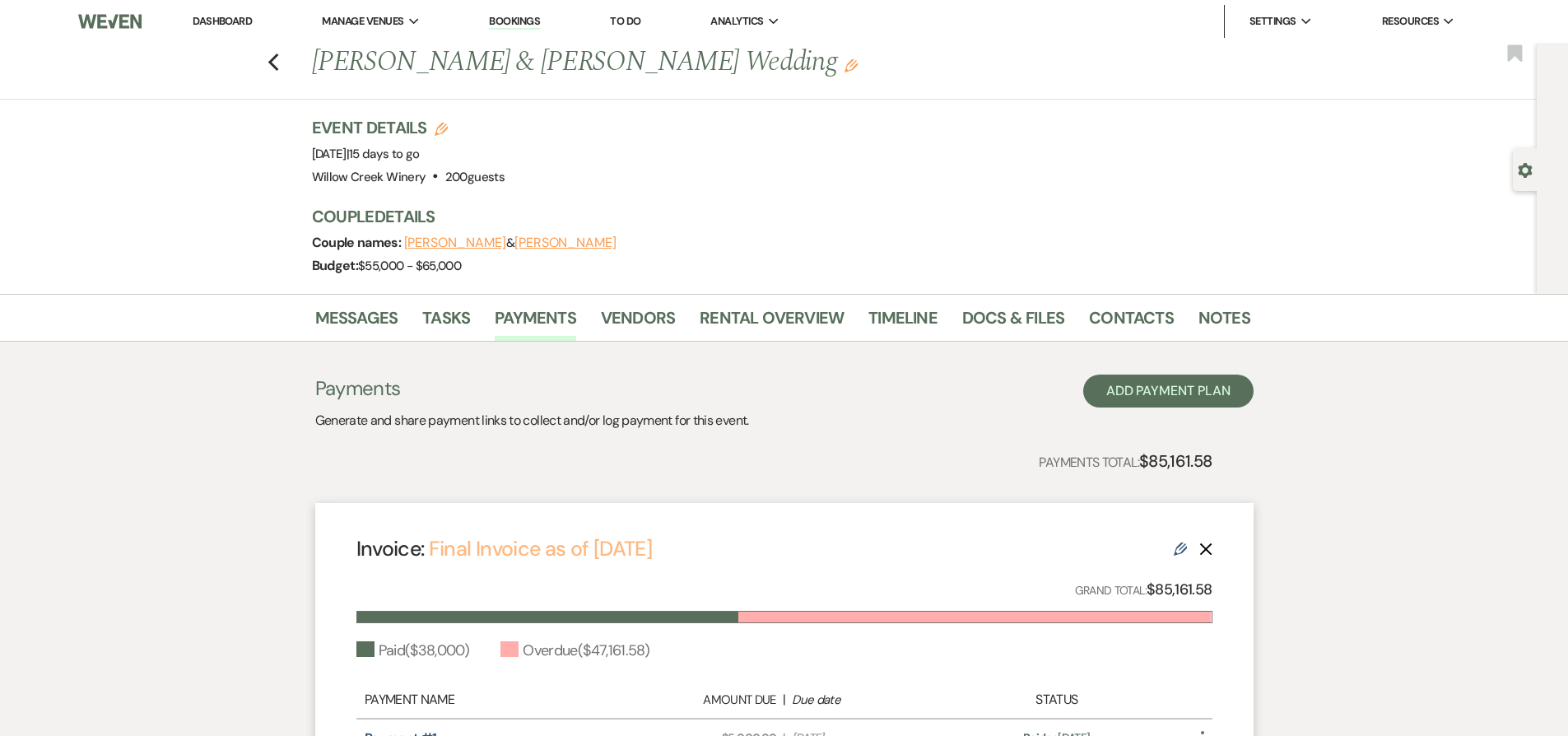
click at [617, 549] on link "Final Invoice as of [DATE]" at bounding box center [540, 548] width 223 height 27
click at [712, 313] on link "Rental Overview" at bounding box center [772, 323] width 144 height 36
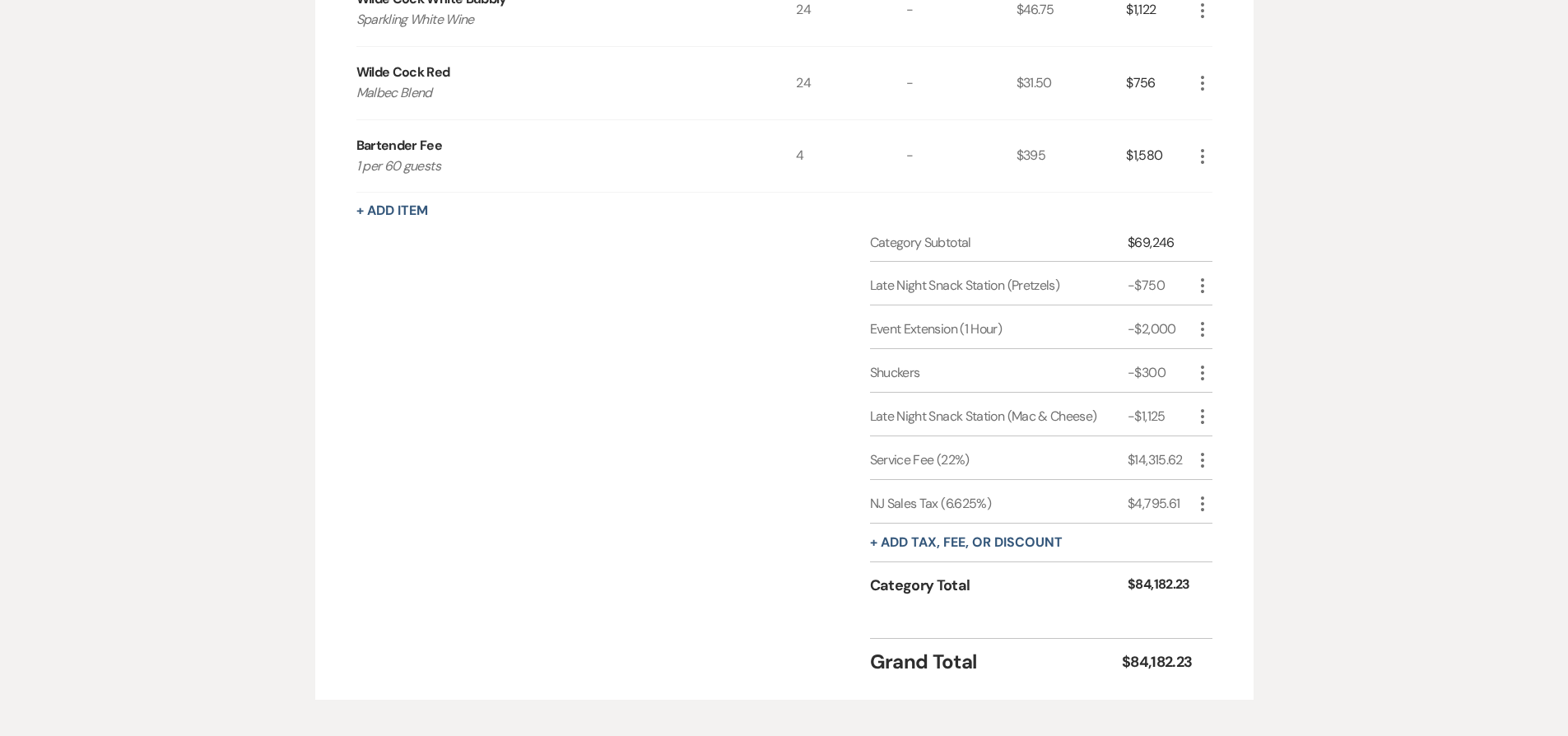
scroll to position [1625, 0]
